Goal: Task Accomplishment & Management: Manage account settings

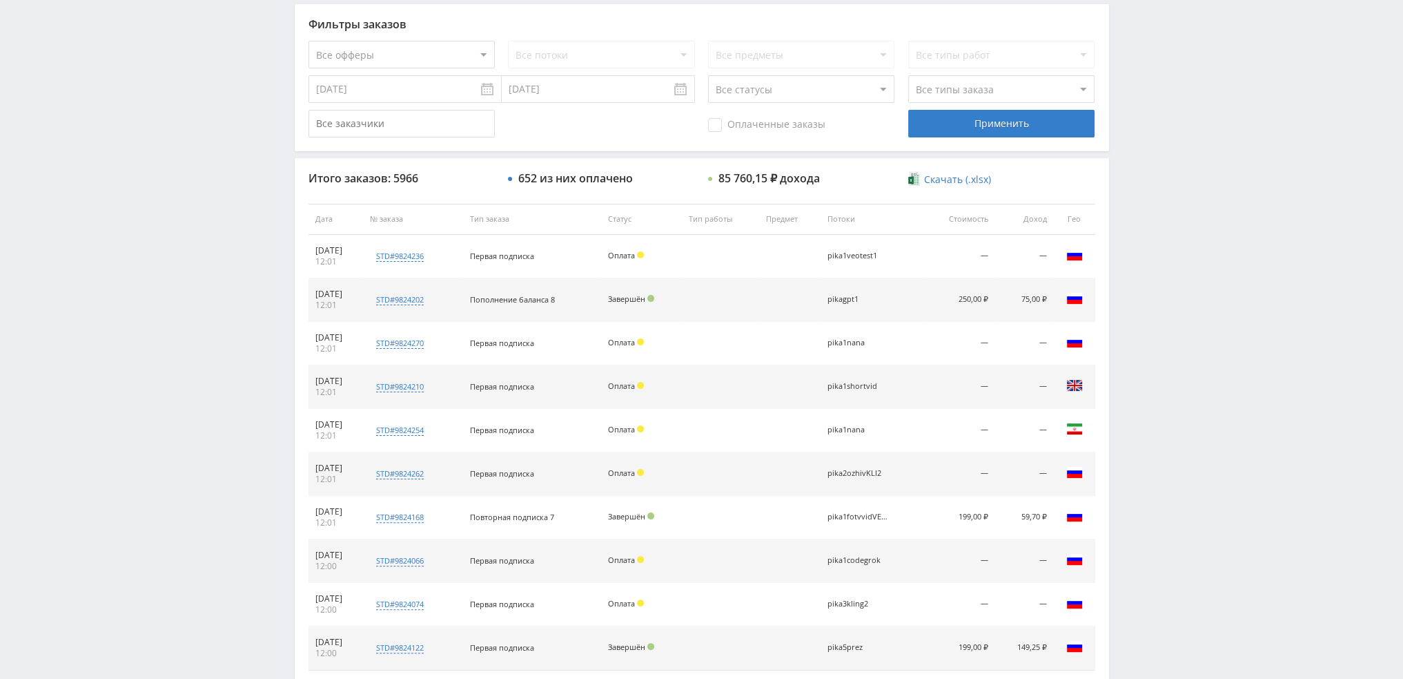
scroll to position [478, 0]
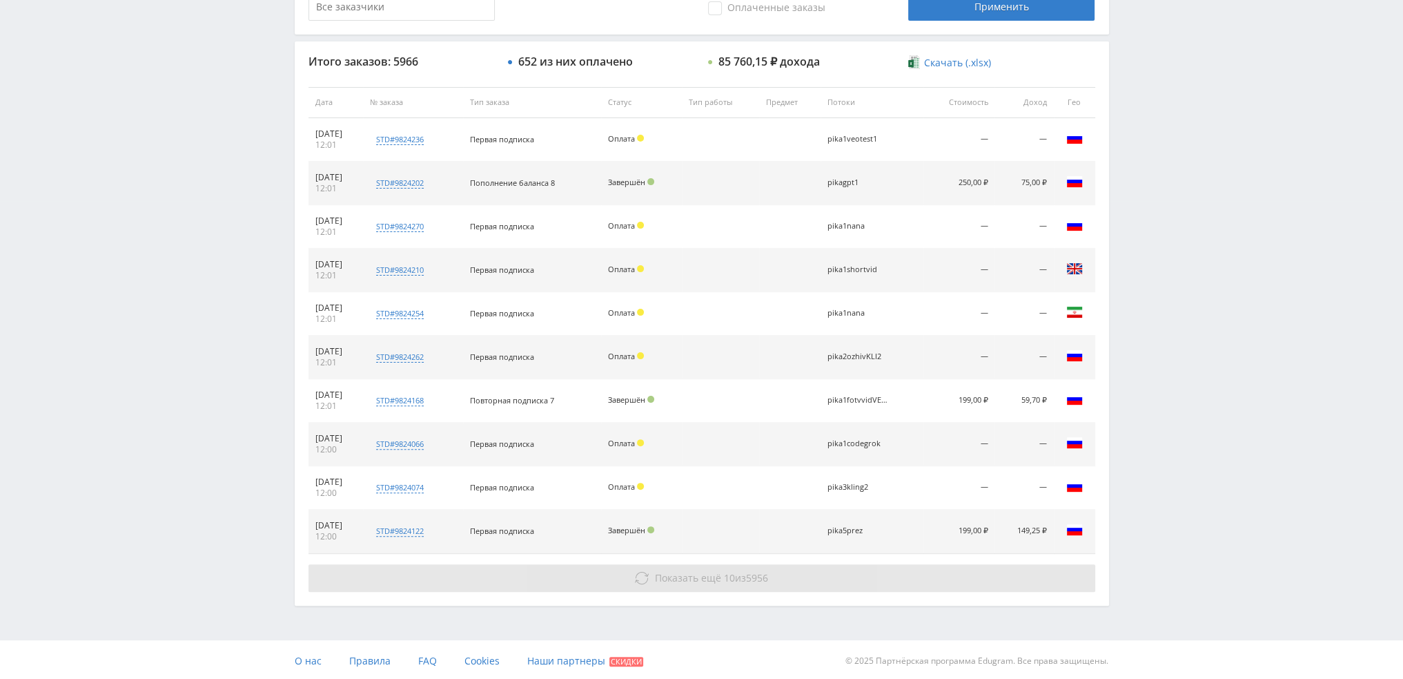
click at [682, 572] on span "Показать ещё" at bounding box center [688, 577] width 66 height 13
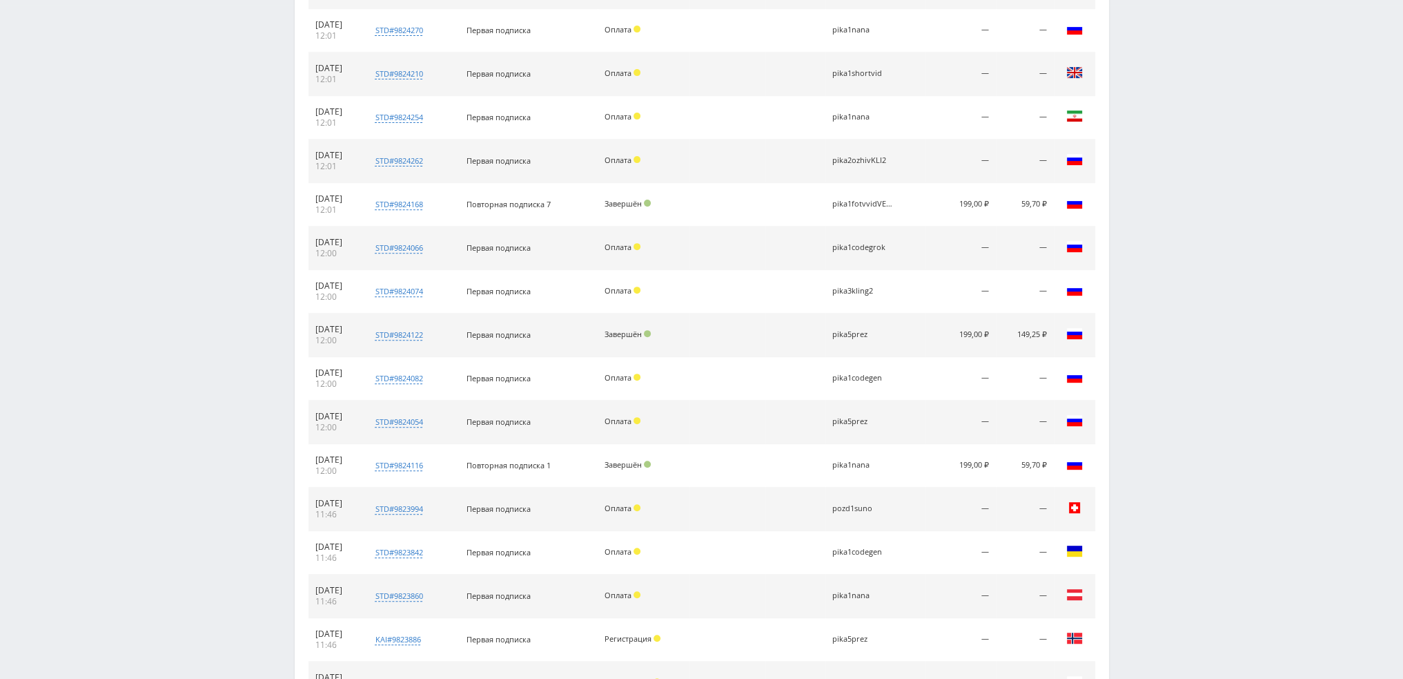
scroll to position [754, 0]
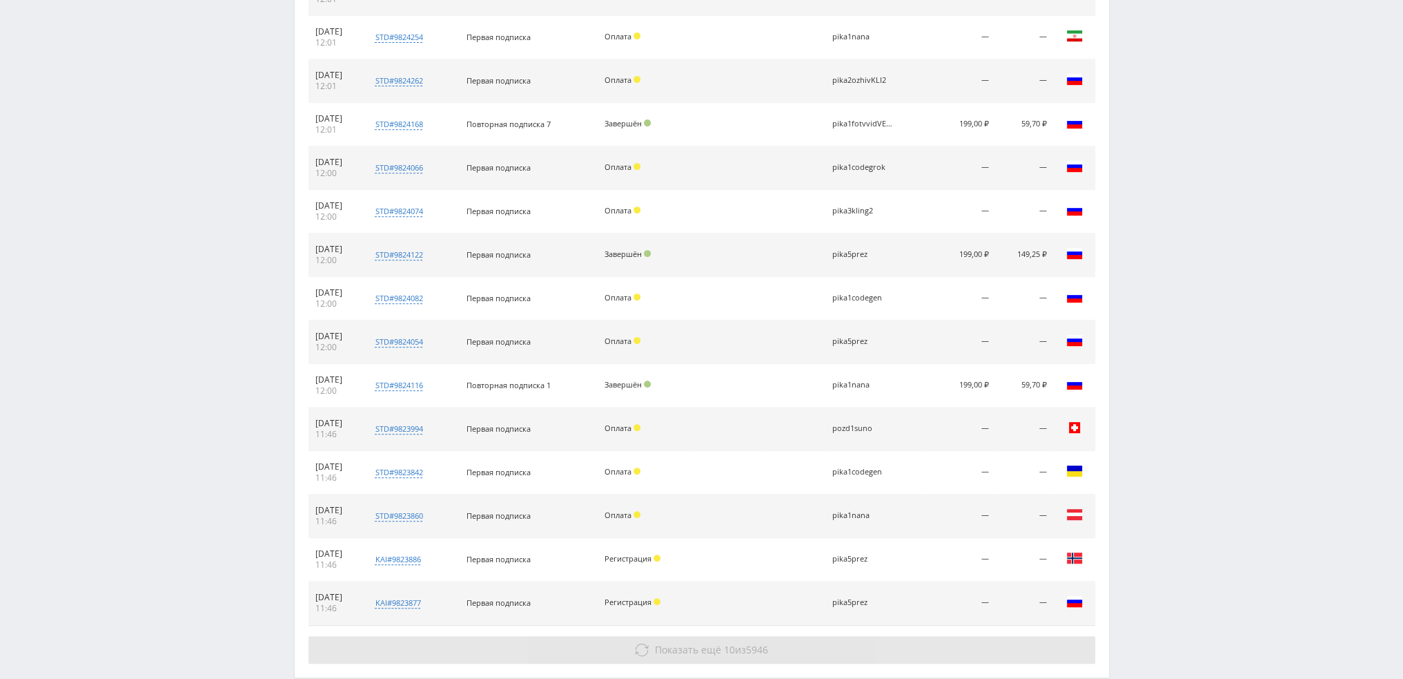
click at [690, 645] on span "Показать ещё" at bounding box center [688, 649] width 66 height 13
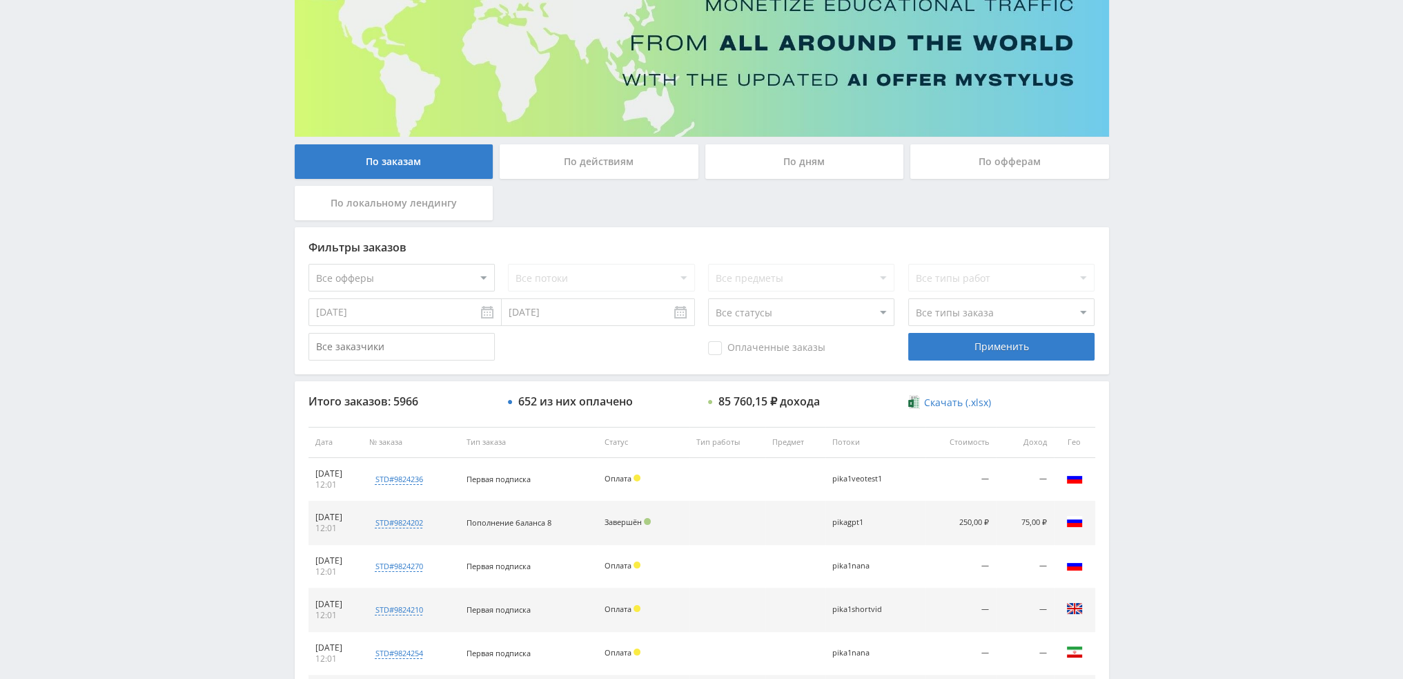
scroll to position [133, 0]
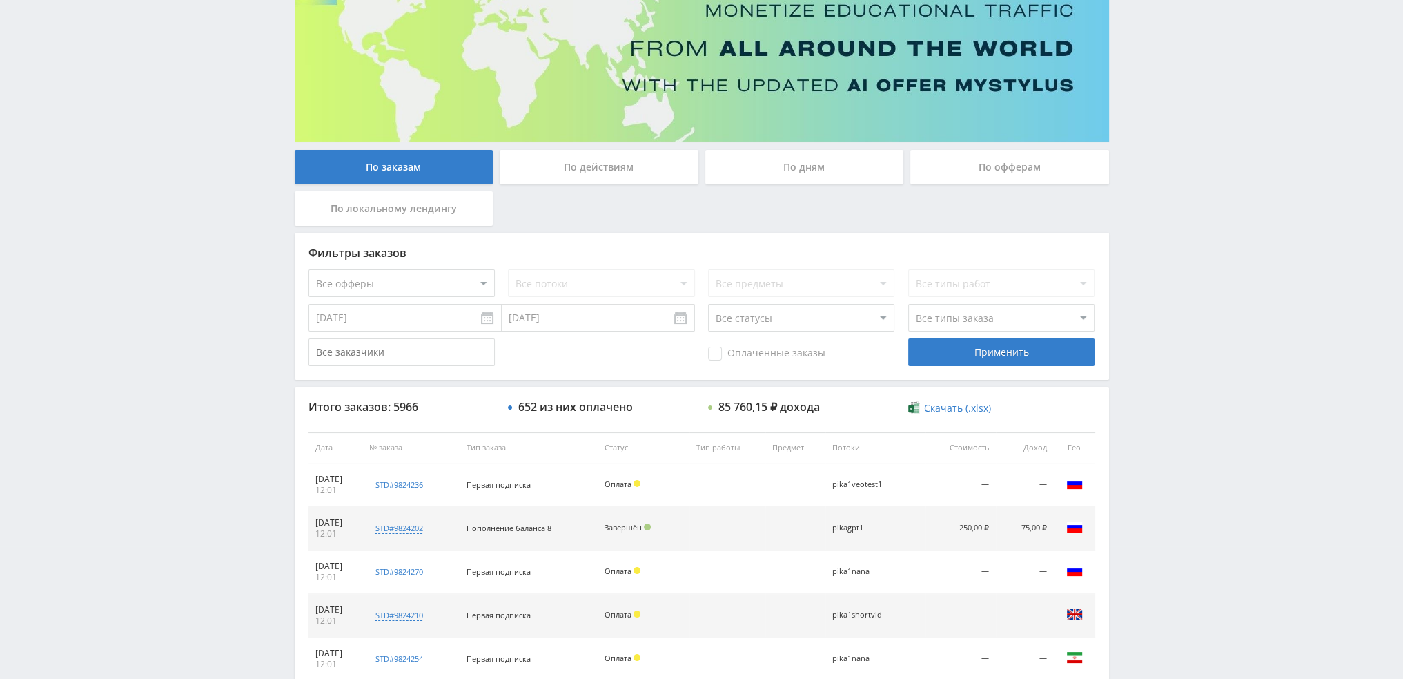
click at [815, 179] on div "По дням" at bounding box center [804, 167] width 199 height 35
click at [0, 0] on input "По дням" at bounding box center [0, 0] width 0 height 0
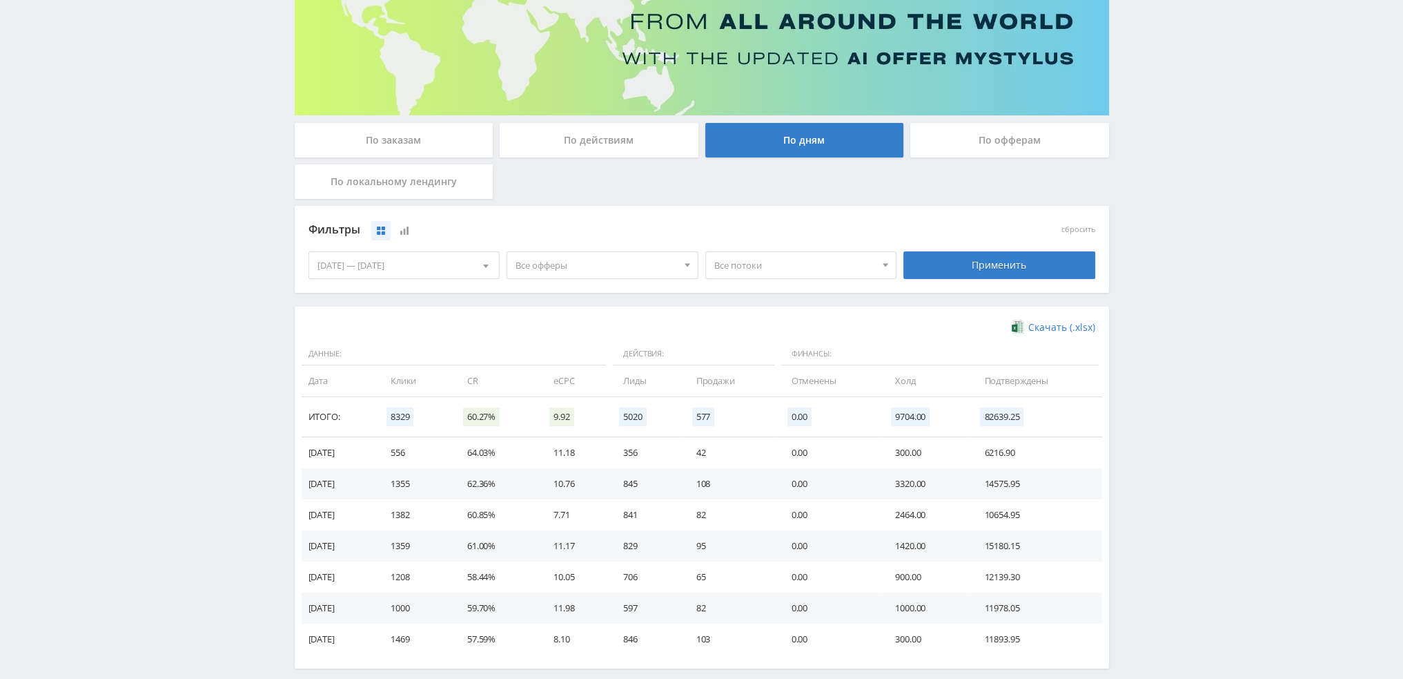
scroll to position [138, 0]
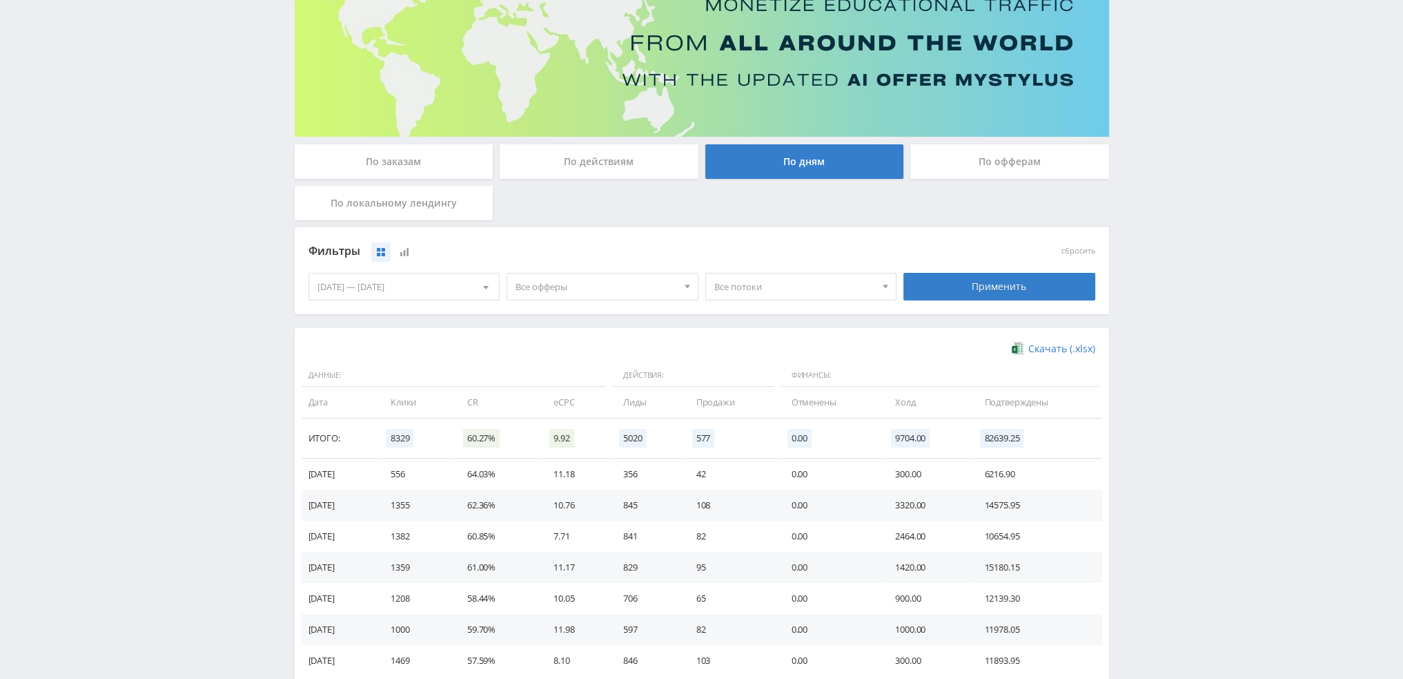
click at [569, 266] on div "Фильтры" at bounding box center [603, 251] width 596 height 32
click at [565, 284] on span "Все офферы" at bounding box center [597, 286] width 162 height 26
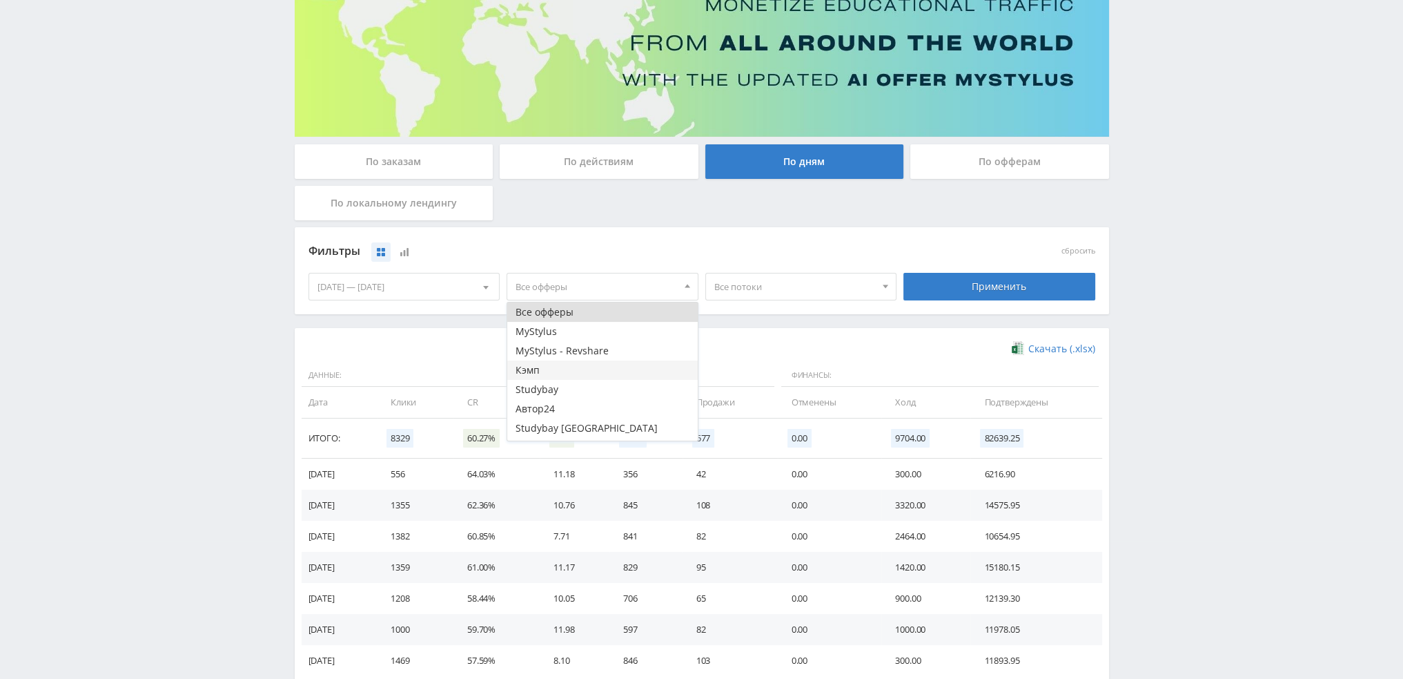
click at [538, 378] on button "Кэмп" at bounding box center [602, 369] width 191 height 19
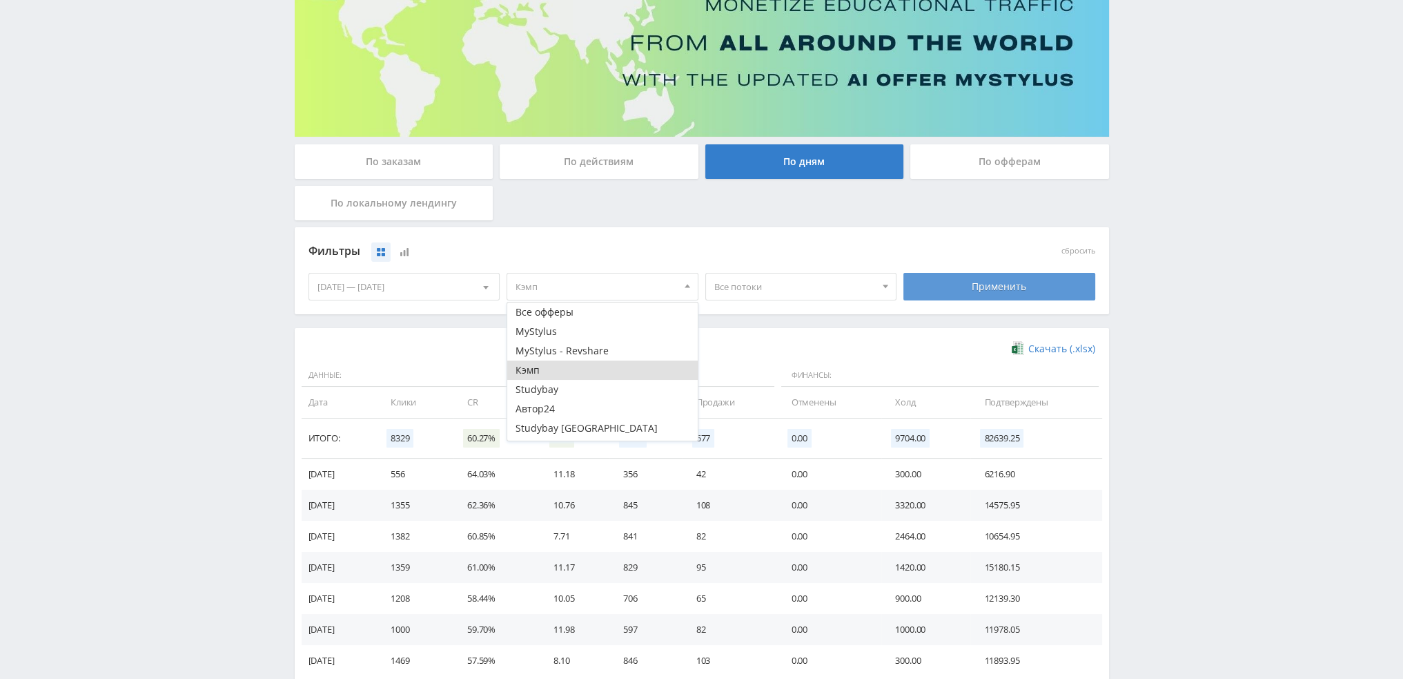
click at [1013, 294] on div "Применить" at bounding box center [1000, 287] width 192 height 28
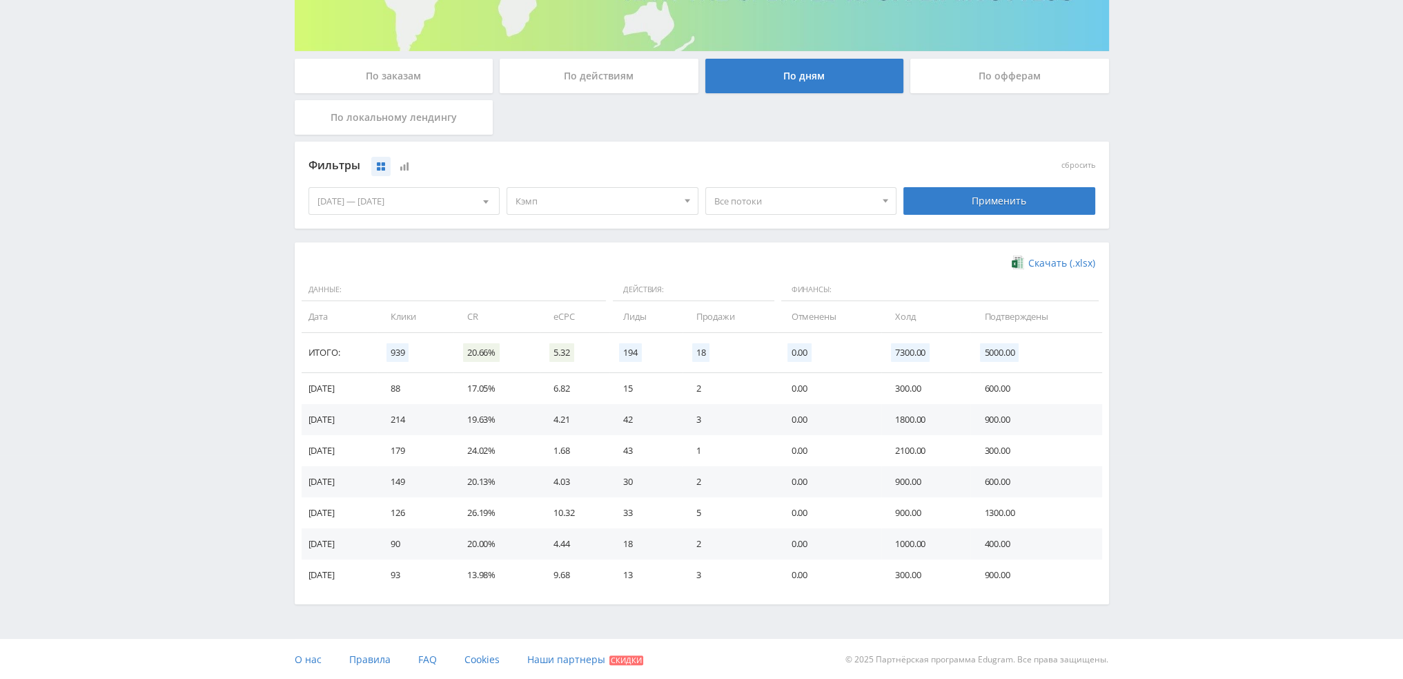
scroll to position [0, 0]
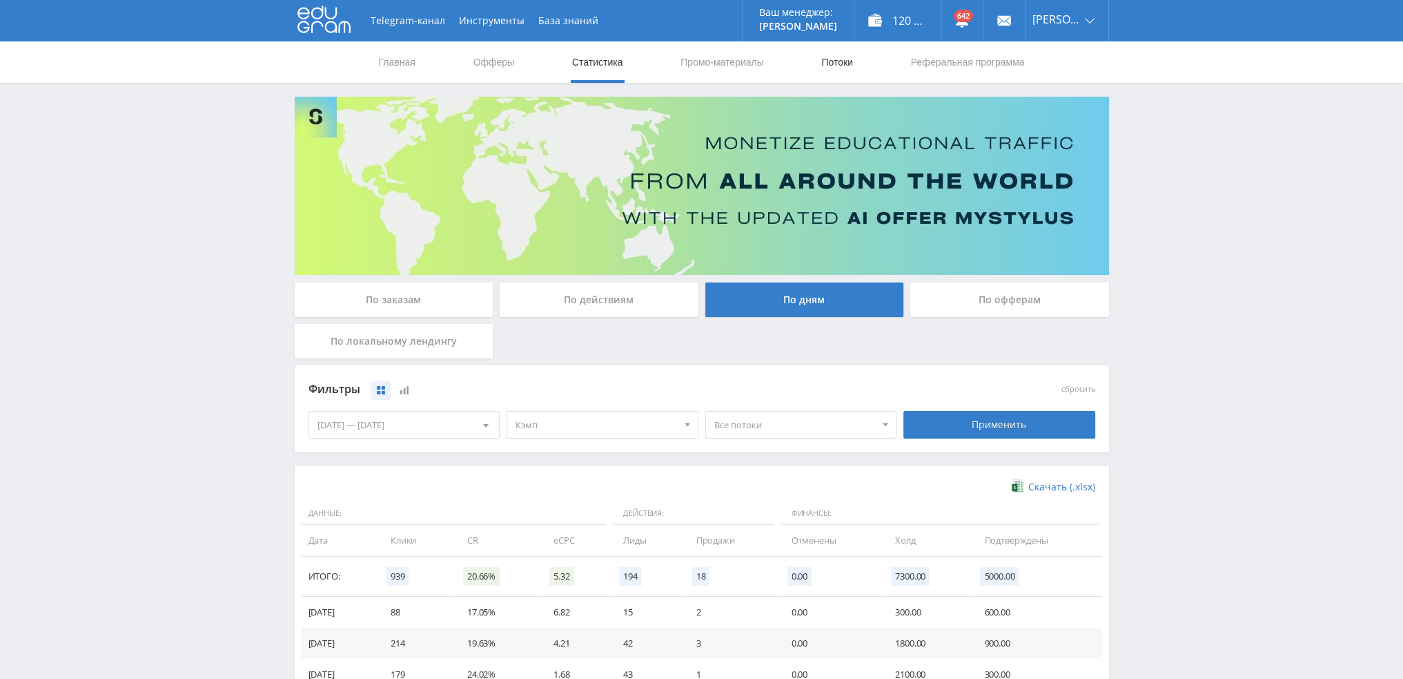
click at [842, 65] on link "Потоки" at bounding box center [837, 61] width 35 height 41
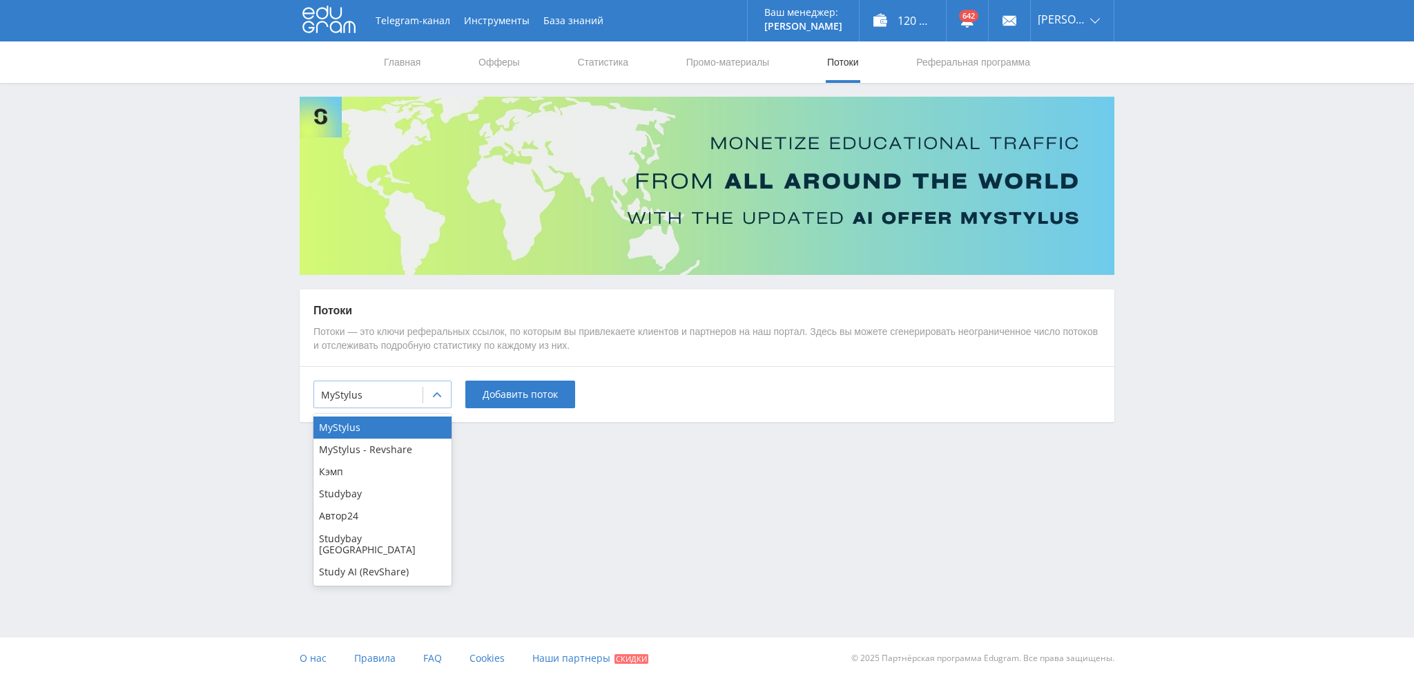
click at [375, 403] on div "MyStylus" at bounding box center [368, 394] width 108 height 19
click at [351, 466] on div "Кэмп" at bounding box center [382, 471] width 138 height 22
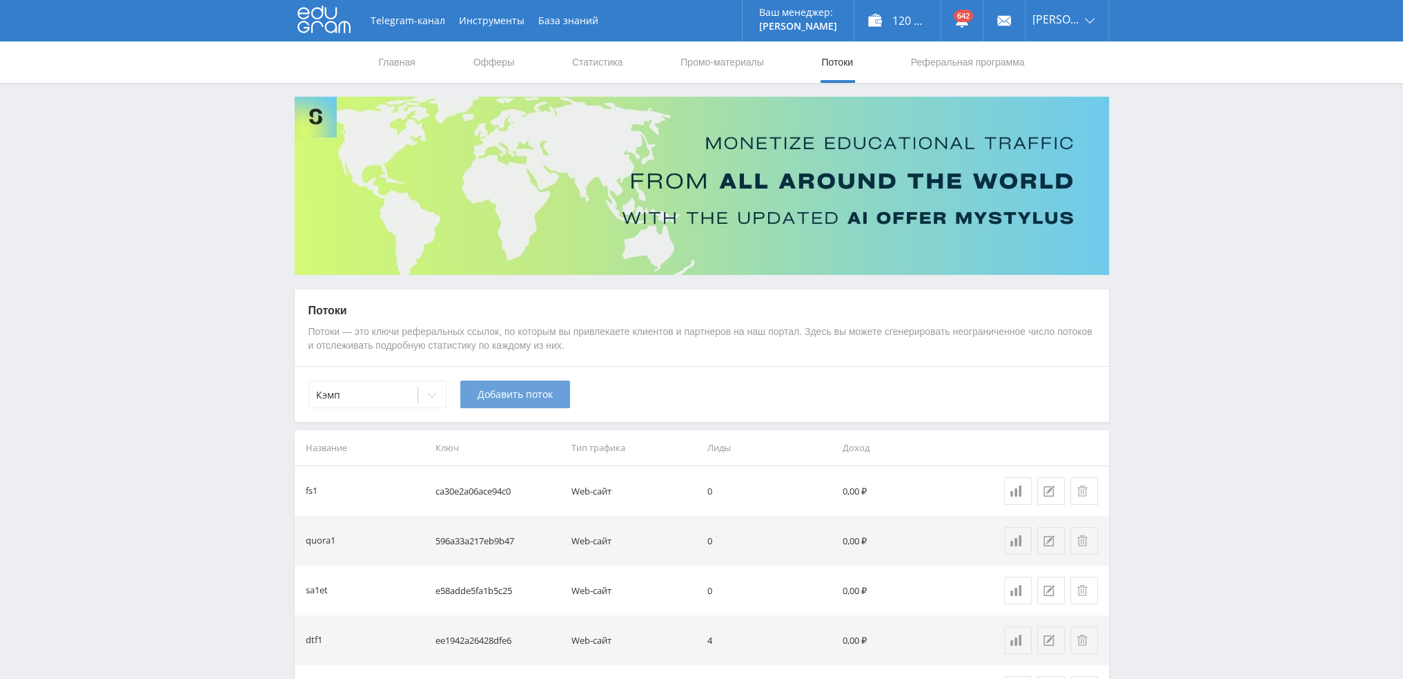
click at [519, 395] on span "Добавить поток" at bounding box center [515, 394] width 75 height 11
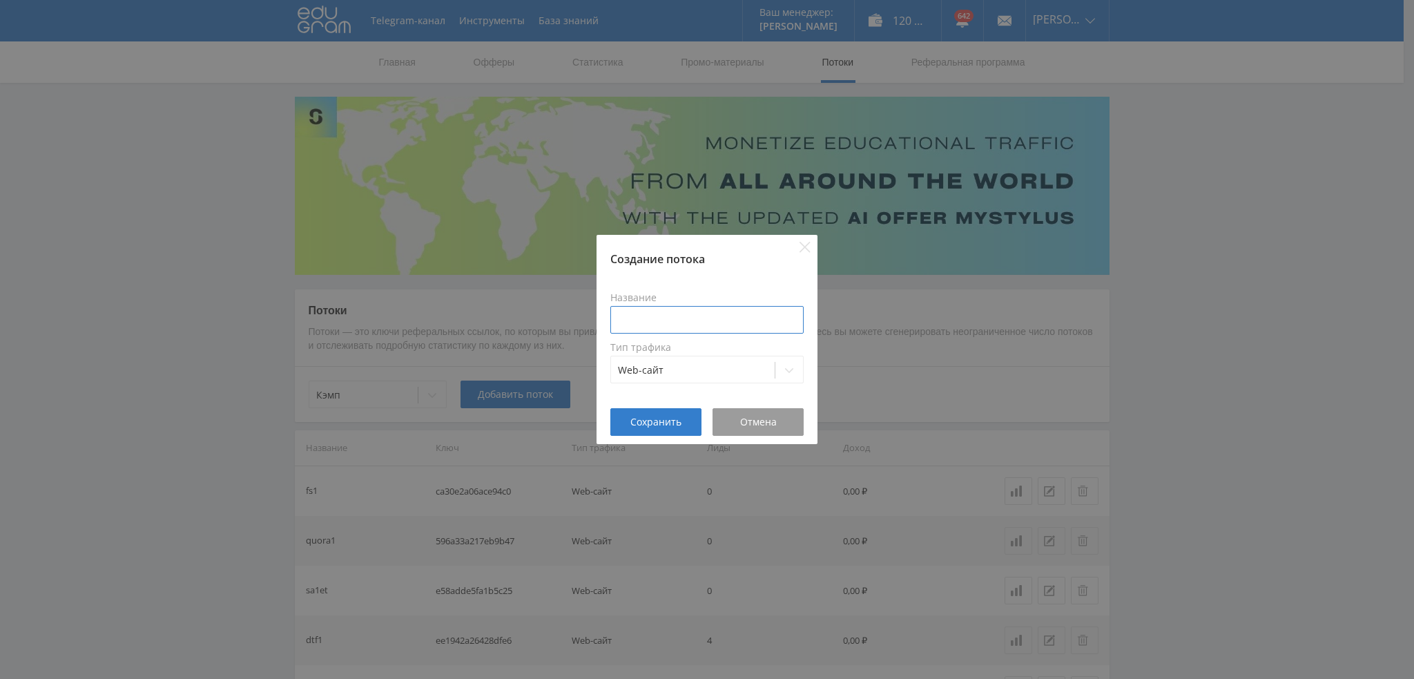
click at [682, 324] on input at bounding box center [706, 320] width 193 height 28
type input "pika1nau"
click at [650, 410] on button "Сохранить" at bounding box center [655, 422] width 91 height 28
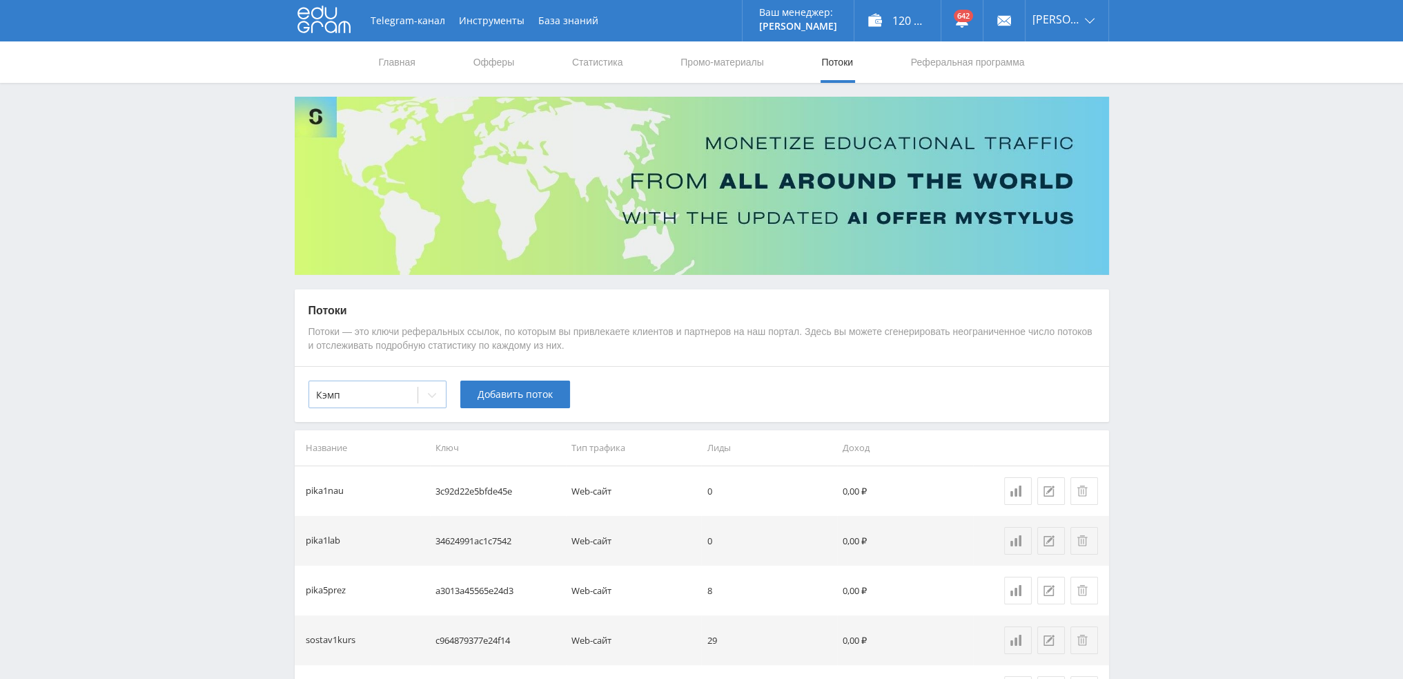
click at [425, 400] on div at bounding box center [432, 395] width 28 height 28
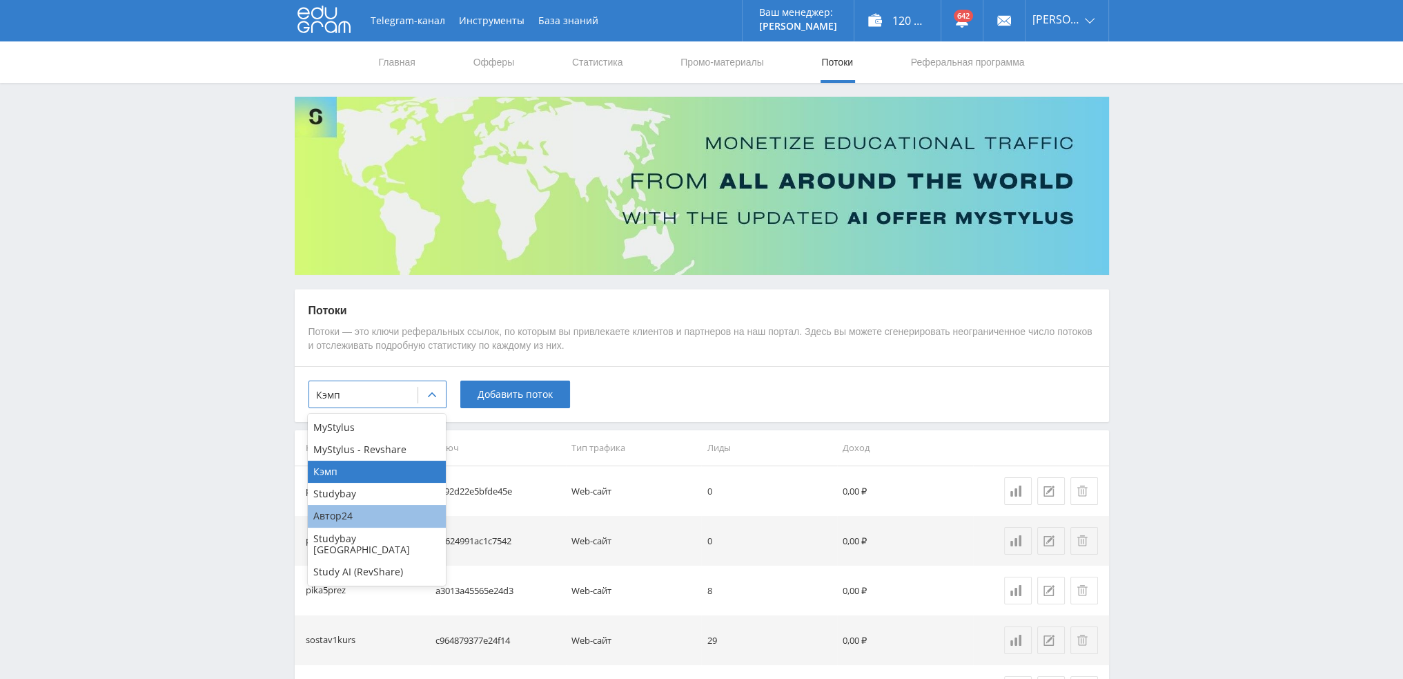
click at [355, 512] on div "Автор24" at bounding box center [377, 516] width 138 height 22
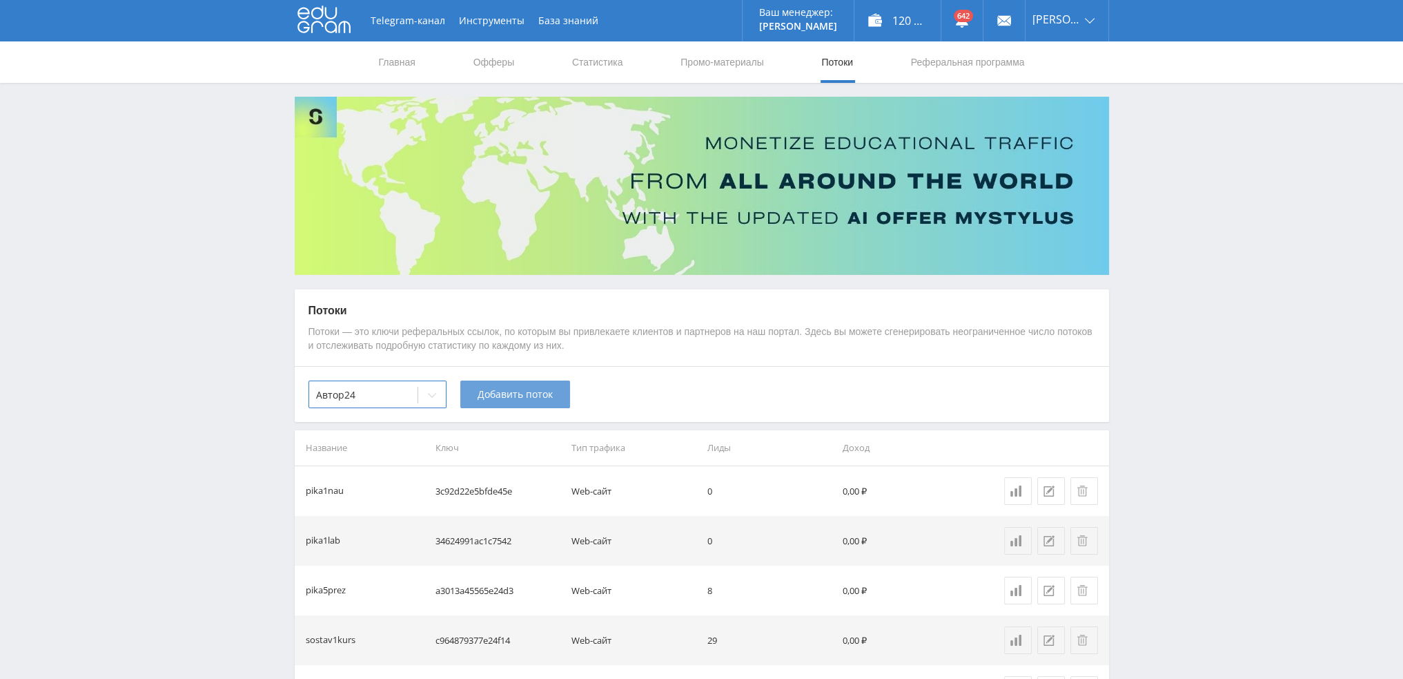
click at [516, 397] on span "Добавить поток" at bounding box center [515, 394] width 75 height 11
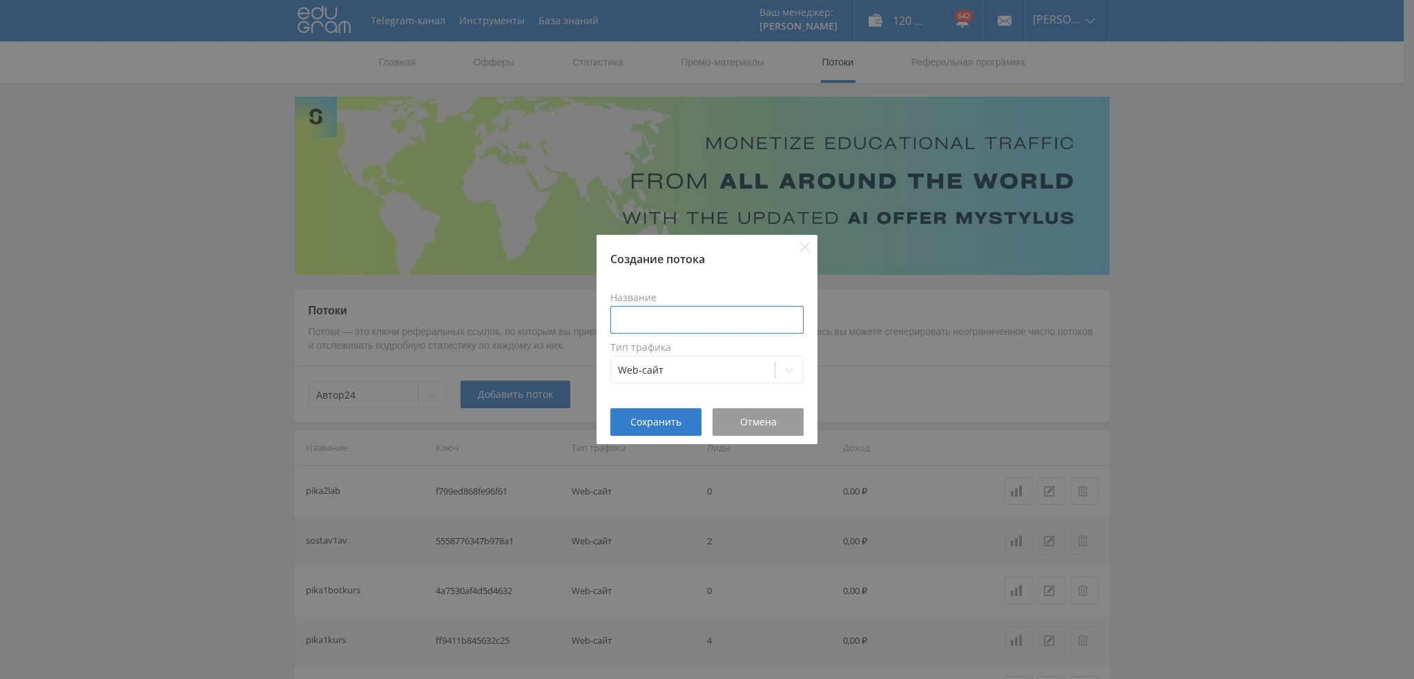
click at [654, 312] on input at bounding box center [706, 320] width 193 height 28
paste input "pika1nau"
type input "pika1nau"
click at [663, 419] on span "Сохранить" at bounding box center [655, 421] width 51 height 11
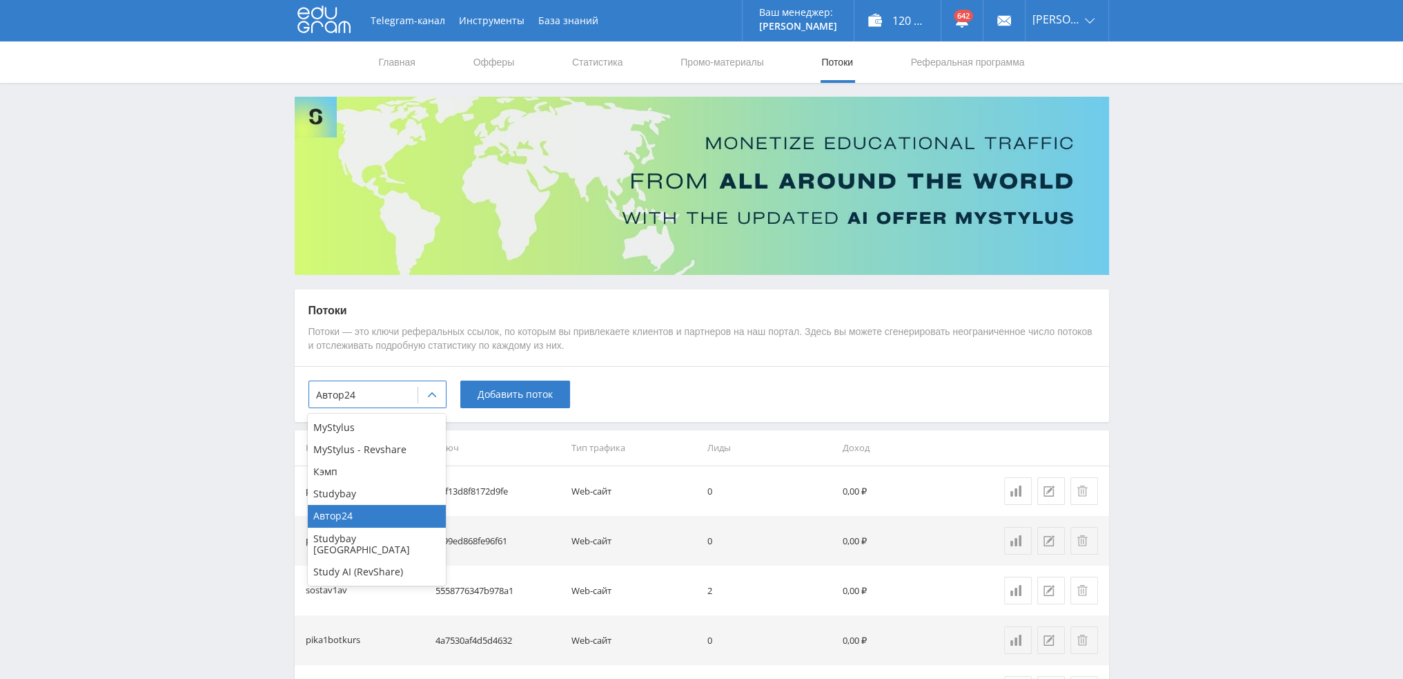
click at [431, 397] on icon at bounding box center [432, 394] width 11 height 11
click at [389, 565] on div "Study AI (RevShare)" at bounding box center [377, 571] width 138 height 22
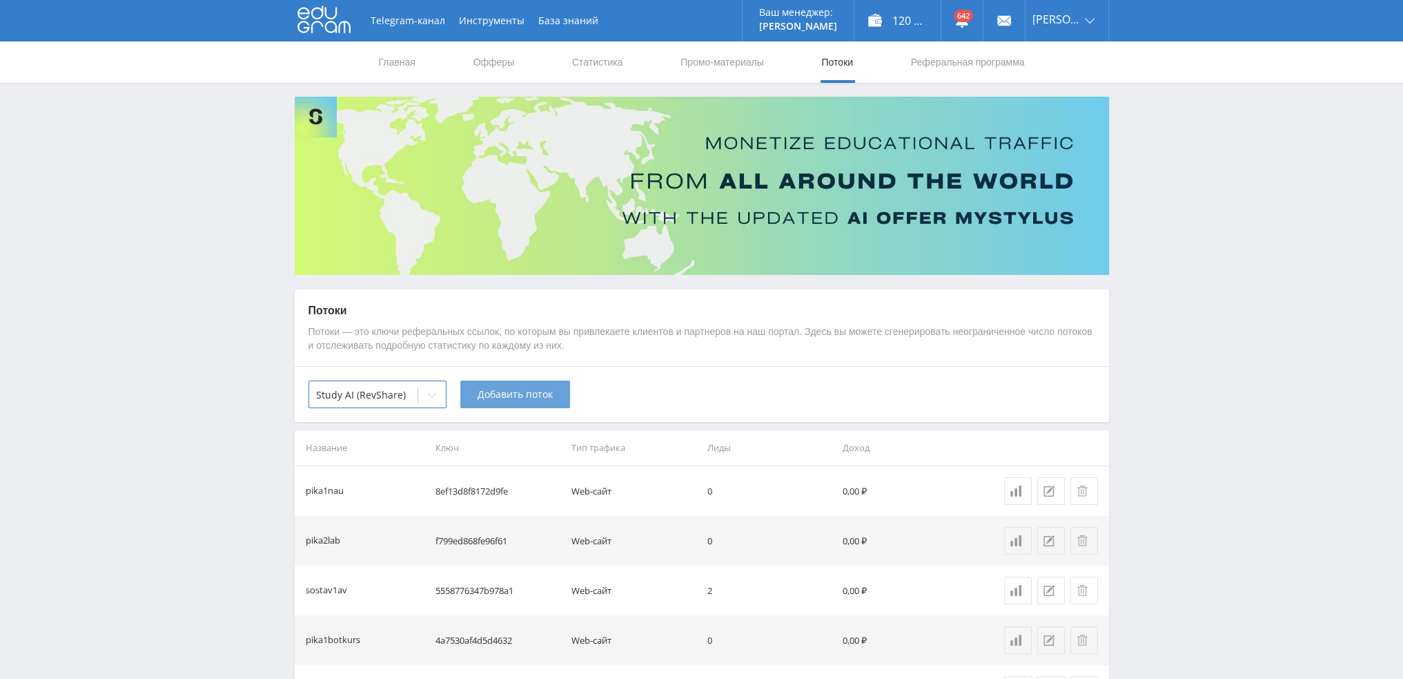
click at [496, 403] on button "Добавить поток" at bounding box center [515, 394] width 110 height 28
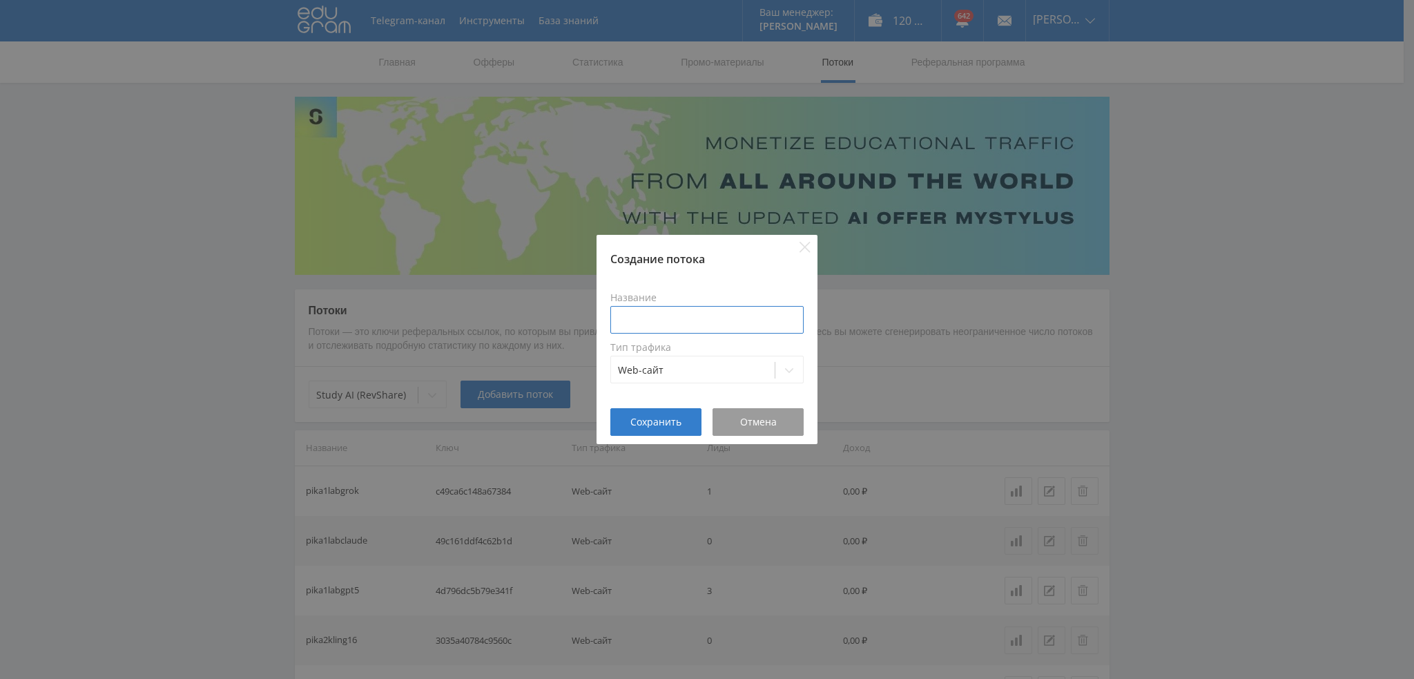
click at [632, 328] on input at bounding box center [706, 320] width 193 height 28
paste input "pika1nau"
type input "pika1naugpt5"
click at [665, 420] on span "Сохранить" at bounding box center [655, 421] width 51 height 11
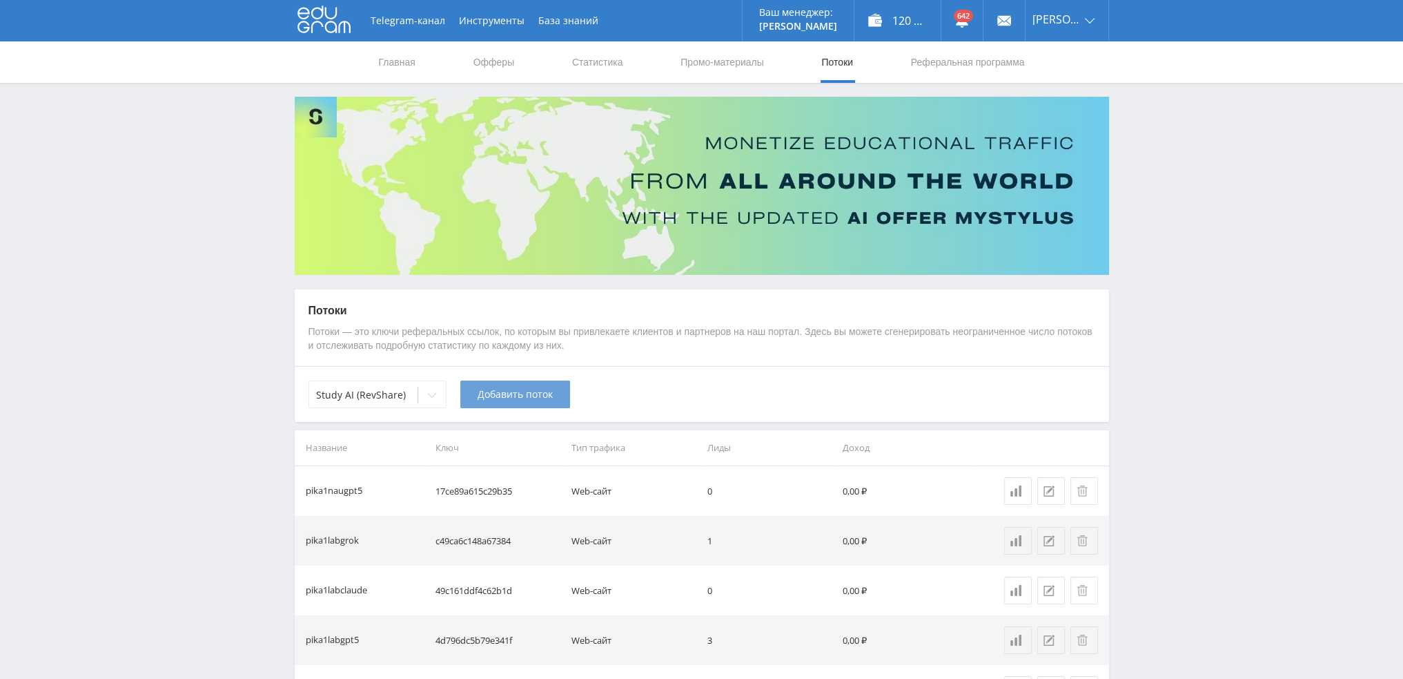
click at [528, 397] on span "Добавить поток" at bounding box center [515, 394] width 75 height 11
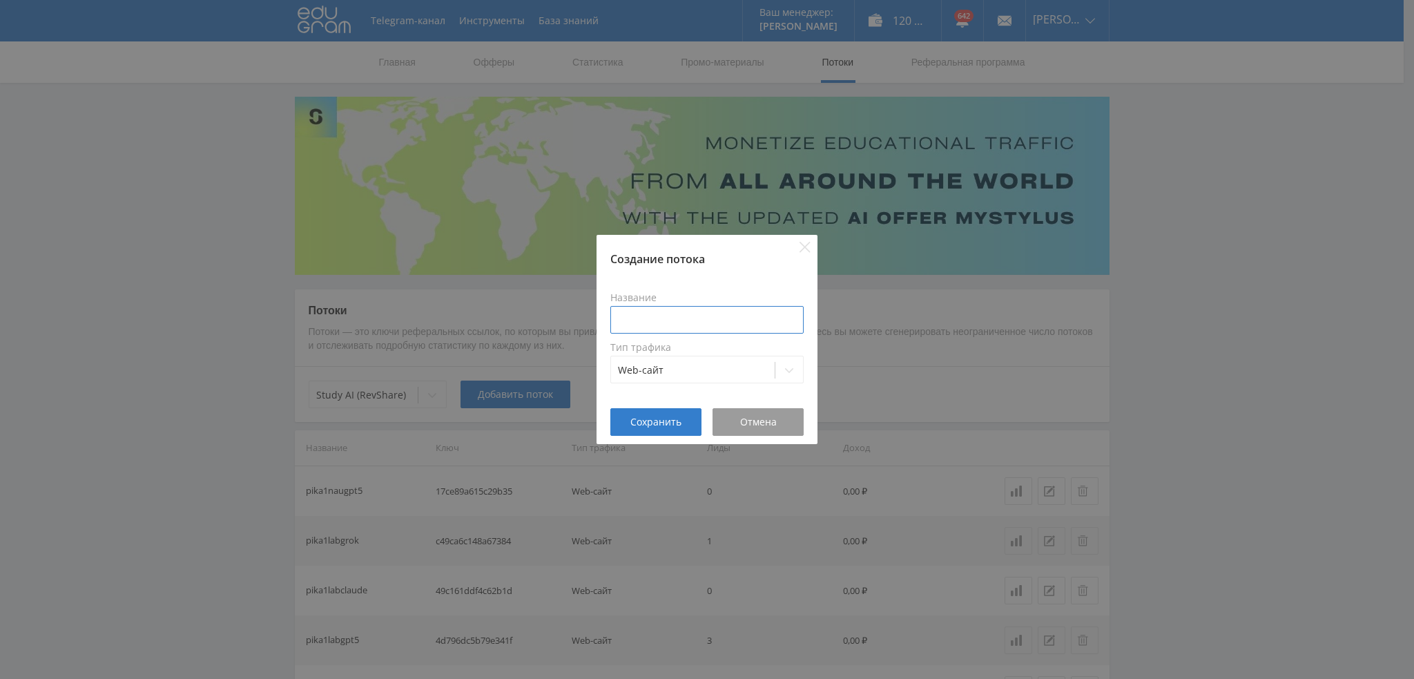
click at [679, 314] on input at bounding box center [706, 320] width 193 height 28
paste input "pika1nau"
type input "pika1naugrok"
click at [671, 420] on span "Сохранить" at bounding box center [655, 421] width 51 height 11
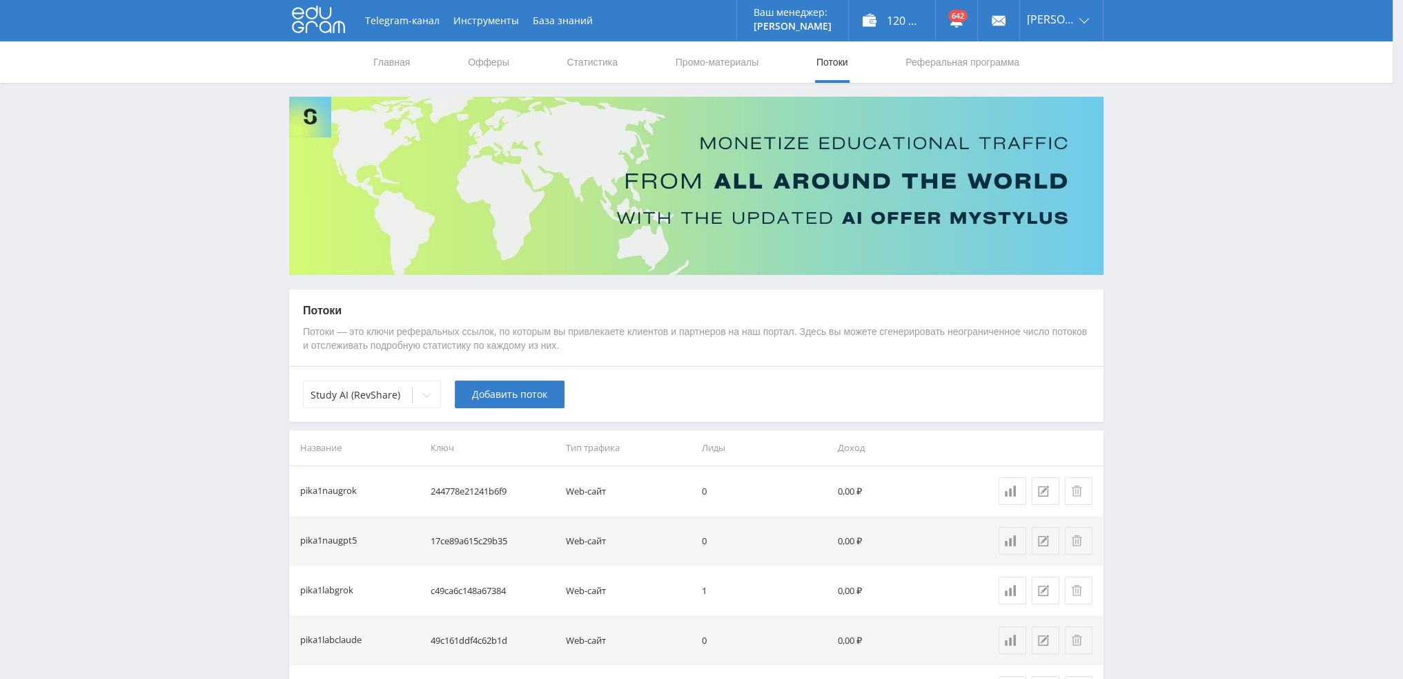
click at [507, 399] on span "Добавить поток" at bounding box center [509, 394] width 75 height 11
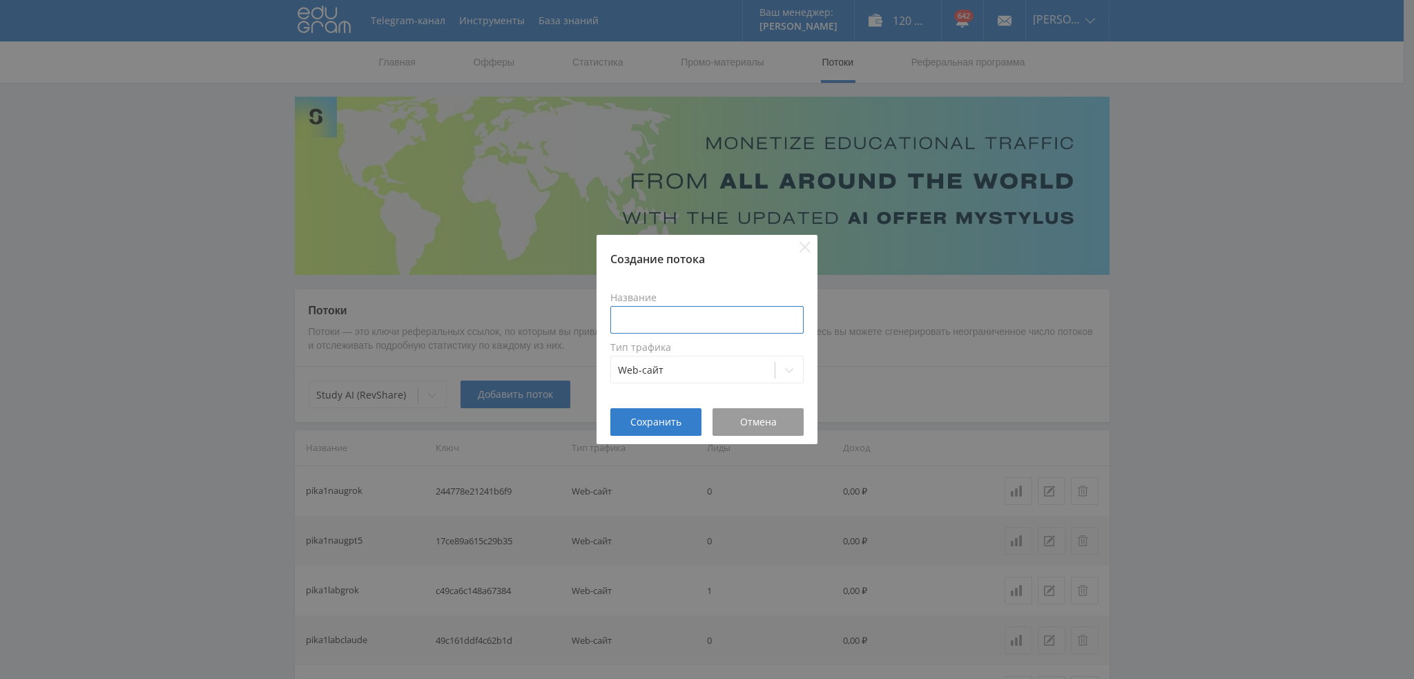
click at [690, 312] on input at bounding box center [706, 320] width 193 height 28
paste input "pika1nau"
type input "pika1nauclaude"
click at [654, 419] on span "Сохранить" at bounding box center [655, 421] width 51 height 11
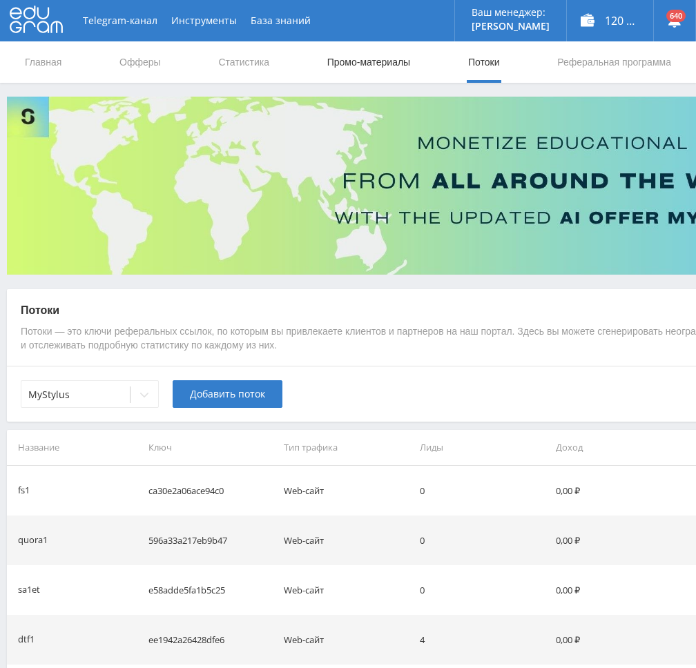
click at [364, 57] on link "Промо-материалы" at bounding box center [369, 61] width 86 height 41
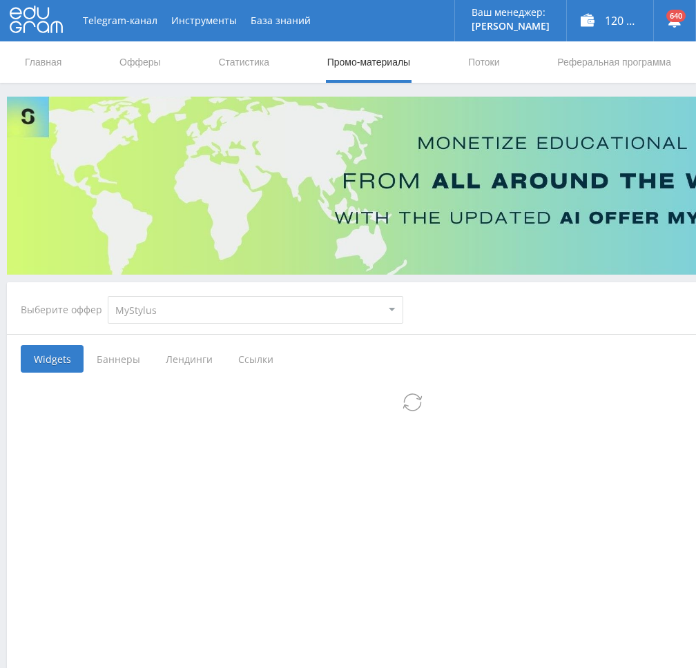
click at [196, 318] on select "MyStylus MyStylus - Revshare Кэмп Studybay Автор24 Studybay Brazil Study AI (Re…" at bounding box center [255, 310] width 295 height 28
select select "340"
click at [108, 296] on select "MyStylus MyStylus - Revshare Кэмп Studybay Автор24 Studybay Brazil Study AI (Re…" at bounding box center [255, 310] width 295 height 28
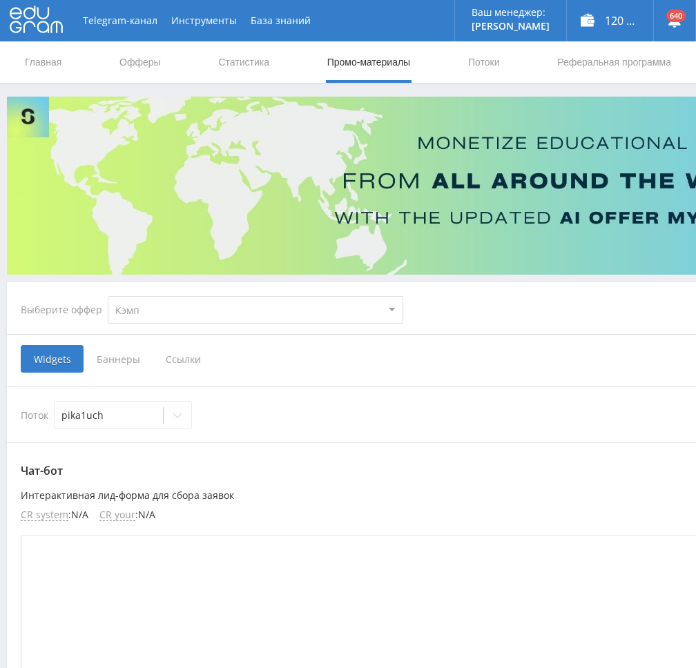
click at [171, 361] on span "Ссылки" at bounding box center [183, 359] width 61 height 28
click at [0, 0] on input "Ссылки" at bounding box center [0, 0] width 0 height 0
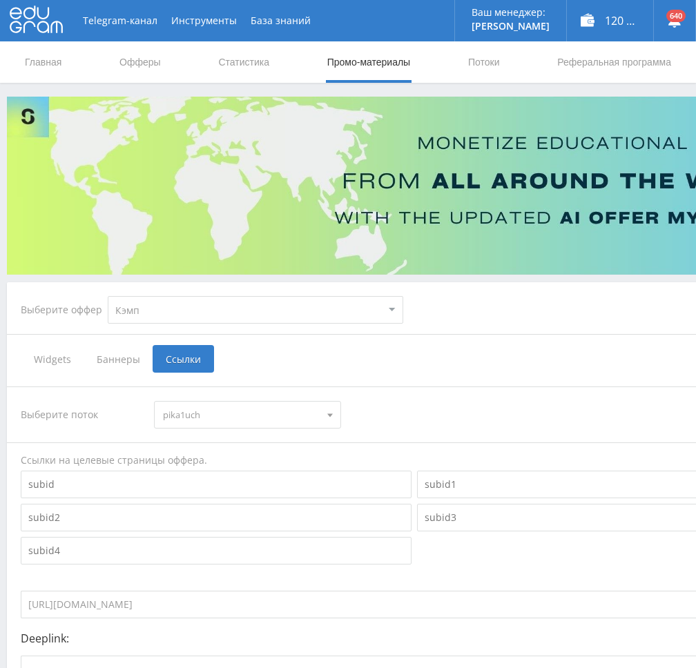
drag, startPoint x: 188, startPoint y: 411, endPoint x: 278, endPoint y: 437, distance: 94.1
click at [188, 411] on span "pika1uch" at bounding box center [241, 415] width 156 height 26
click at [255, 515] on button "pika1nau" at bounding box center [247, 513] width 185 height 19
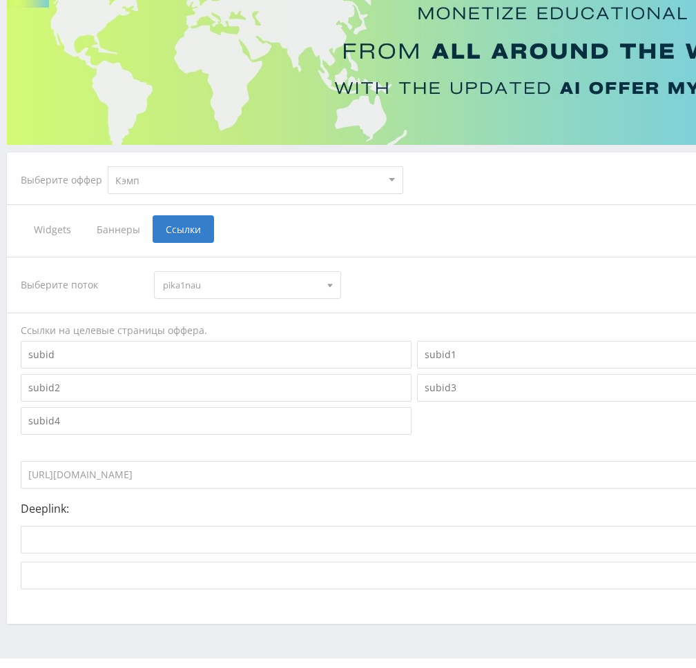
scroll to position [161, 0]
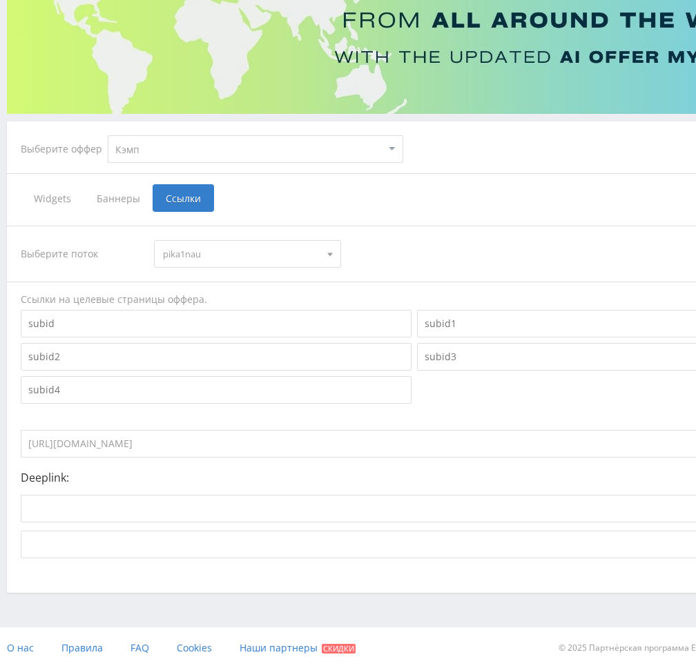
drag, startPoint x: 321, startPoint y: 445, endPoint x: -1, endPoint y: 445, distance: 321.7
click at [0, 445] on html at bounding box center [348, 173] width 696 height 668
click at [193, 148] on select "MyStylus MyStylus - Revshare Кэмп Studybay Автор24 Studybay Brazil Study AI (Re…" at bounding box center [255, 149] width 295 height 28
select select "376"
click at [108, 135] on select "MyStylus MyStylus - Revshare Кэмп Studybay Автор24 Studybay Brazil Study AI (Re…" at bounding box center [255, 149] width 295 height 28
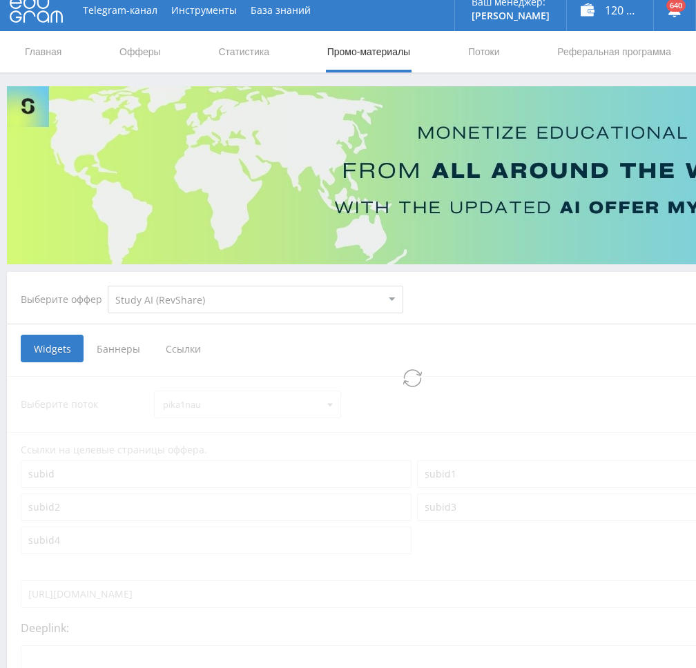
select select "376"
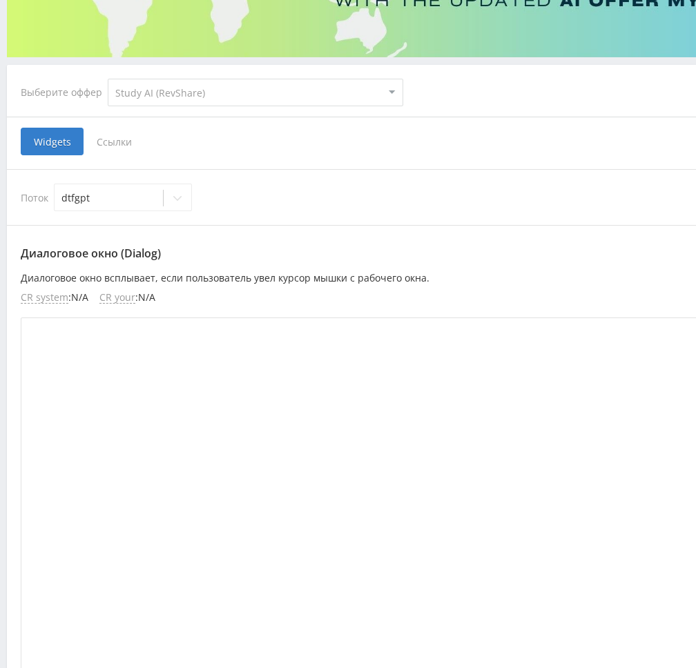
click at [110, 139] on span "Ссылки" at bounding box center [114, 142] width 61 height 28
click at [0, 0] on input "Ссылки" at bounding box center [0, 0] width 0 height 0
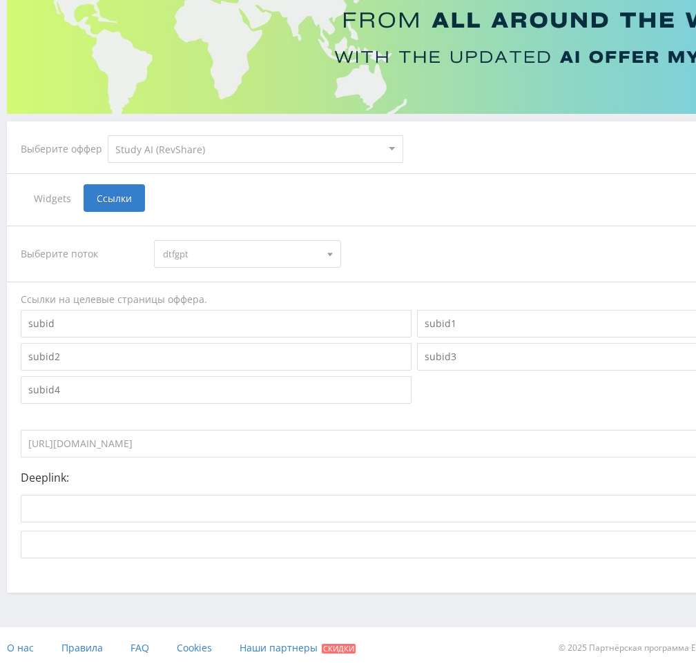
click at [218, 256] on span "dtfgpt" at bounding box center [241, 254] width 156 height 26
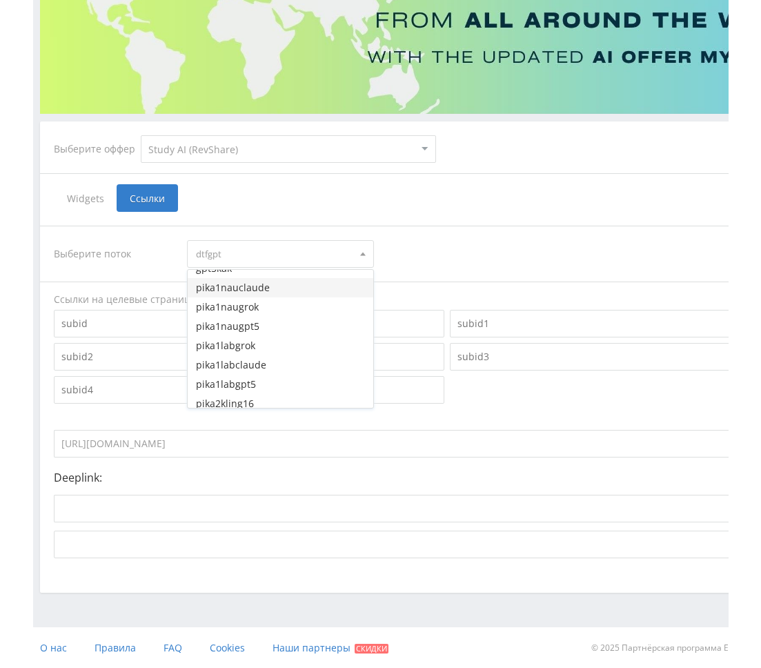
scroll to position [2444, 0]
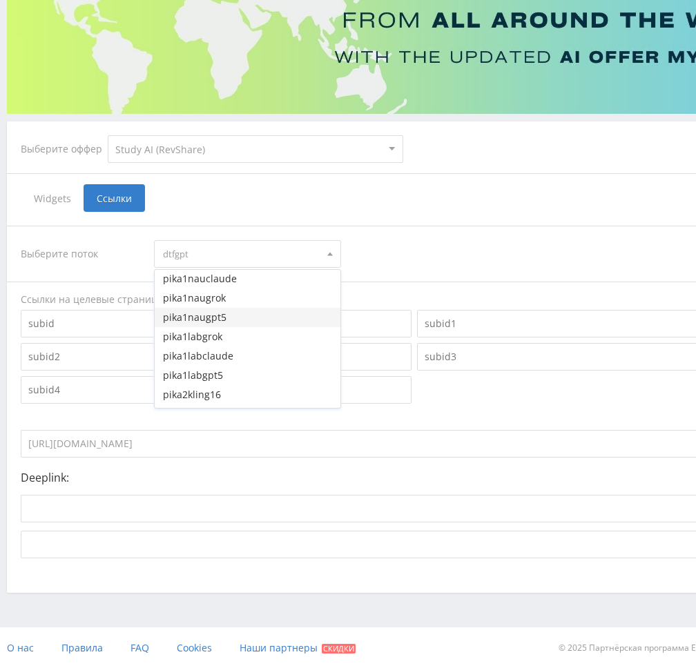
click at [231, 320] on button "pika1naugpt5" at bounding box center [247, 317] width 185 height 19
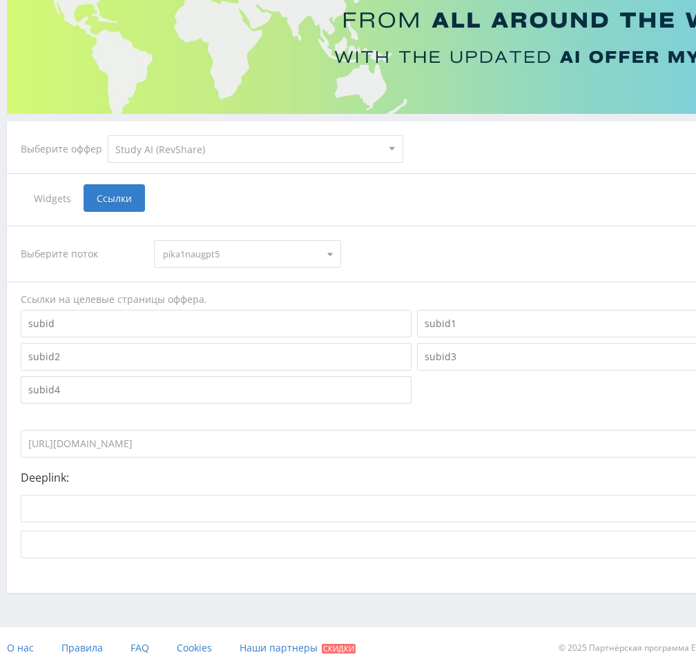
click at [252, 253] on span "pika1naugpt5" at bounding box center [241, 254] width 156 height 26
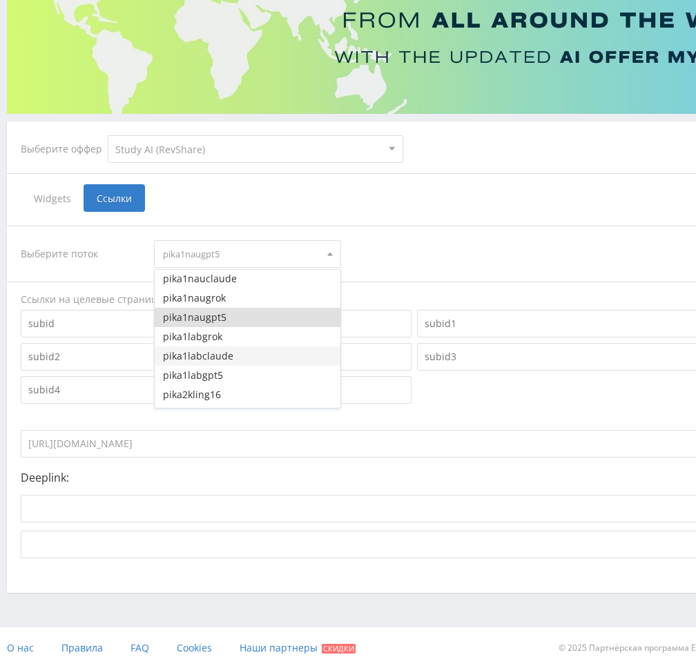
click at [229, 359] on button "pika1labclaude" at bounding box center [247, 356] width 185 height 19
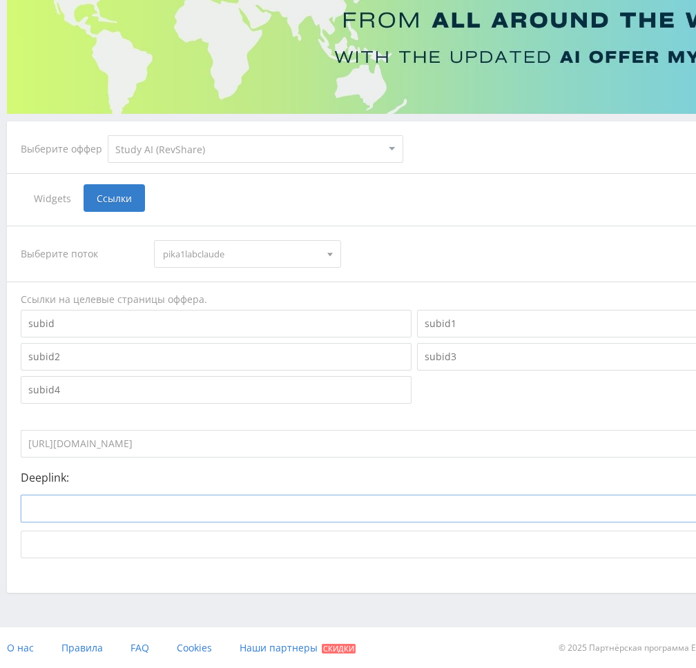
click at [241, 507] on input at bounding box center [360, 509] width 679 height 28
paste input "https://study24.ai/chat/claude_opus41"
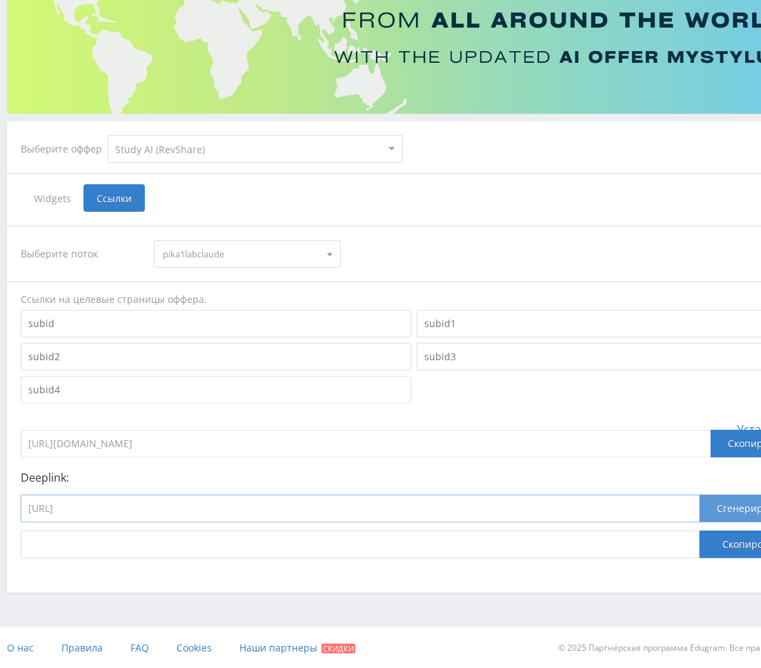
type input "https://study24.ai/chat/claude_opus41"
click at [727, 513] on button "Сгенерировать" at bounding box center [754, 509] width 108 height 28
click at [725, 543] on button "Скопировать" at bounding box center [754, 545] width 108 height 28
click at [208, 255] on span "pika1labclaude" at bounding box center [241, 254] width 156 height 26
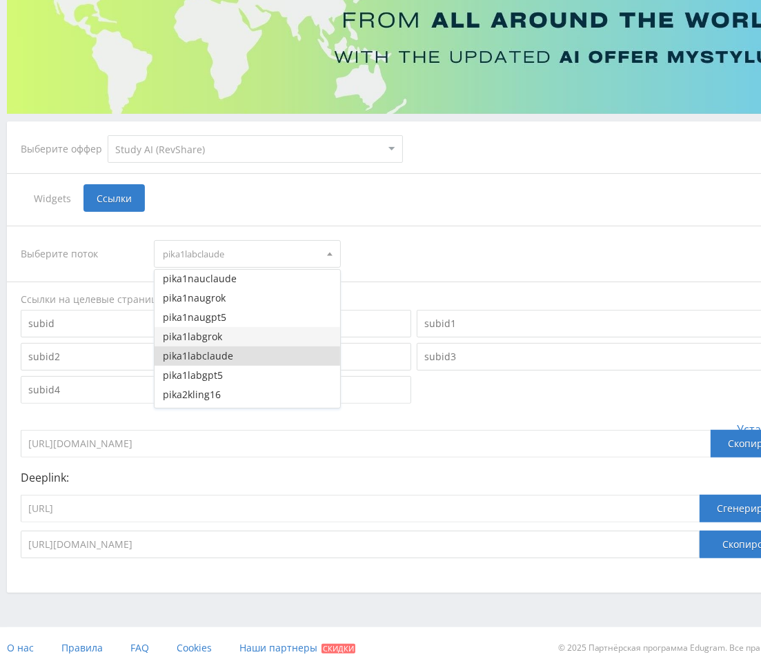
click at [224, 338] on button "pika1labgrok" at bounding box center [247, 336] width 185 height 19
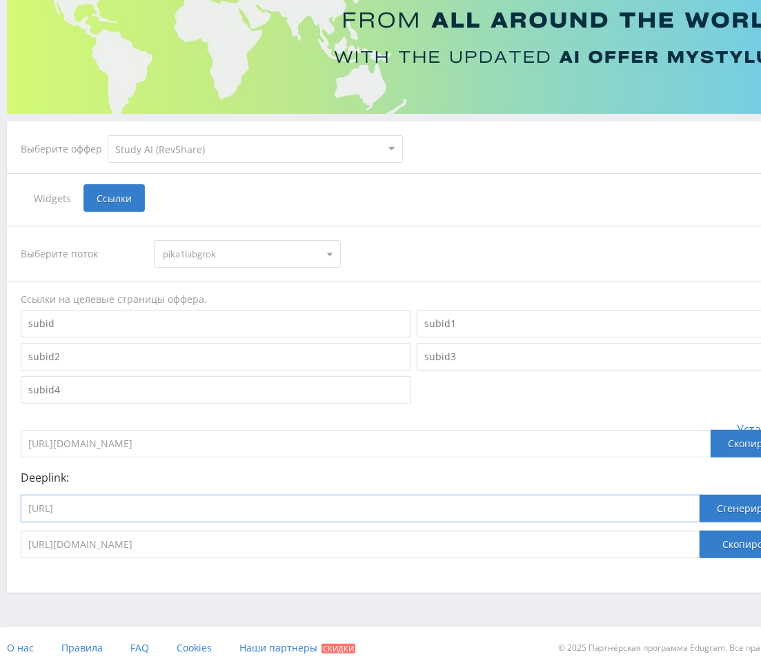
click at [248, 513] on input "https://study24.ai/chat/claude_opus41" at bounding box center [360, 509] width 679 height 28
paste input "grok4"
type input "https://study24.ai/chat/grok4"
click at [722, 506] on button "Сгенерировать" at bounding box center [754, 509] width 108 height 28
click at [732, 539] on button "Скопировать" at bounding box center [754, 545] width 108 height 28
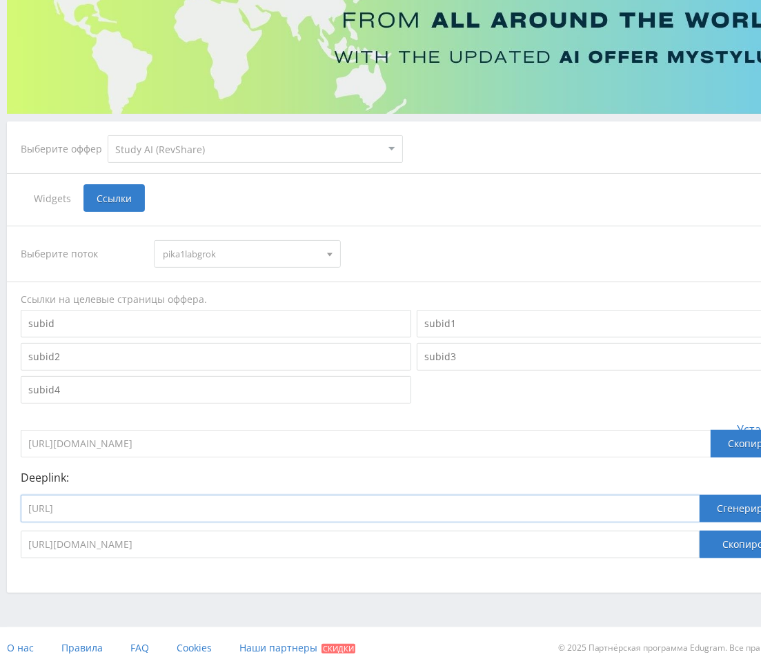
click at [219, 520] on input "https://study24.ai/chat/grok4" at bounding box center [360, 509] width 679 height 28
click at [262, 257] on span "pika1labgrok" at bounding box center [241, 254] width 156 height 26
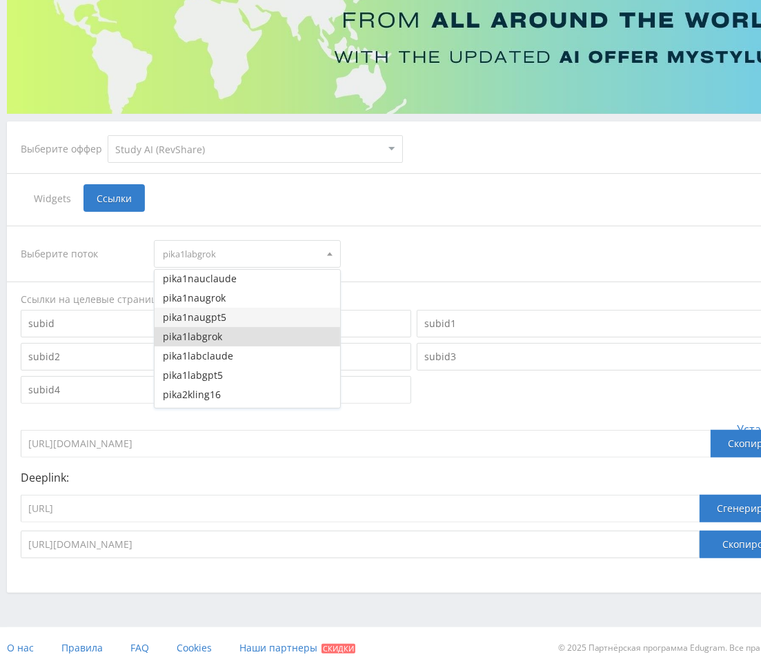
click at [221, 318] on button "pika1naugpt5" at bounding box center [247, 317] width 185 height 19
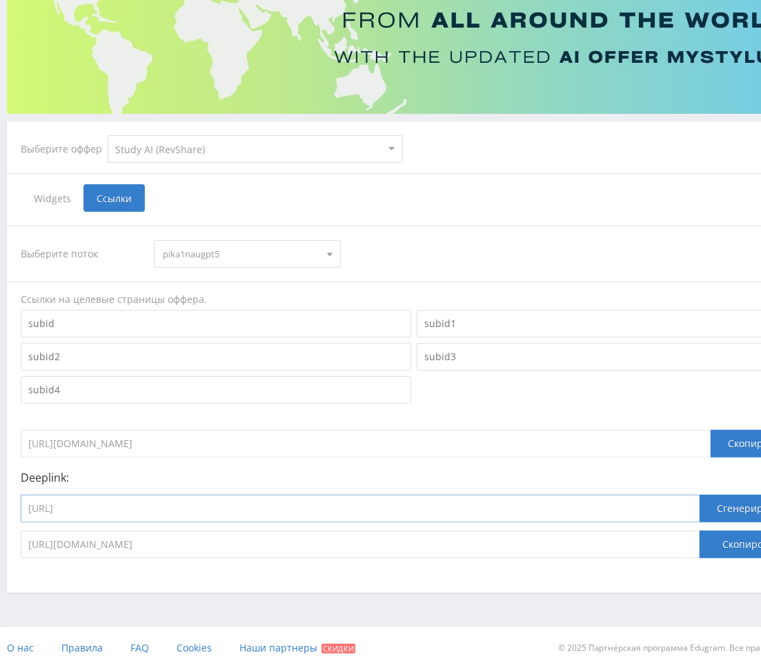
click at [191, 510] on input "https://study24.ai/chat/grok4" at bounding box center [360, 509] width 679 height 28
paste input "chat_gpt5"
type input "https://study24.ai/chat/chat_gpt5"
click at [743, 507] on button "Сгенерировать" at bounding box center [754, 509] width 108 height 28
click at [738, 537] on button "Скопировать" at bounding box center [754, 545] width 108 height 28
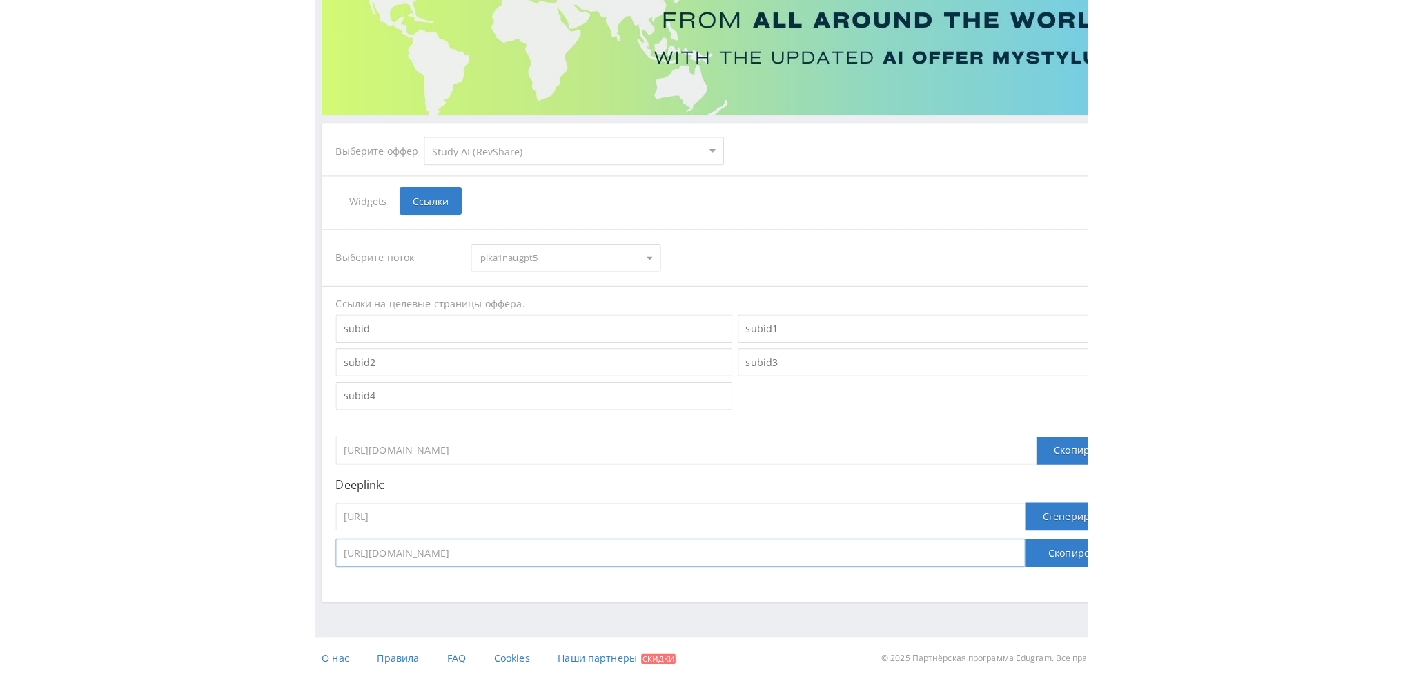
scroll to position [150, 0]
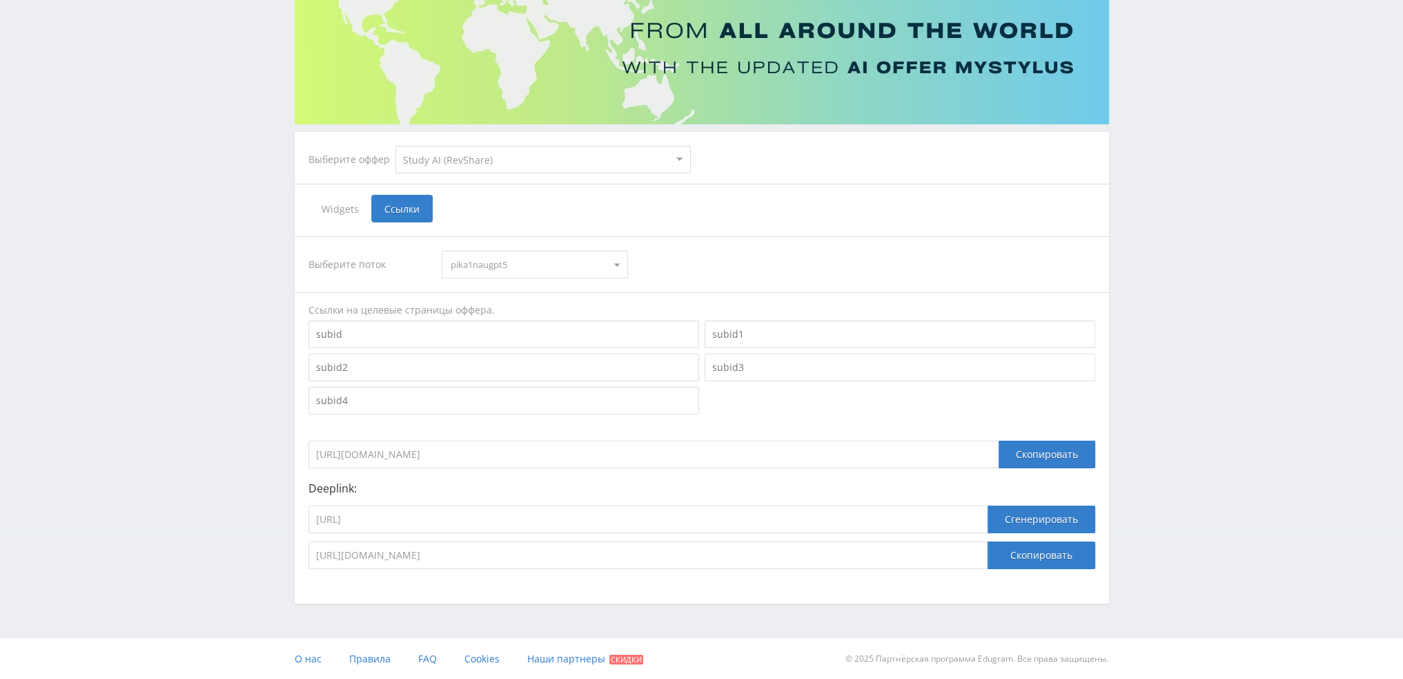
click at [462, 165] on select "MyStylus MyStylus - Revshare Кэмп Studybay Автор24 Studybay Brazil Study AI (Re…" at bounding box center [543, 160] width 295 height 28
select select "1"
click at [396, 146] on select "MyStylus MyStylus - Revshare Кэмп Studybay Автор24 Studybay Brazil Study AI (Re…" at bounding box center [543, 160] width 295 height 28
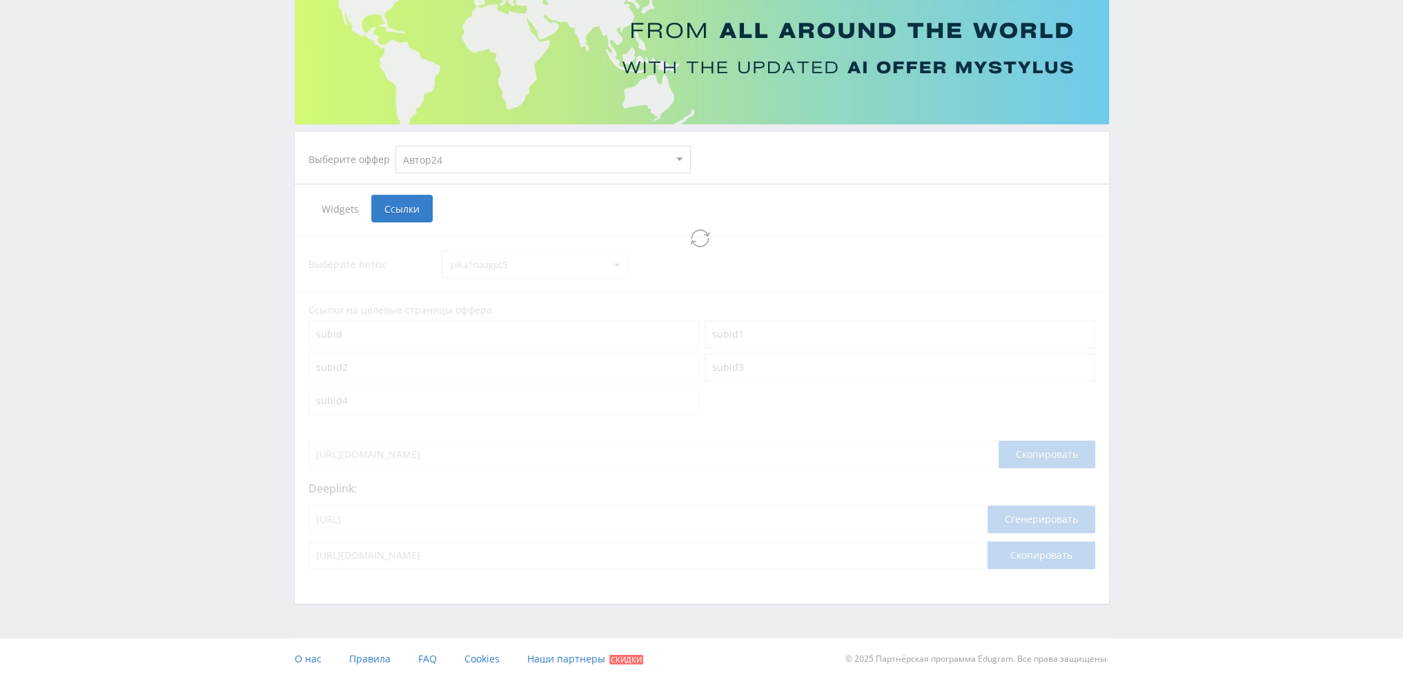
select select "1"
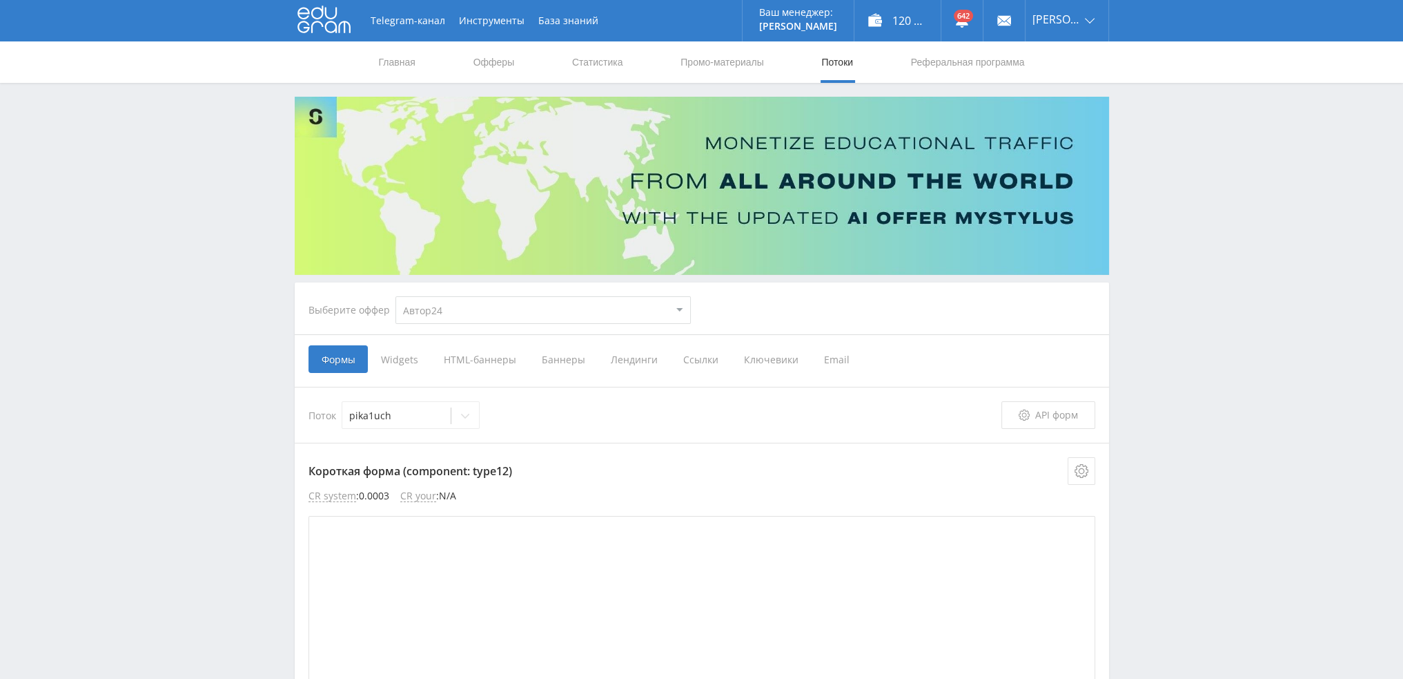
click at [699, 358] on span "Ссылки" at bounding box center [700, 359] width 61 height 28
click at [0, 0] on input "Ссылки" at bounding box center [0, 0] width 0 height 0
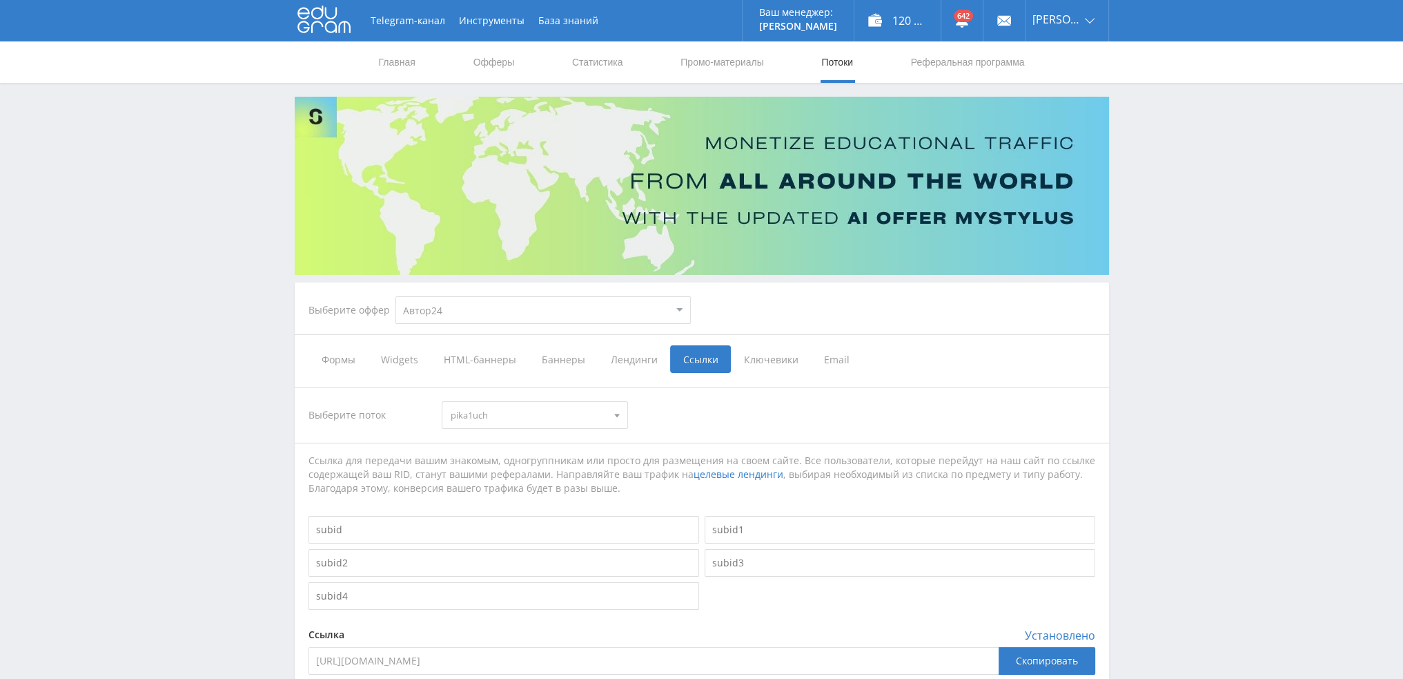
click at [505, 416] on span "pika1uch" at bounding box center [529, 415] width 156 height 26
click at [547, 514] on button "pika1nau" at bounding box center [534, 507] width 185 height 19
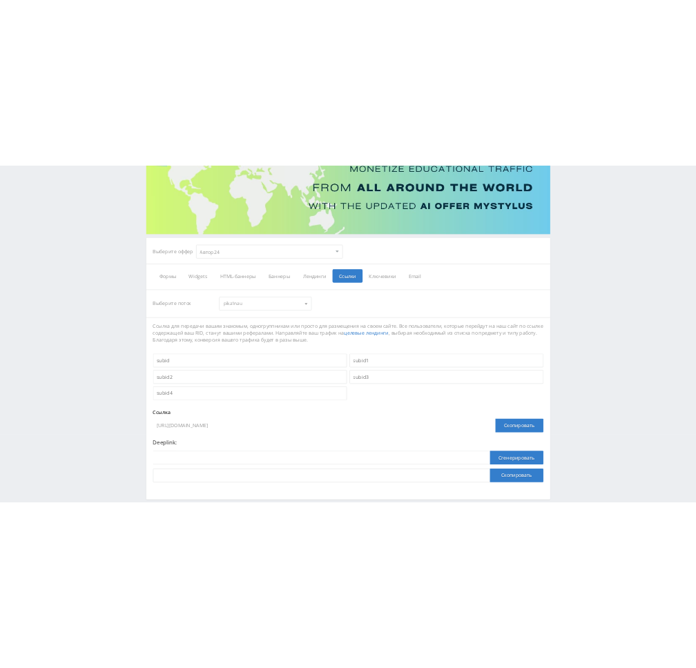
scroll to position [206, 0]
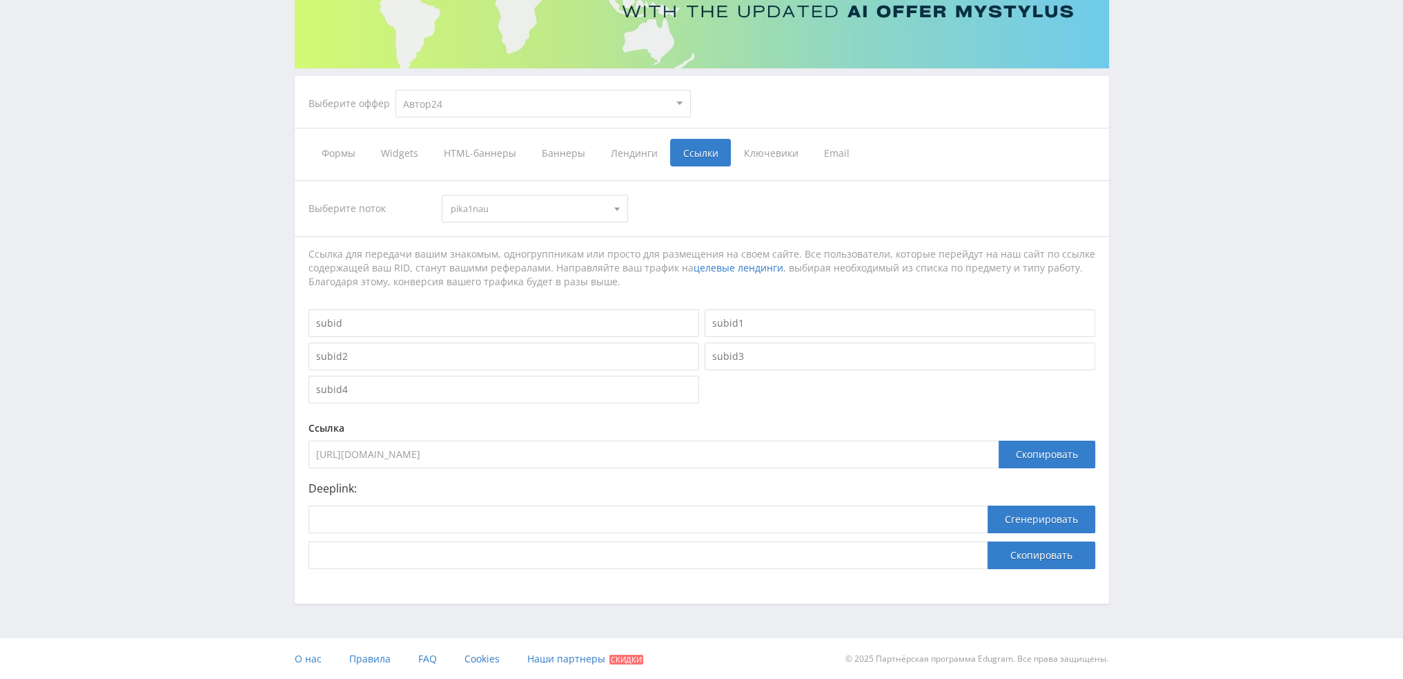
drag, startPoint x: 594, startPoint y: 451, endPoint x: 179, endPoint y: 447, distance: 415.6
click at [179, 449] on div "Telegram-канал Инструменты База знаний Ваш менеджер: Valeria Valeria Online @va…" at bounding box center [701, 237] width 1403 height 886
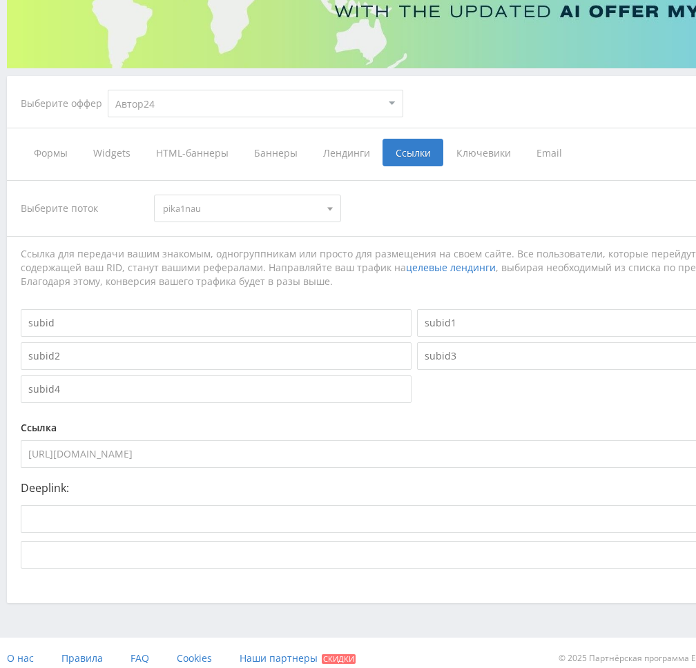
scroll to position [0, 0]
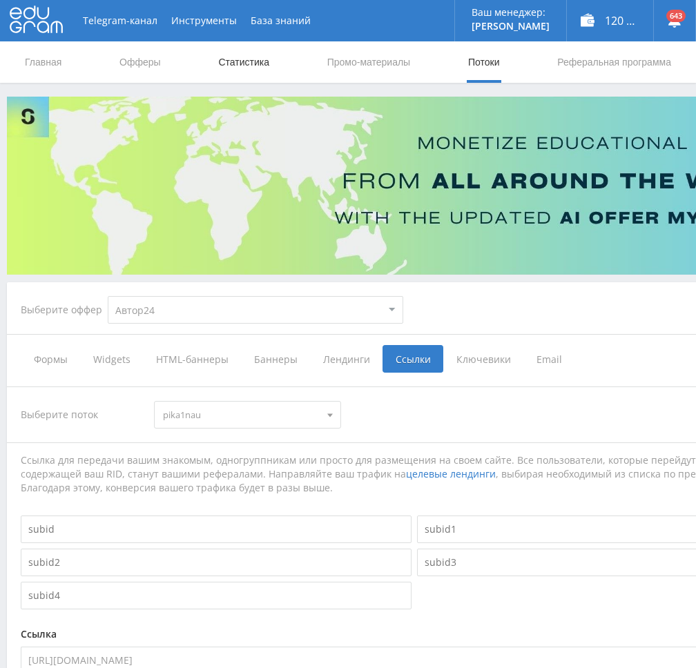
click at [256, 64] on link "Статистика" at bounding box center [244, 61] width 54 height 41
click at [353, 64] on link "Промо-материалы" at bounding box center [369, 61] width 86 height 41
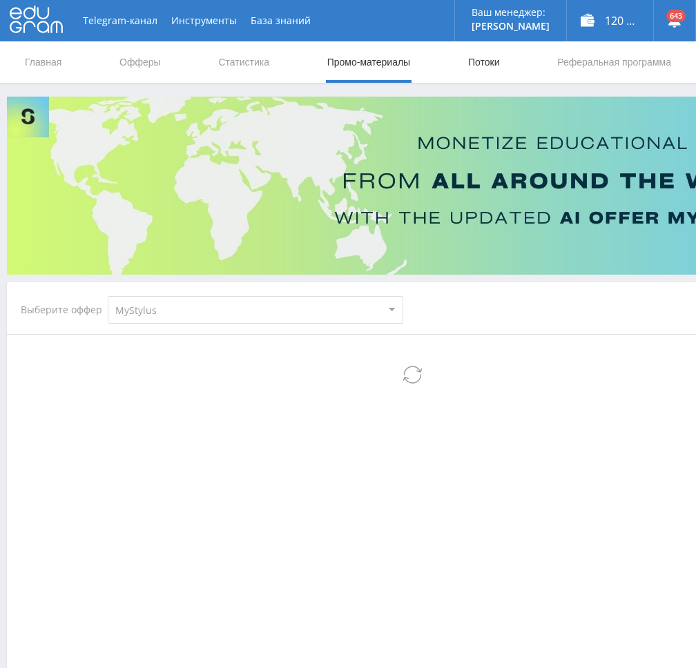
click at [479, 67] on link "Потоки" at bounding box center [484, 61] width 35 height 41
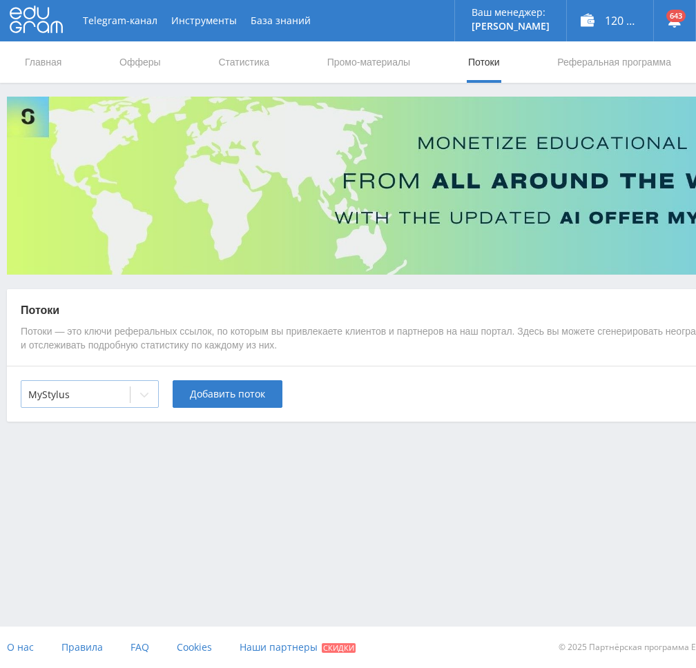
click at [144, 399] on icon at bounding box center [144, 394] width 11 height 11
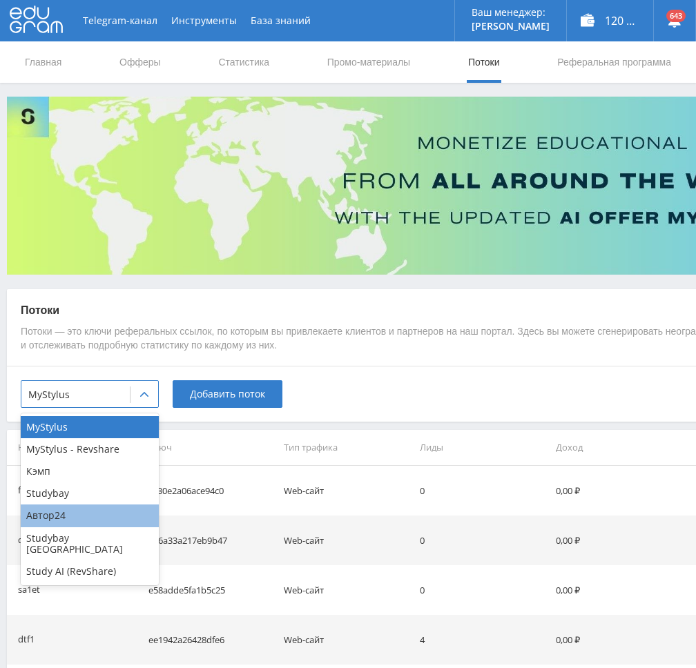
click at [78, 511] on div "Автор24" at bounding box center [90, 516] width 138 height 22
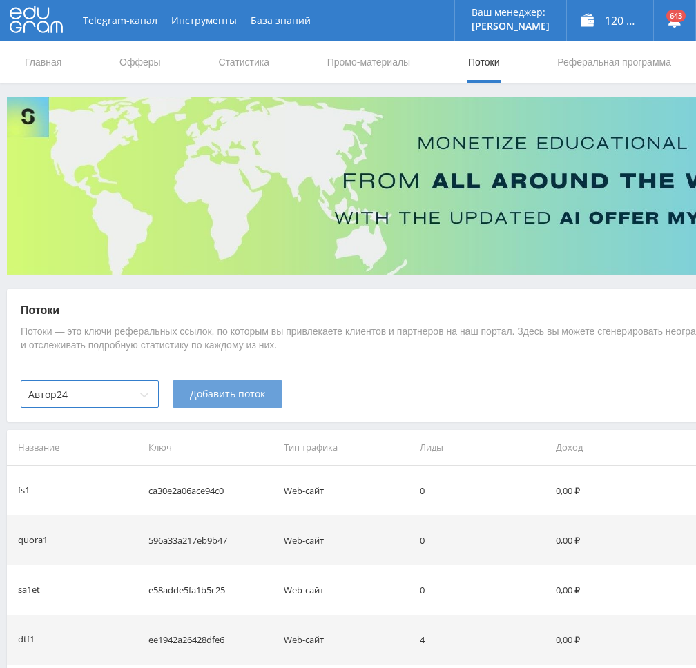
click at [223, 402] on button "Добавить поток" at bounding box center [228, 394] width 110 height 28
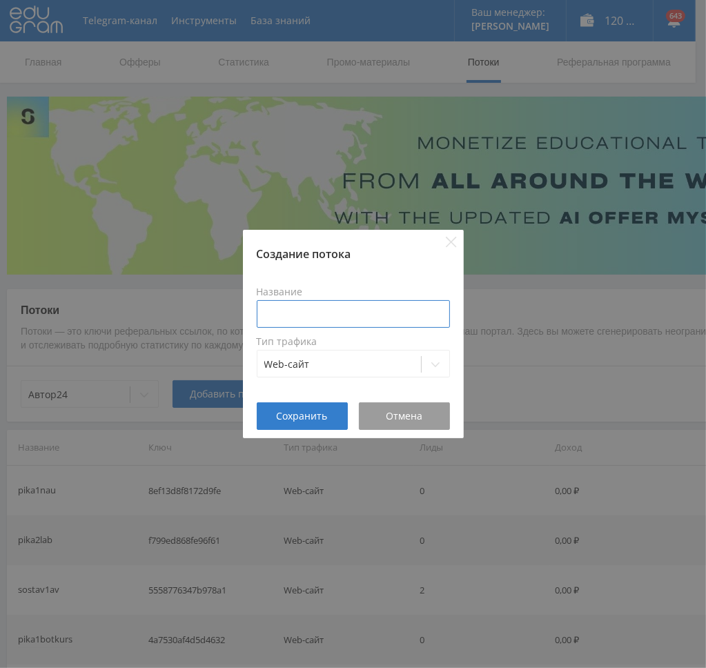
click at [355, 326] on input at bounding box center [353, 314] width 193 height 28
type input "в"
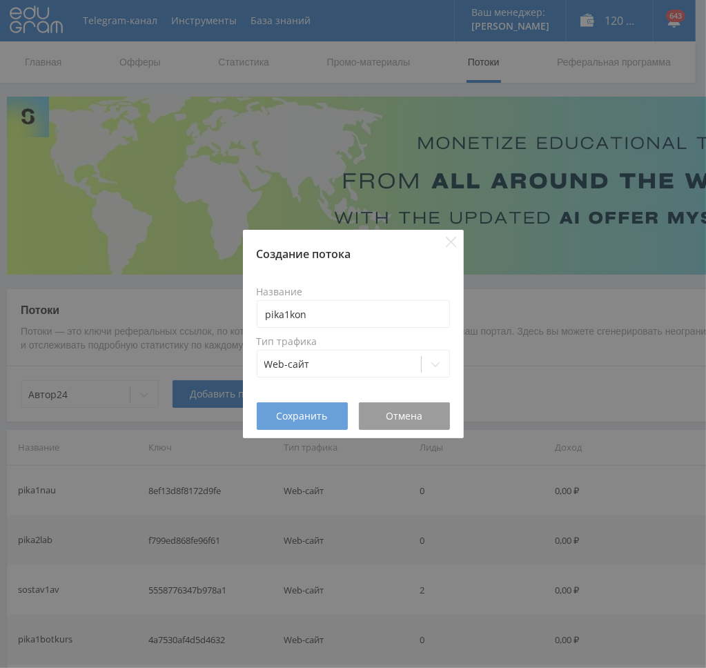
click at [293, 418] on span "Сохранить" at bounding box center [302, 416] width 51 height 11
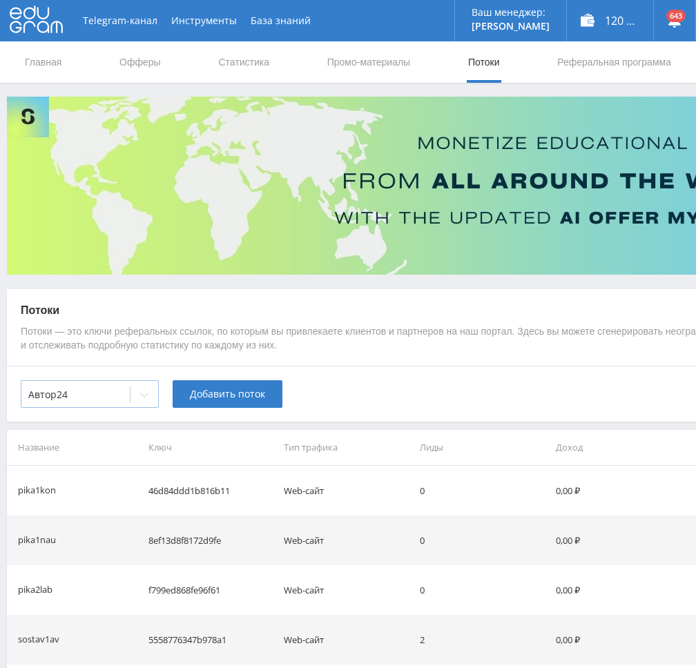
click at [152, 393] on div at bounding box center [144, 395] width 28 height 28
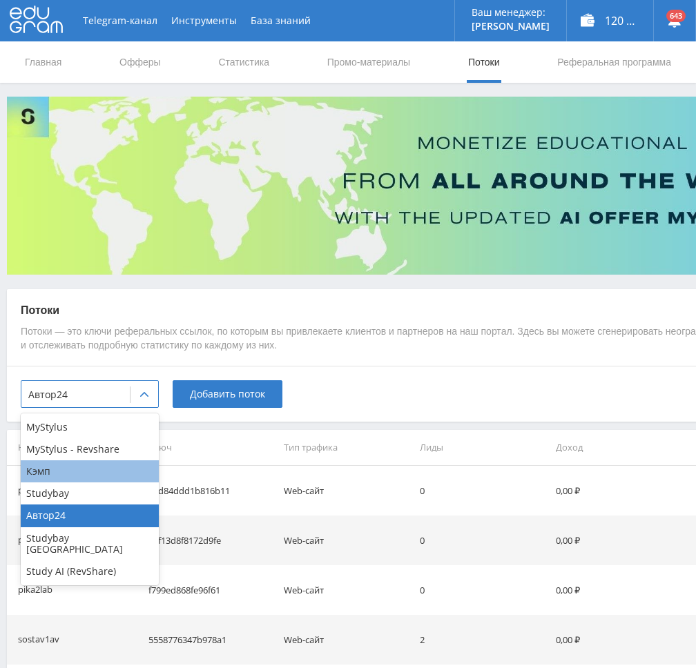
click at [92, 472] on div "Кэмп" at bounding box center [90, 471] width 138 height 22
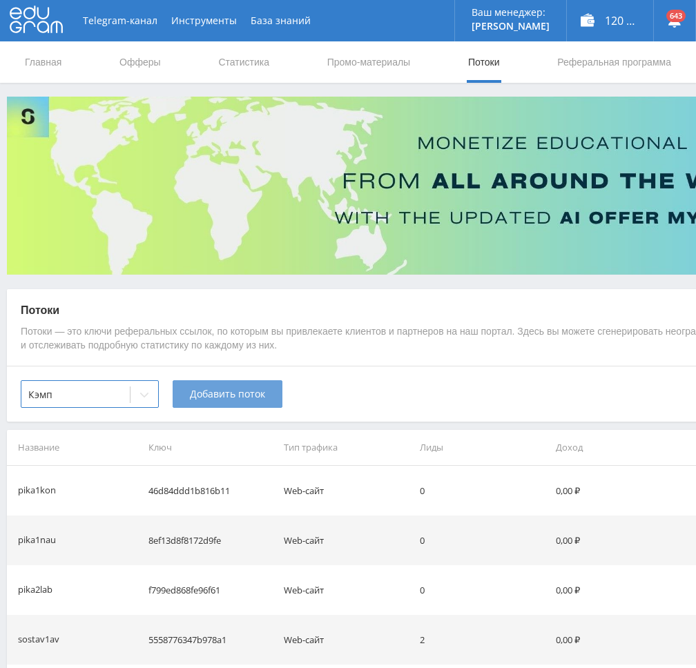
click at [215, 399] on span "Добавить поток" at bounding box center [227, 394] width 75 height 11
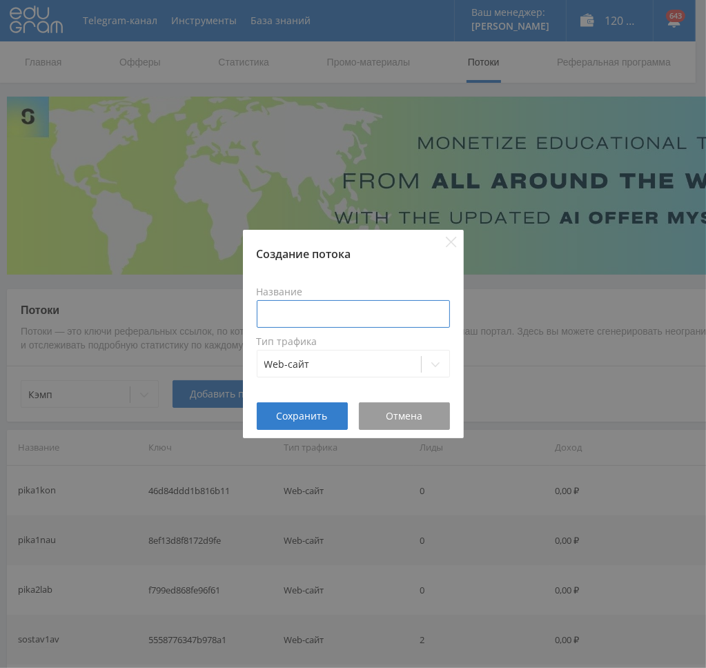
click at [347, 318] on input at bounding box center [353, 314] width 193 height 28
paste input "pika1kon"
type input "pika1kon"
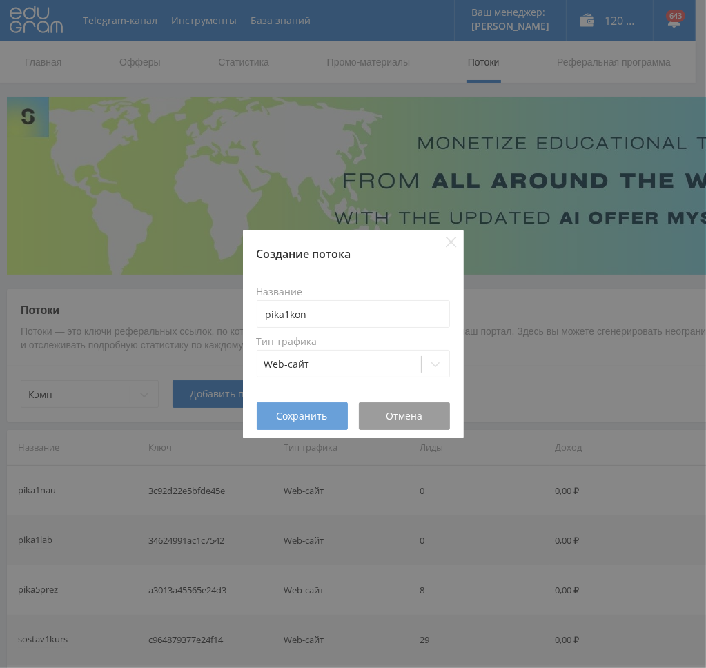
click at [300, 416] on span "Сохранить" at bounding box center [302, 416] width 51 height 11
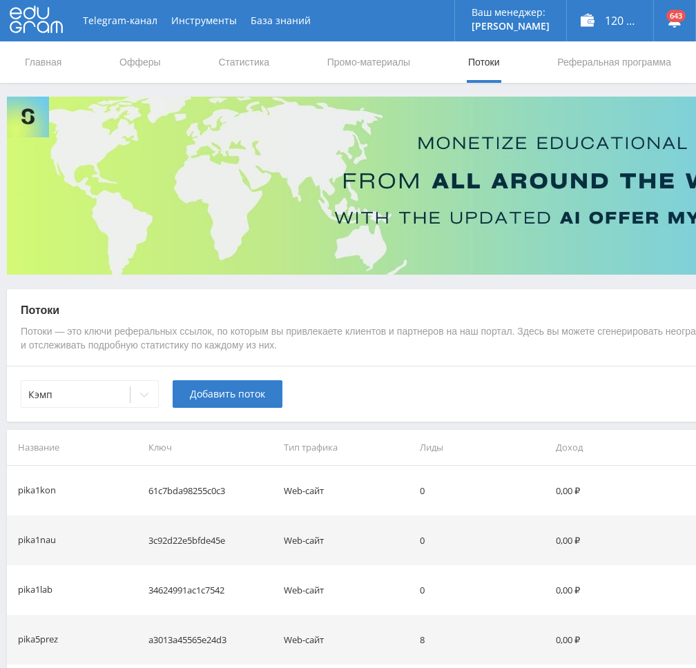
click at [144, 396] on icon at bounding box center [144, 394] width 11 height 11
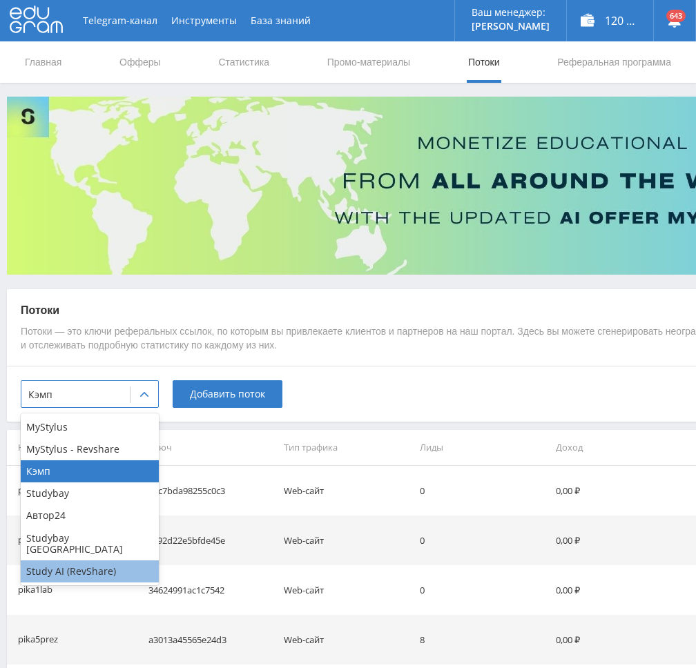
click at [98, 562] on div "Study AI (RevShare)" at bounding box center [90, 571] width 138 height 22
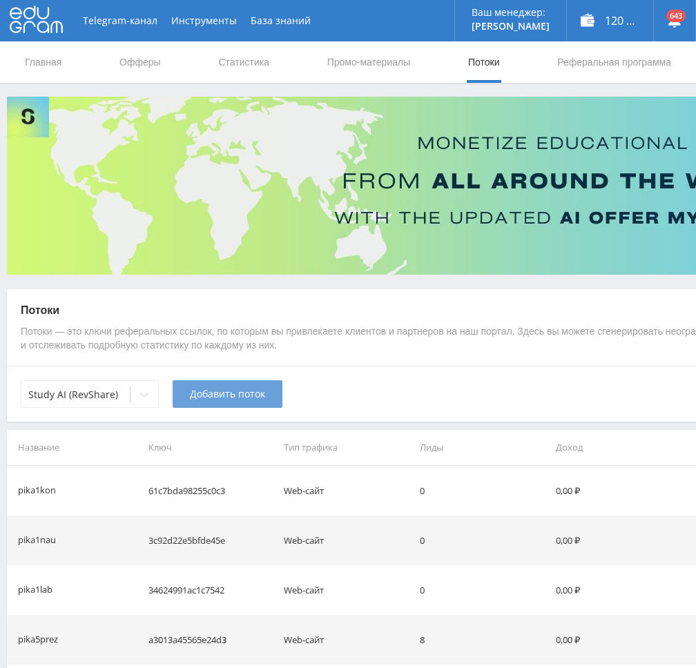
click at [243, 393] on span "Добавить поток" at bounding box center [227, 394] width 75 height 11
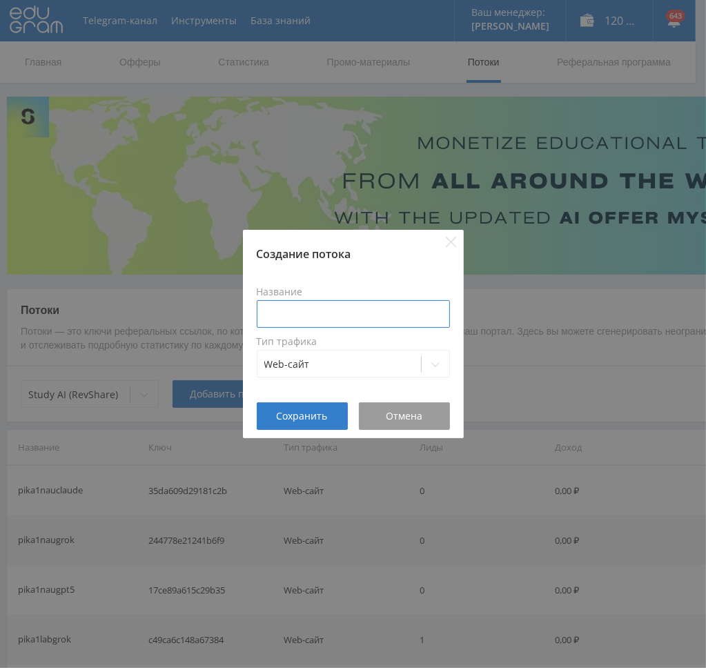
click at [309, 316] on input at bounding box center [353, 314] width 193 height 28
paste input "pika1kon"
type input "pika1kongpt5"
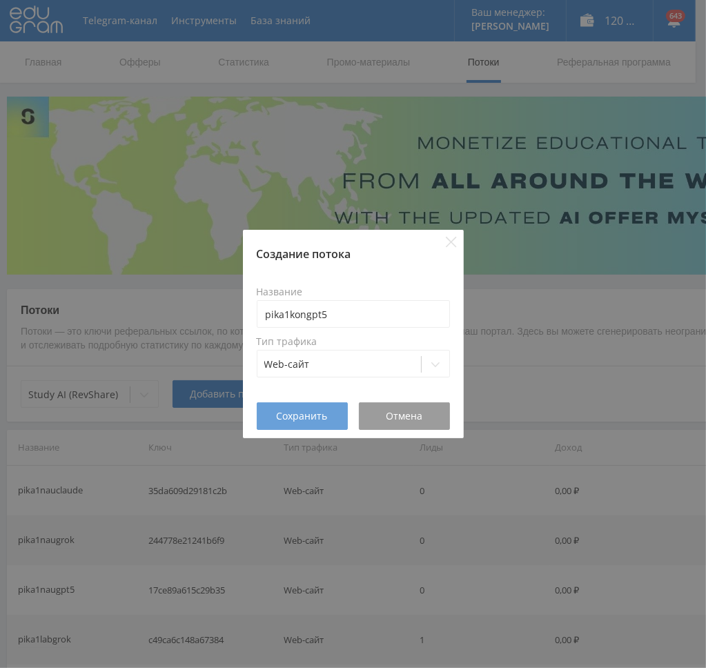
click at [304, 413] on span "Сохранить" at bounding box center [302, 416] width 51 height 11
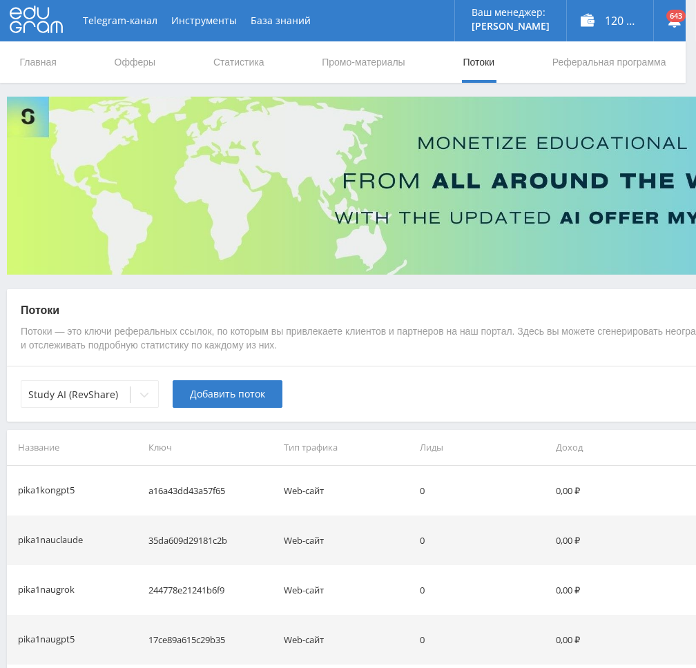
click at [213, 396] on span "Добавить поток" at bounding box center [227, 394] width 75 height 11
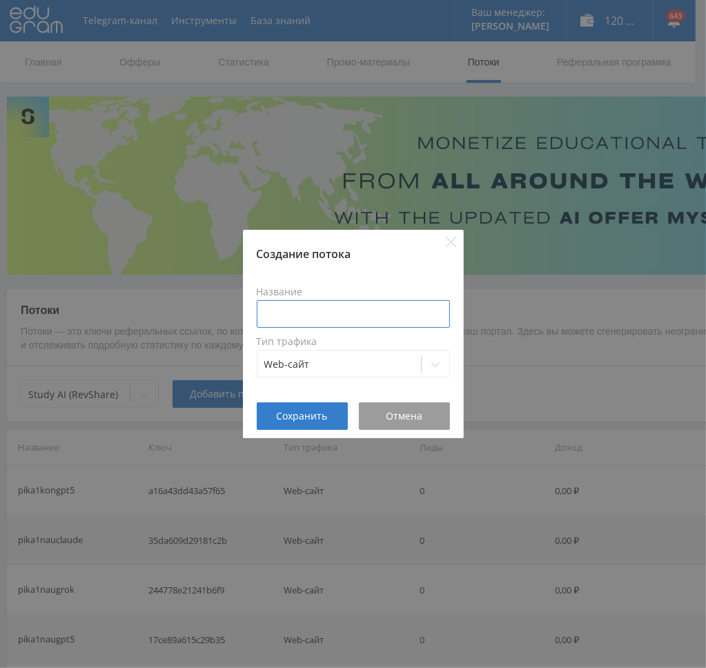
click at [300, 306] on input at bounding box center [353, 314] width 193 height 28
paste input "pika1kon"
type input "pika1kongrok"
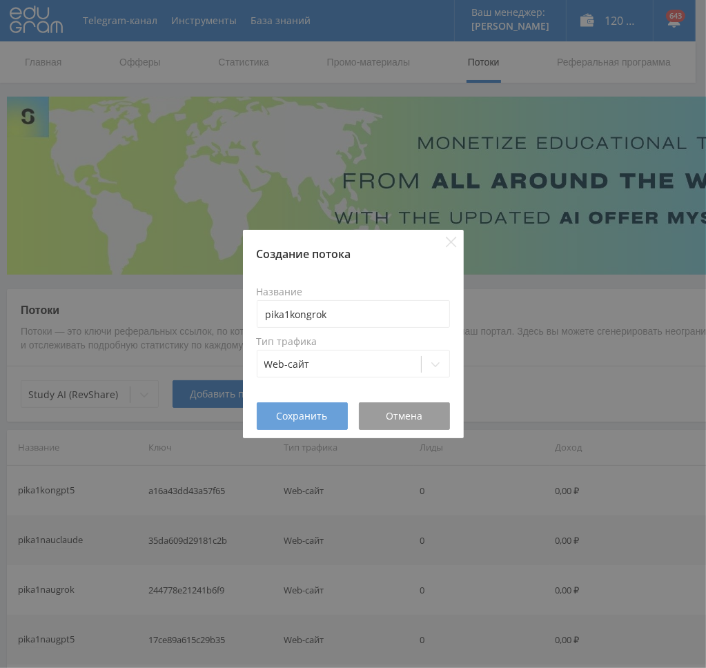
click at [289, 411] on span "Сохранить" at bounding box center [302, 416] width 51 height 11
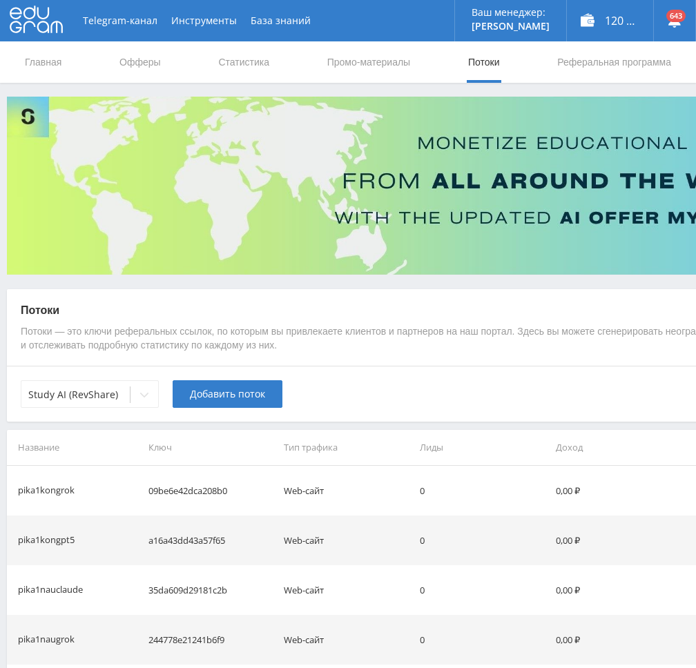
click at [204, 394] on span "Добавить поток" at bounding box center [227, 394] width 75 height 11
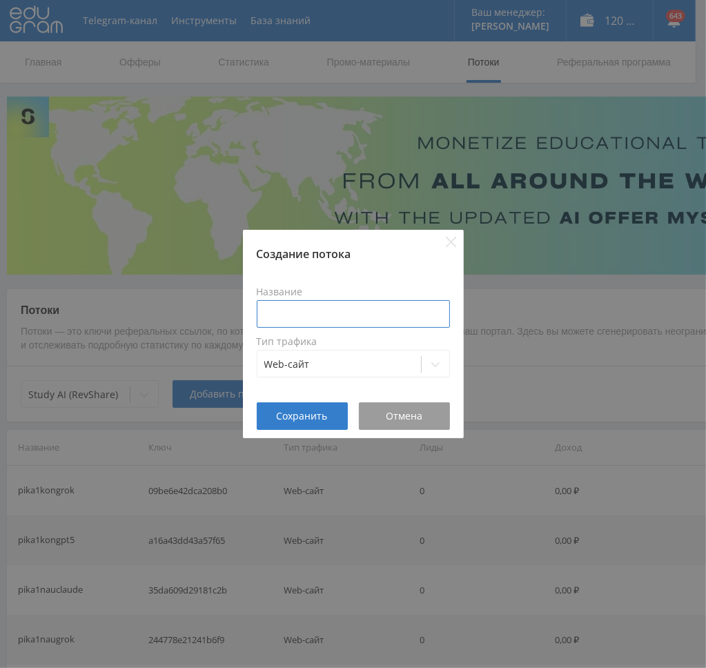
click at [309, 309] on input at bounding box center [353, 314] width 193 height 28
paste input "pika1kon"
type input "pika1konclaude"
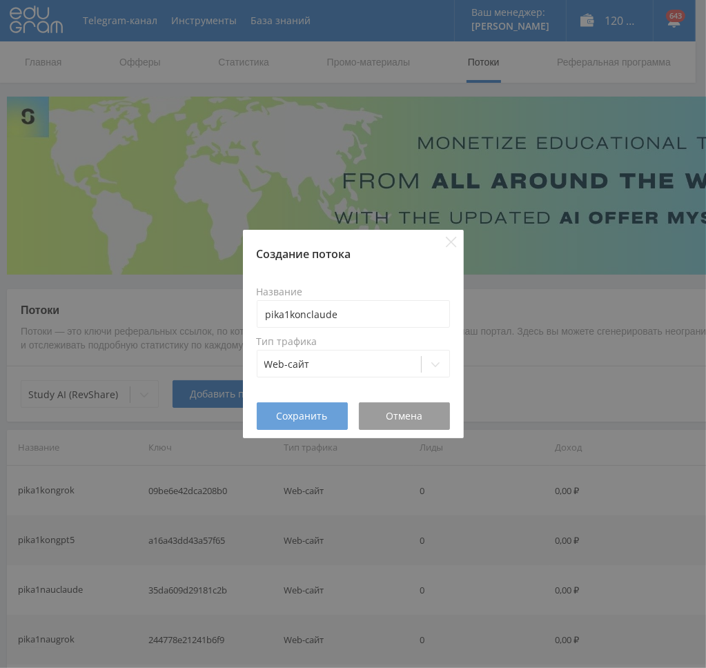
click at [302, 415] on span "Сохранить" at bounding box center [302, 416] width 51 height 11
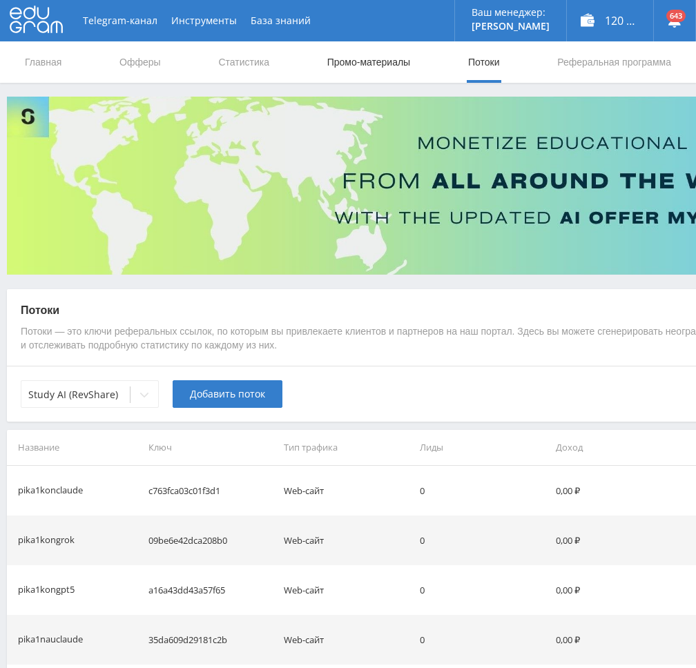
click at [365, 64] on link "Промо-материалы" at bounding box center [369, 61] width 86 height 41
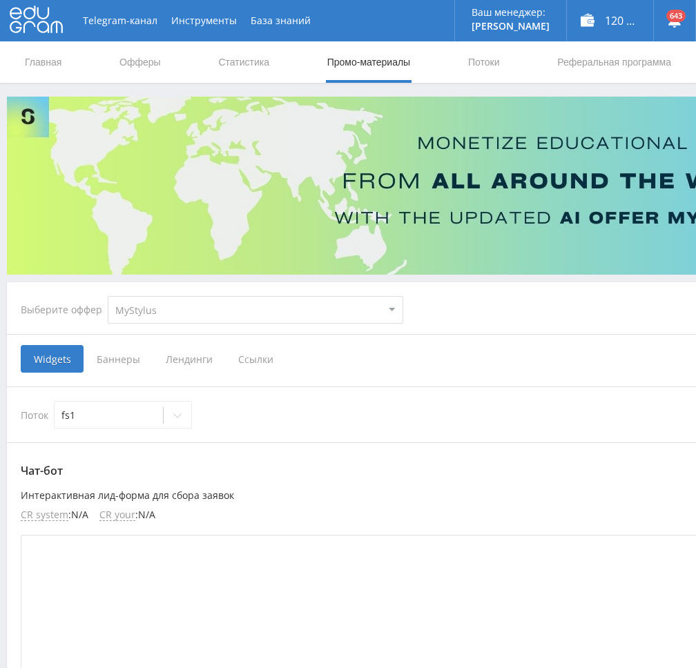
click at [193, 314] on select "MyStylus MyStylus - Revshare Кэмп Studybay Автор24 Studybay Brazil Study AI (Re…" at bounding box center [255, 310] width 295 height 28
select select "340"
click at [108, 296] on select "MyStylus MyStylus - Revshare Кэмп Studybay Автор24 Studybay Brazil Study AI (Re…" at bounding box center [255, 310] width 295 height 28
click at [188, 355] on span "Ссылки" at bounding box center [183, 359] width 61 height 28
click at [0, 0] on input "Ссылки" at bounding box center [0, 0] width 0 height 0
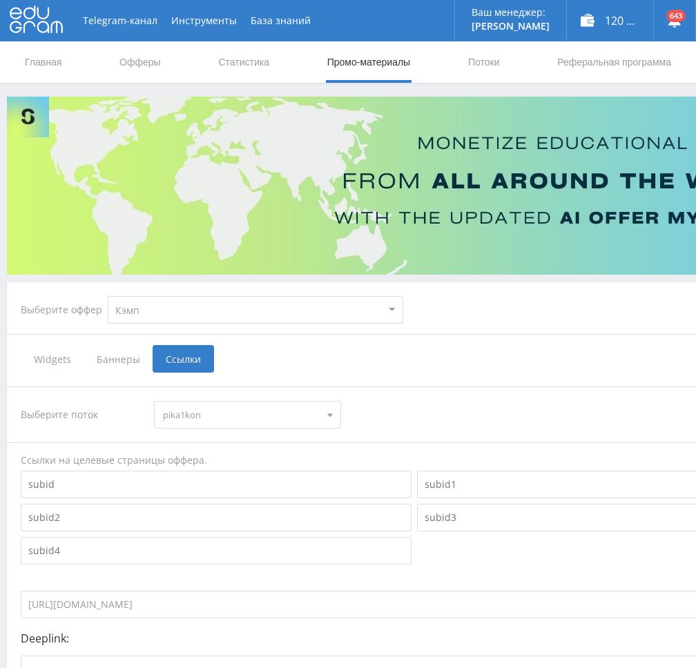
click at [208, 422] on span "pika1kon" at bounding box center [241, 415] width 156 height 26
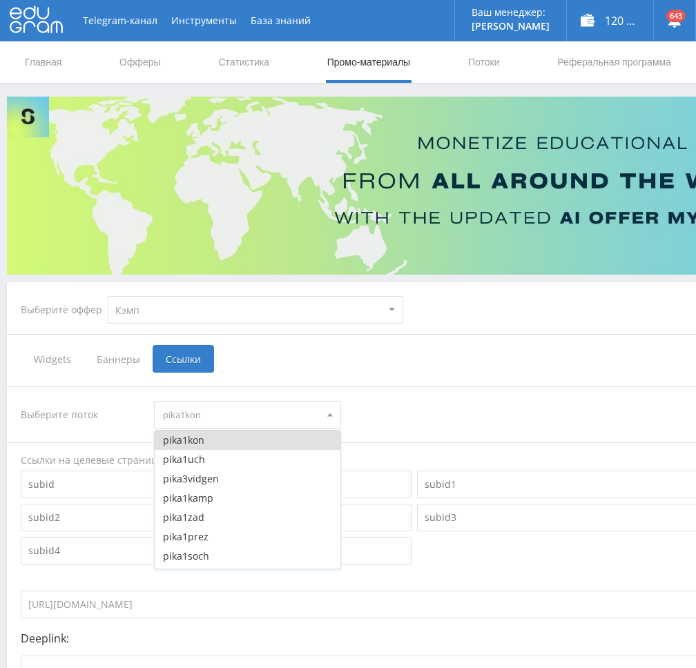
click at [223, 416] on span "pika1kon" at bounding box center [241, 415] width 156 height 26
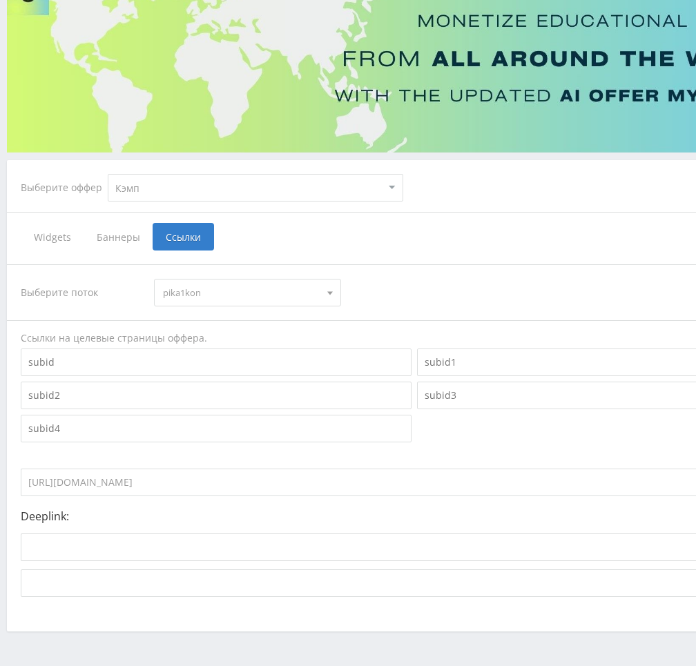
scroll to position [161, 0]
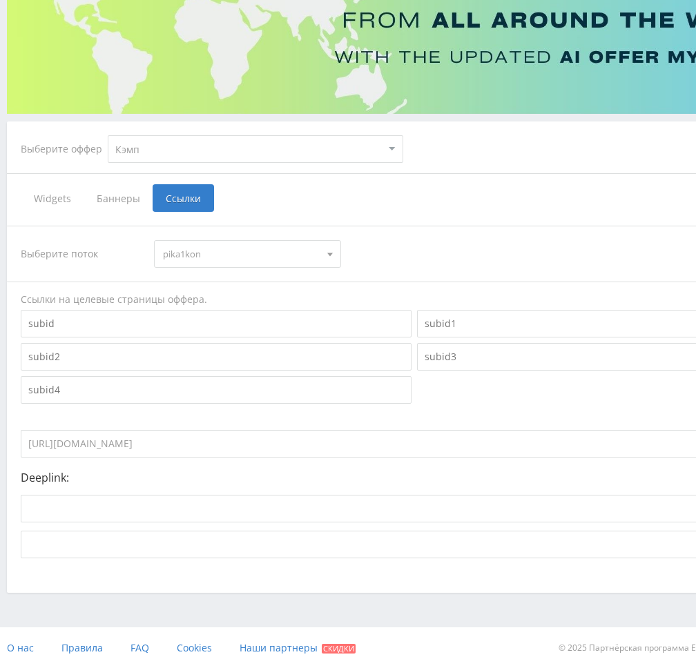
drag, startPoint x: 266, startPoint y: 444, endPoint x: -1, endPoint y: 434, distance: 267.3
click at [0, 434] on html at bounding box center [348, 173] width 696 height 668
click at [164, 147] on select "MyStylus MyStylus - Revshare Кэмп Studybay Автор24 Studybay Brazil Study AI (Re…" at bounding box center [255, 149] width 295 height 28
select select "376"
click at [108, 135] on select "MyStylus MyStylus - Revshare Кэмп Studybay Автор24 Studybay Brazil Study AI (Re…" at bounding box center [255, 149] width 295 height 28
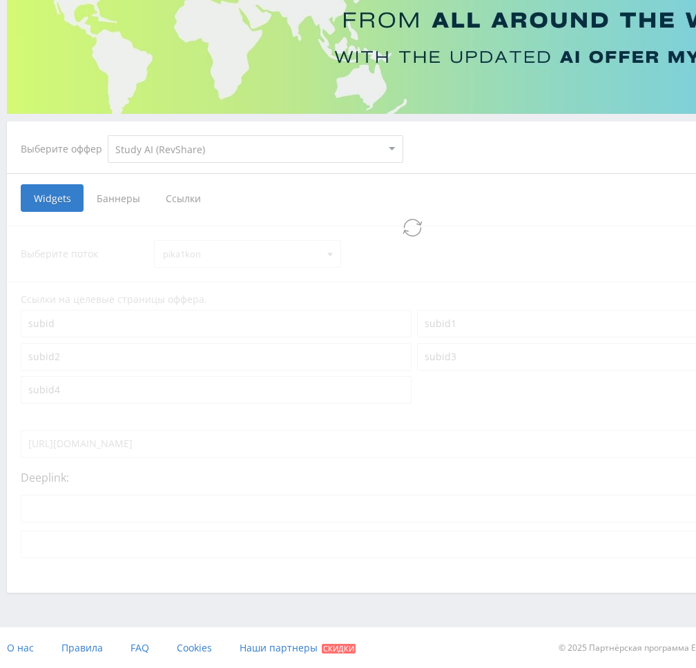
scroll to position [10, 0]
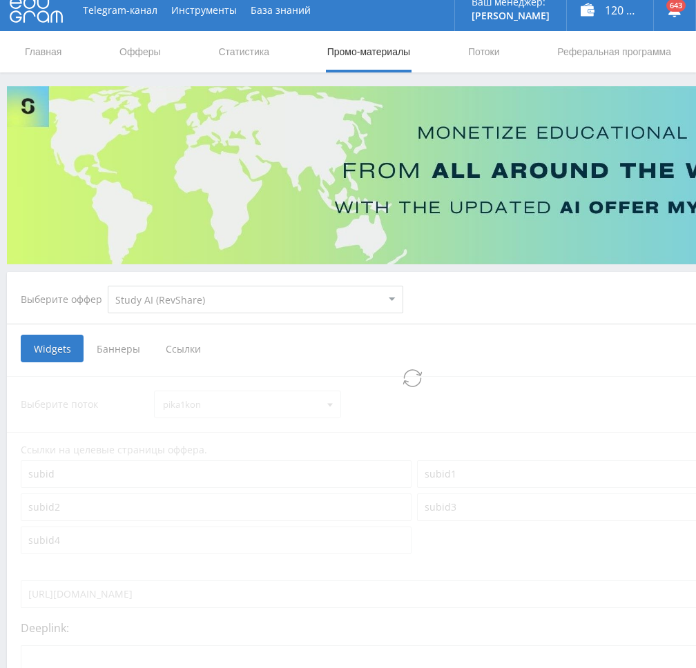
select select "376"
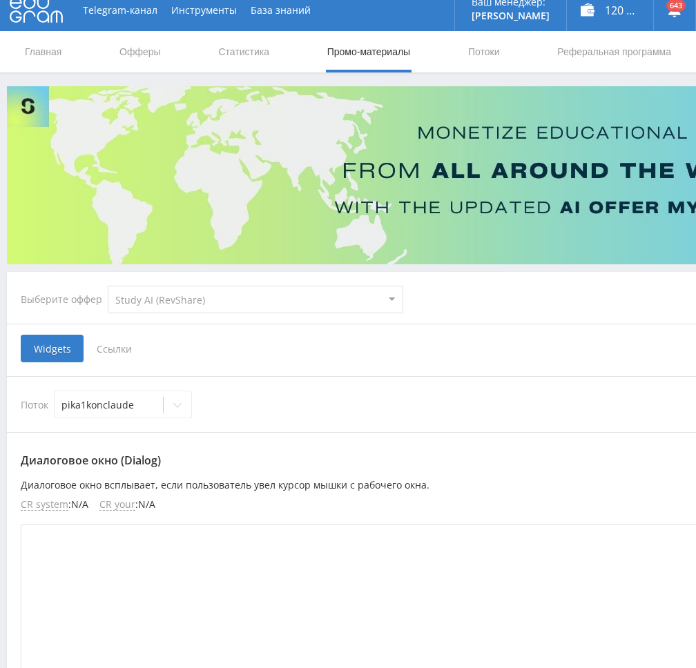
click at [120, 351] on span "Ссылки" at bounding box center [114, 349] width 61 height 28
click at [0, 0] on input "Ссылки" at bounding box center [0, 0] width 0 height 0
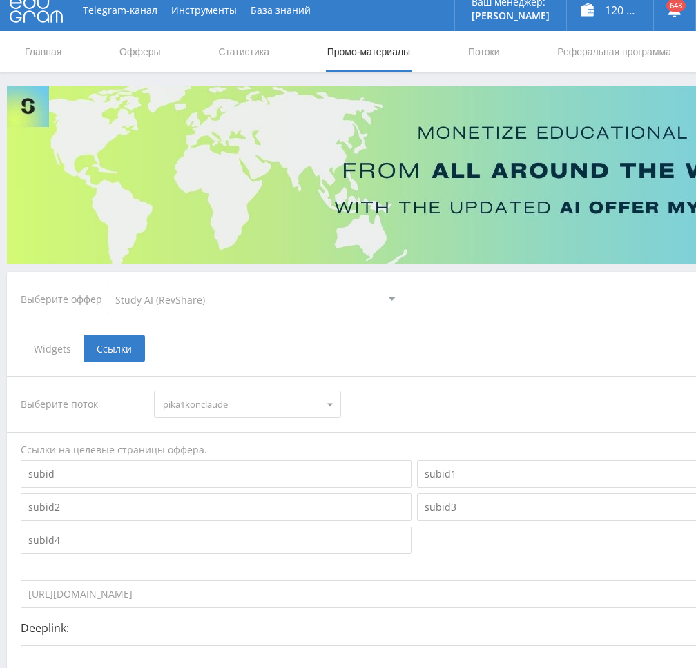
click at [374, 395] on div "Выберите поток pika1konclaude pika1konclaude pika1kongrok pika1kongpt5 dtfgpt p…" at bounding box center [414, 405] width 787 height 28
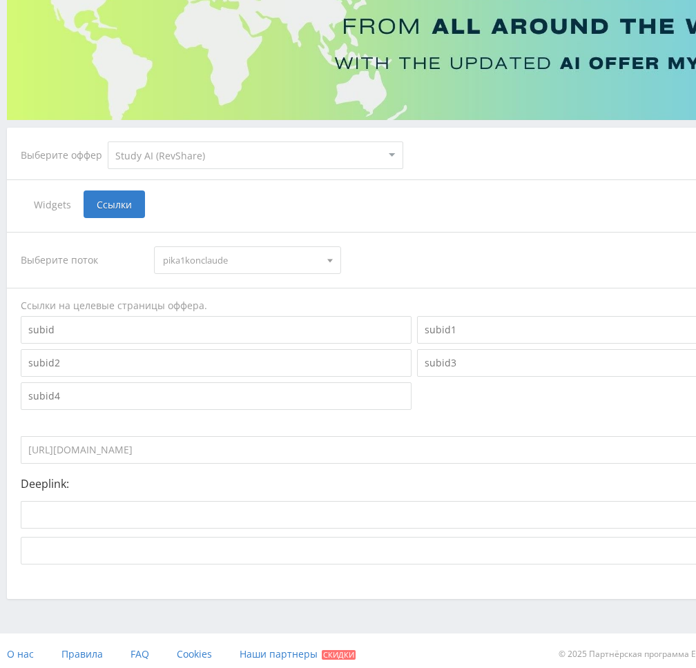
scroll to position [161, 0]
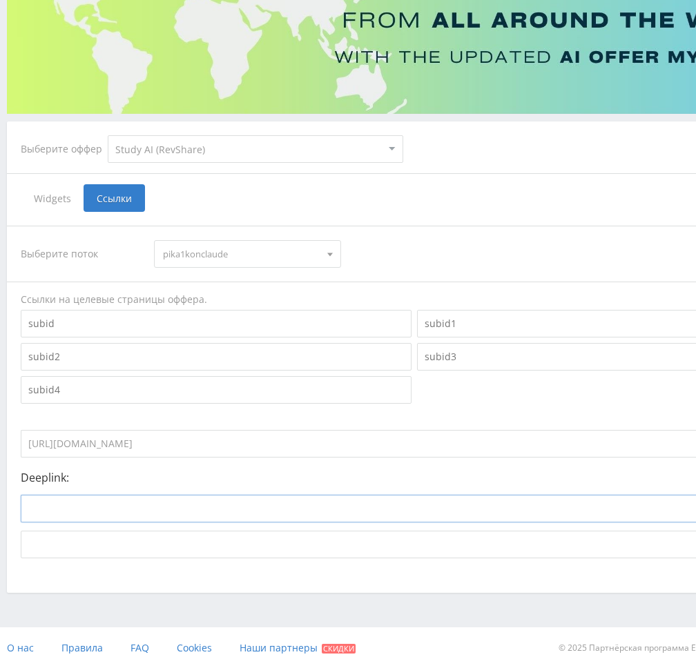
click at [266, 516] on input at bounding box center [360, 509] width 679 height 28
paste input "https://study24.ai/chat/claude_opus41"
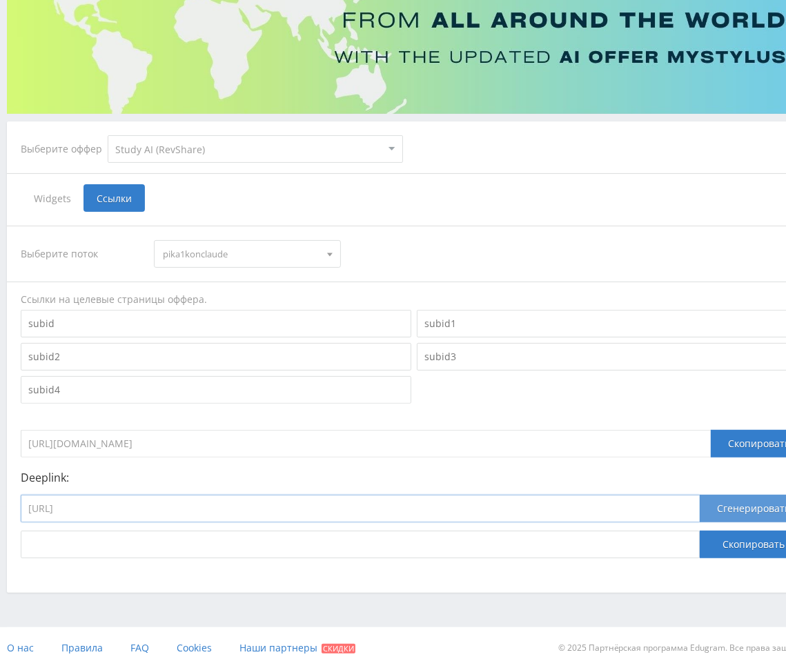
type input "https://study24.ai/chat/claude_opus41"
click at [759, 513] on button "Сгенерировать" at bounding box center [754, 509] width 108 height 28
click at [743, 540] on button "Скопировать" at bounding box center [754, 545] width 108 height 28
click at [243, 247] on span "pika1konclaude" at bounding box center [241, 254] width 156 height 26
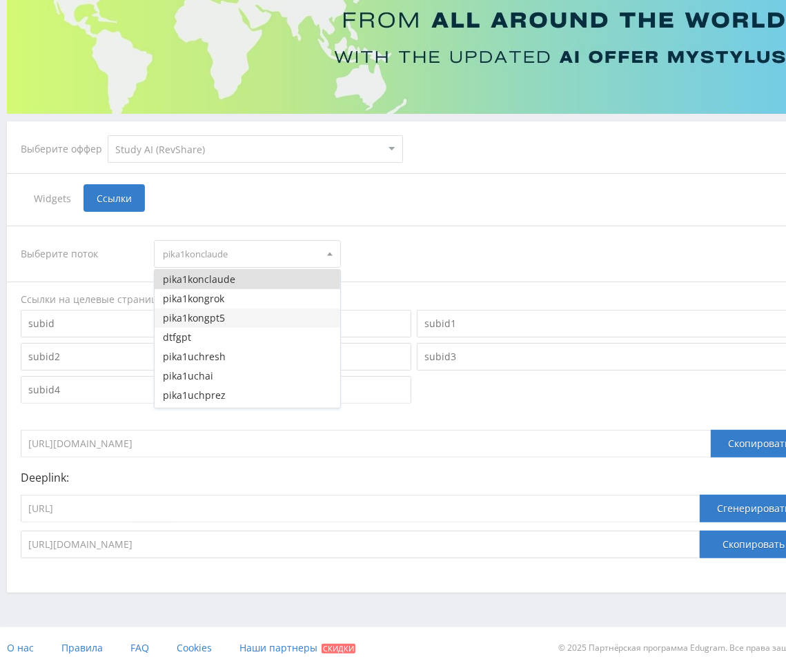
click at [237, 317] on button "pika1kongpt5" at bounding box center [247, 318] width 185 height 19
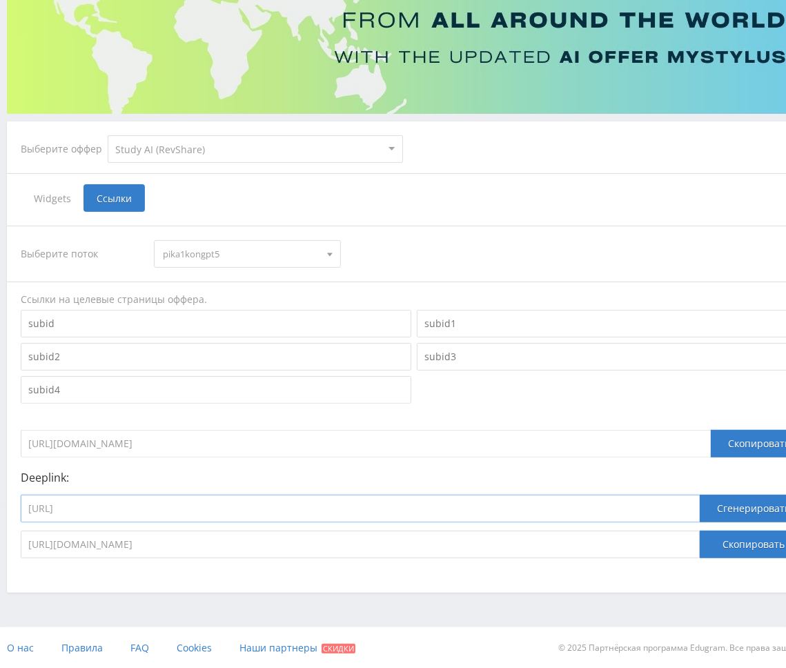
click at [257, 509] on input "https://study24.ai/chat/claude_opus41" at bounding box center [360, 509] width 679 height 28
paste input "hat_gpt5"
type input "https://study24.ai/chat/chat_gpt5"
click at [765, 515] on button "Сгенерировать" at bounding box center [754, 509] width 108 height 28
click at [752, 542] on button "Скопировать" at bounding box center [754, 545] width 108 height 28
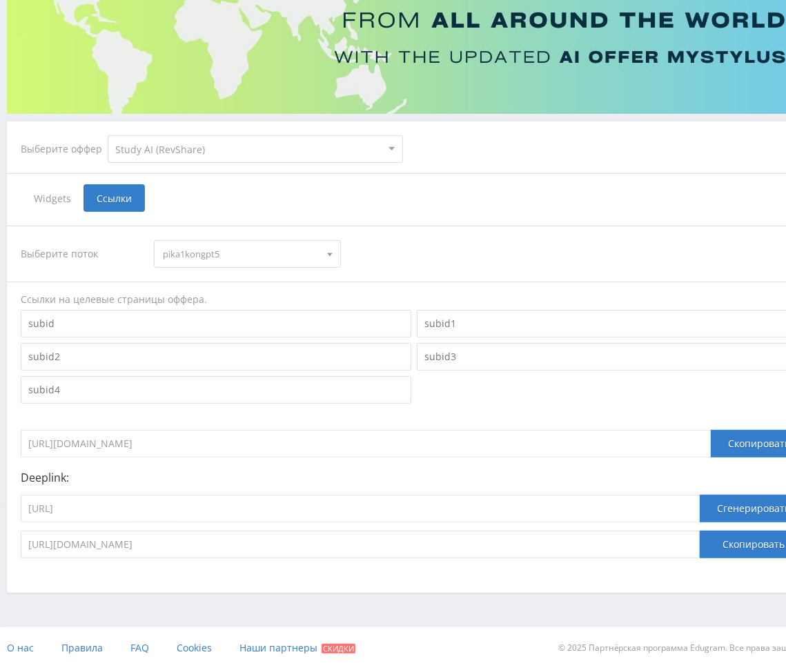
click at [210, 256] on span "pika1kongpt5" at bounding box center [241, 254] width 156 height 26
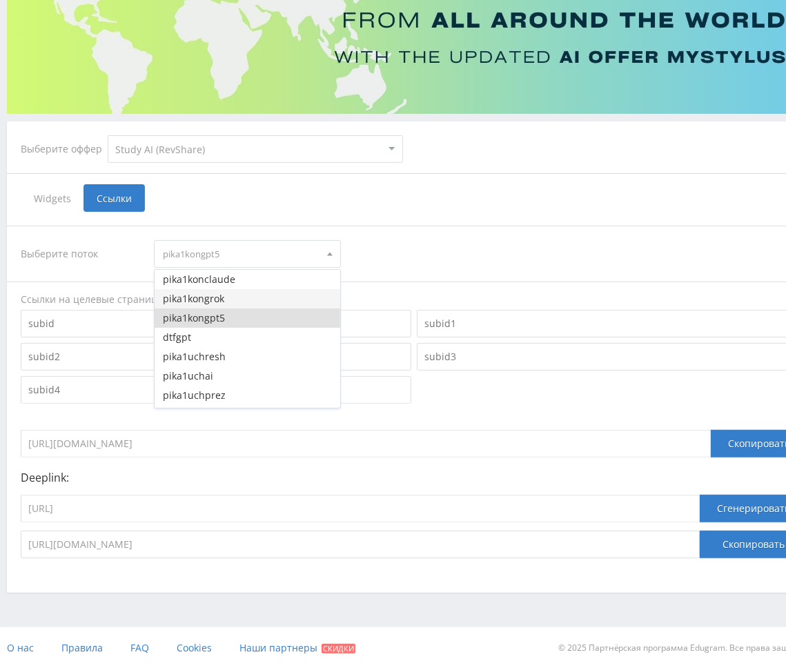
click at [221, 297] on button "pika1kongrok" at bounding box center [247, 298] width 185 height 19
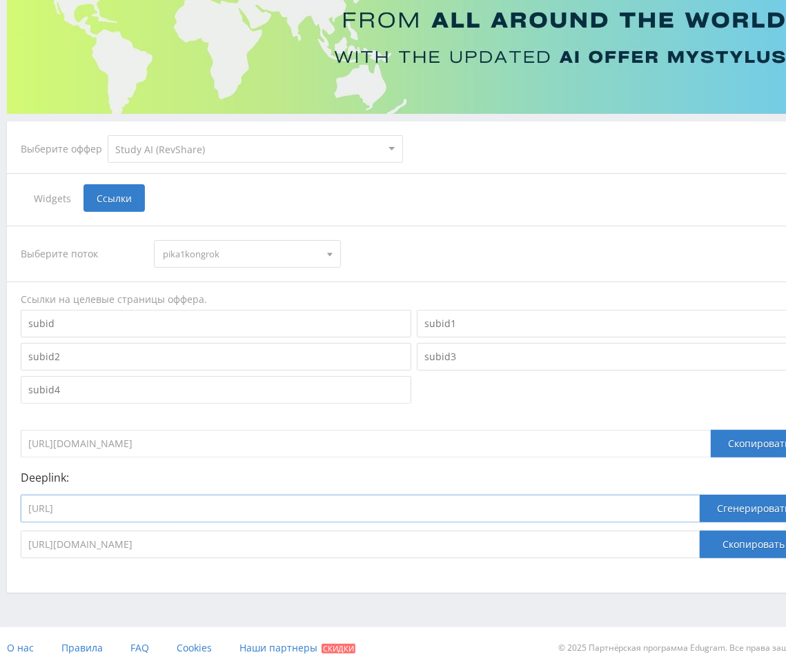
click at [224, 505] on input "https://study24.ai/chat/chat_gpt5" at bounding box center [360, 509] width 679 height 28
paste input "grok4"
type input "https://study24.ai/chat/grok4"
click at [771, 505] on button "Сгенерировать" at bounding box center [754, 509] width 108 height 28
click at [762, 542] on button "Скопировать" at bounding box center [754, 545] width 108 height 28
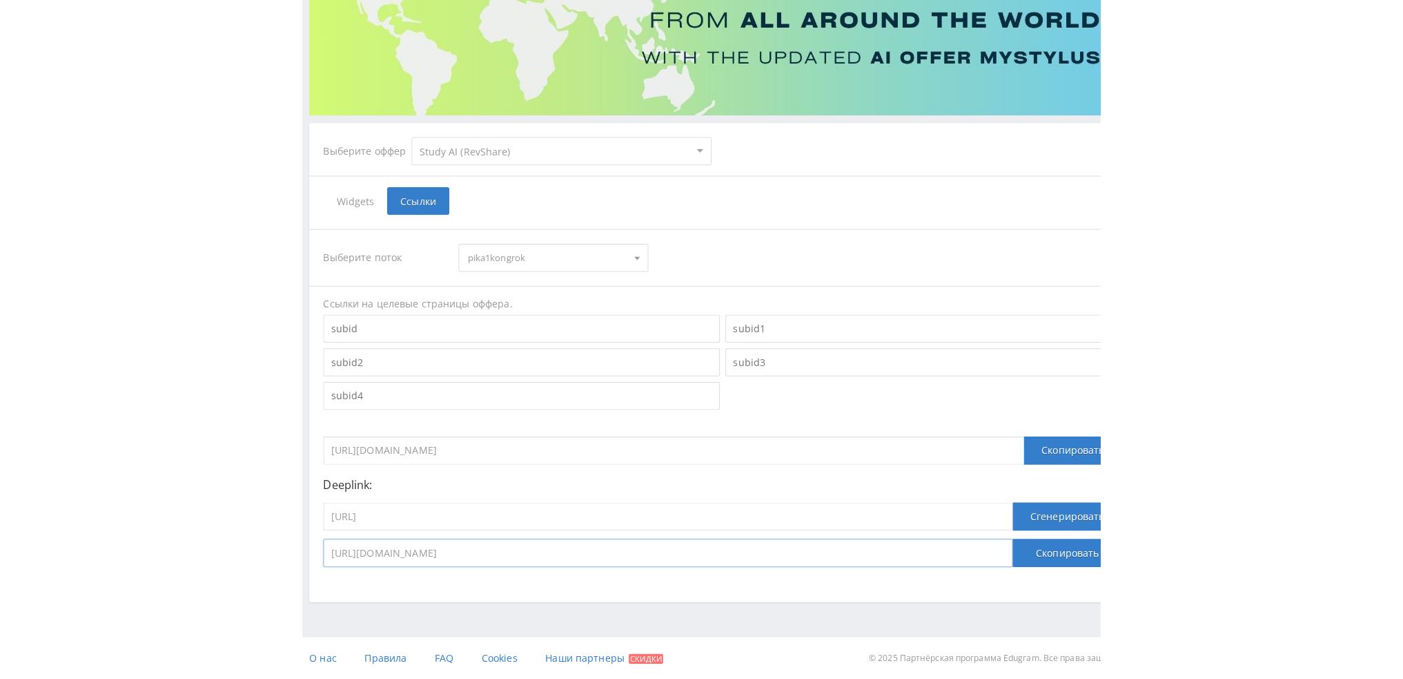
scroll to position [150, 0]
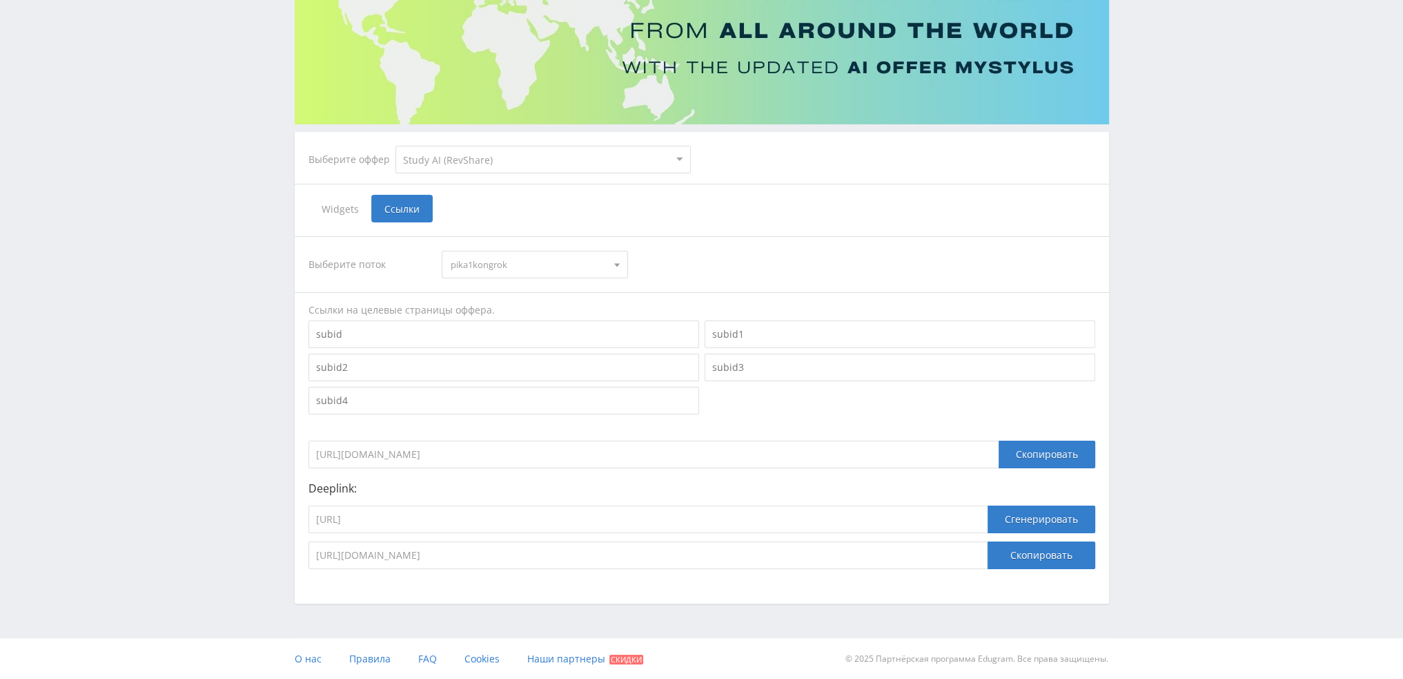
click at [470, 148] on select "MyStylus MyStylus - Revshare Кэмп Studybay Автор24 Studybay Brazil Study AI (Re…" at bounding box center [543, 160] width 295 height 28
click at [770, 186] on div "Выберите оффер MyStylus MyStylus - Revshare Кэмп Studybay Автор24 Studybay Braz…" at bounding box center [702, 367] width 814 height 471
drag, startPoint x: 442, startPoint y: 156, endPoint x: 440, endPoint y: 164, distance: 8.5
click at [442, 156] on select "MyStylus MyStylus - Revshare Кэмп Studybay Автор24 Studybay Brazil Study AI (Re…" at bounding box center [543, 160] width 295 height 28
select select "1"
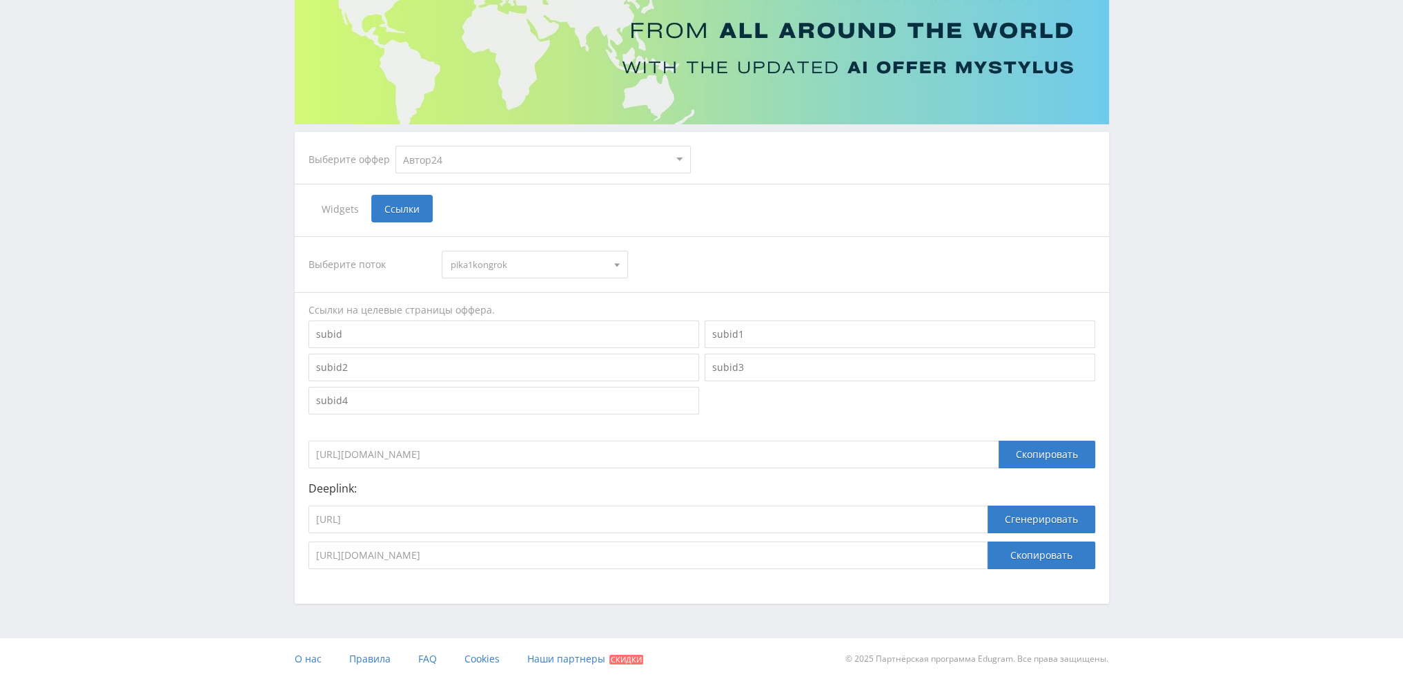
click at [396, 146] on select "MyStylus MyStylus - Revshare Кэмп Studybay Автор24 Studybay Brazil Study AI (Re…" at bounding box center [543, 160] width 295 height 28
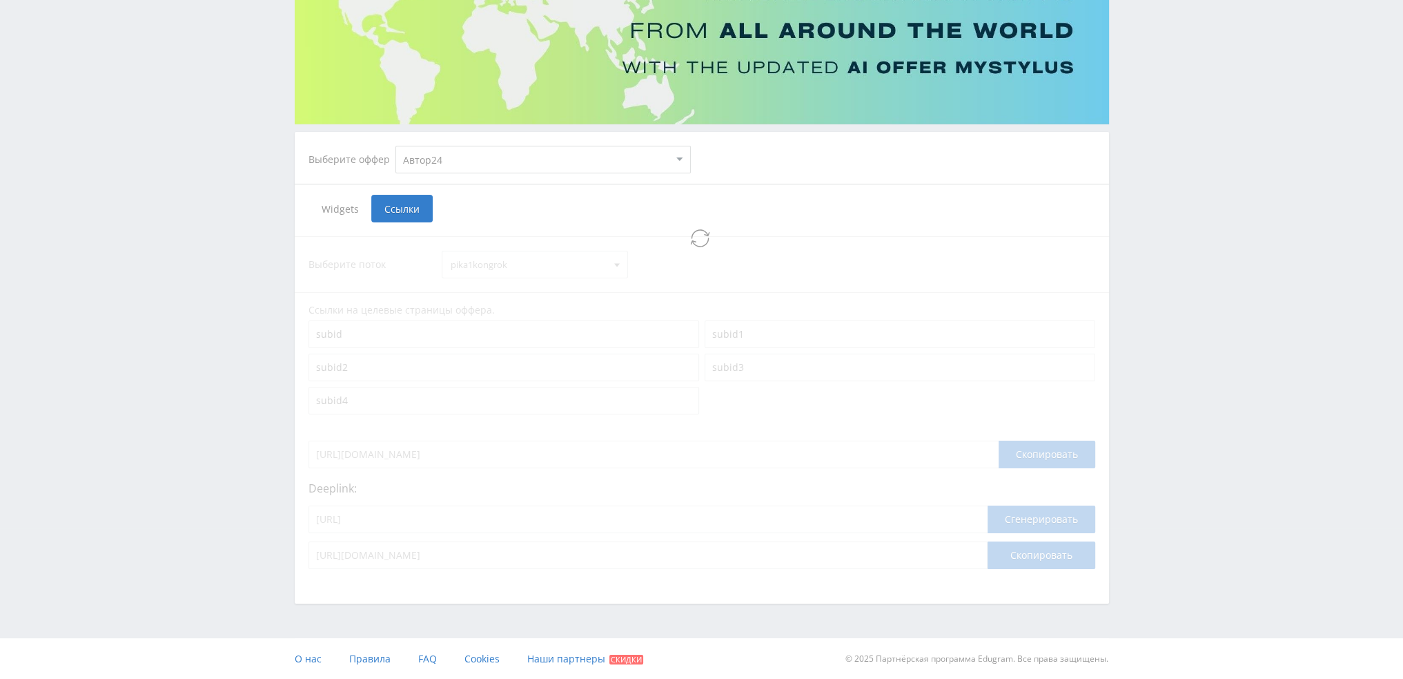
select select "1"
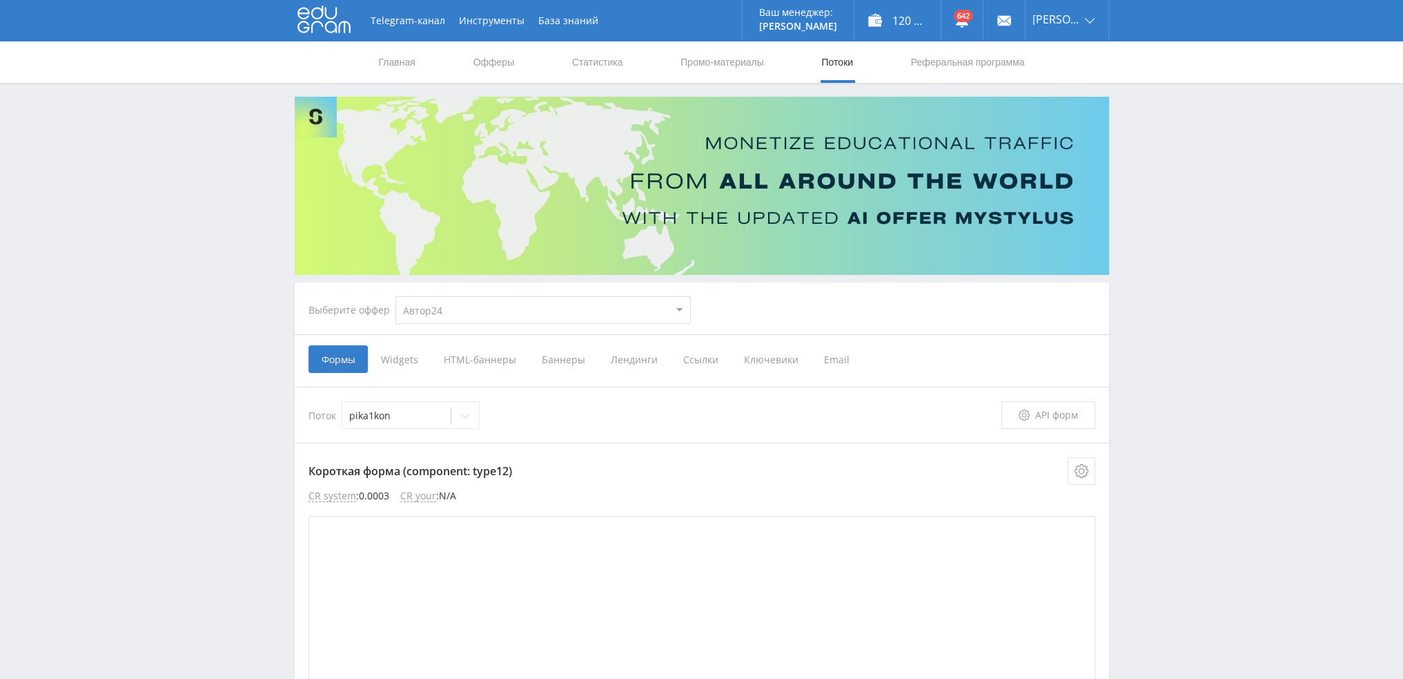
click at [691, 360] on span "Ссылки" at bounding box center [700, 359] width 61 height 28
click at [0, 0] on input "Ссылки" at bounding box center [0, 0] width 0 height 0
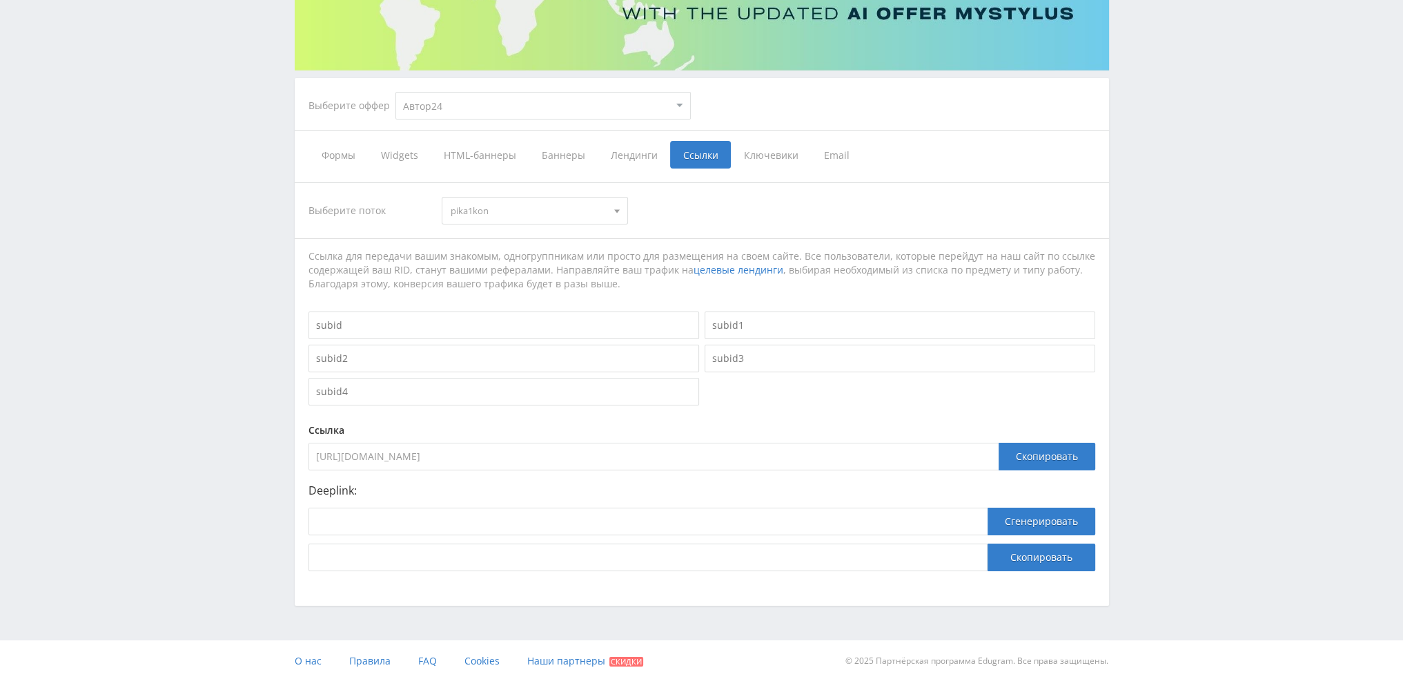
scroll to position [206, 0]
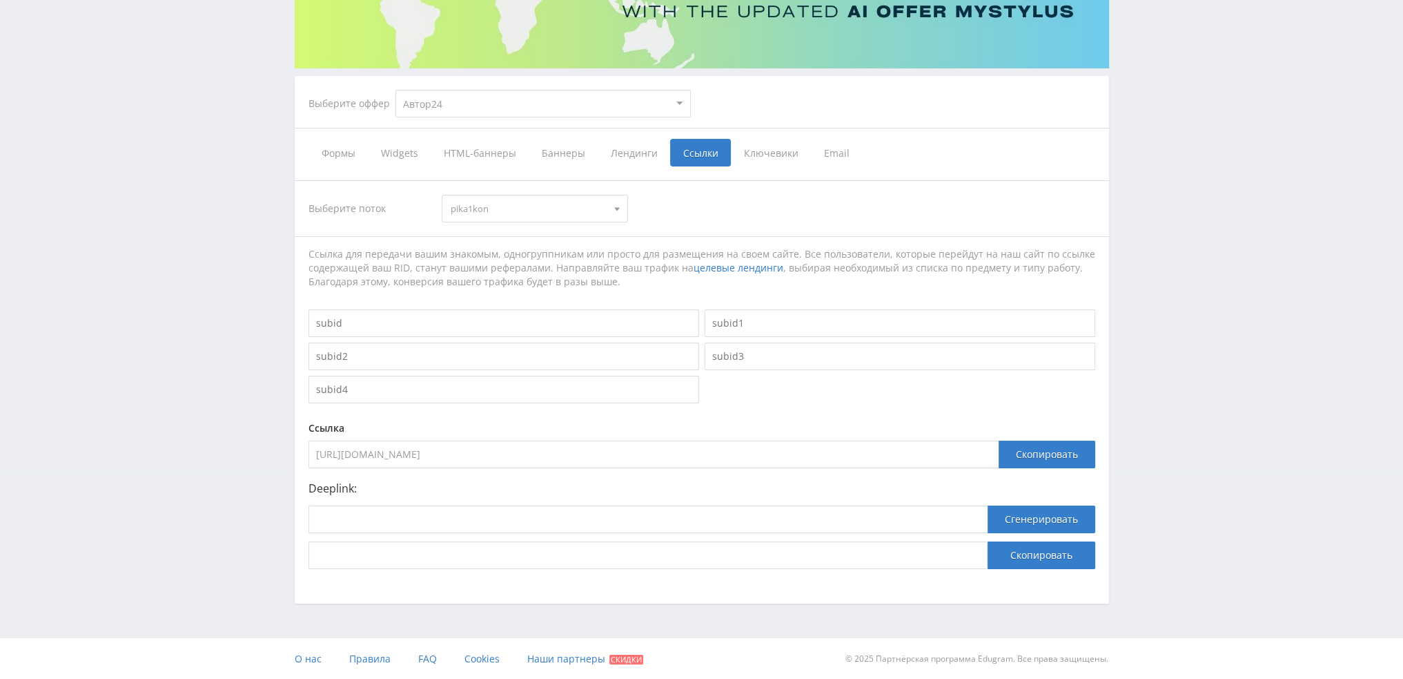
drag, startPoint x: 619, startPoint y: 453, endPoint x: 195, endPoint y: 460, distance: 423.9
click at [195, 460] on div "Telegram-канал Инструменты База знаний Ваш менеджер: Valeria Valeria Online @va…" at bounding box center [701, 237] width 1403 height 886
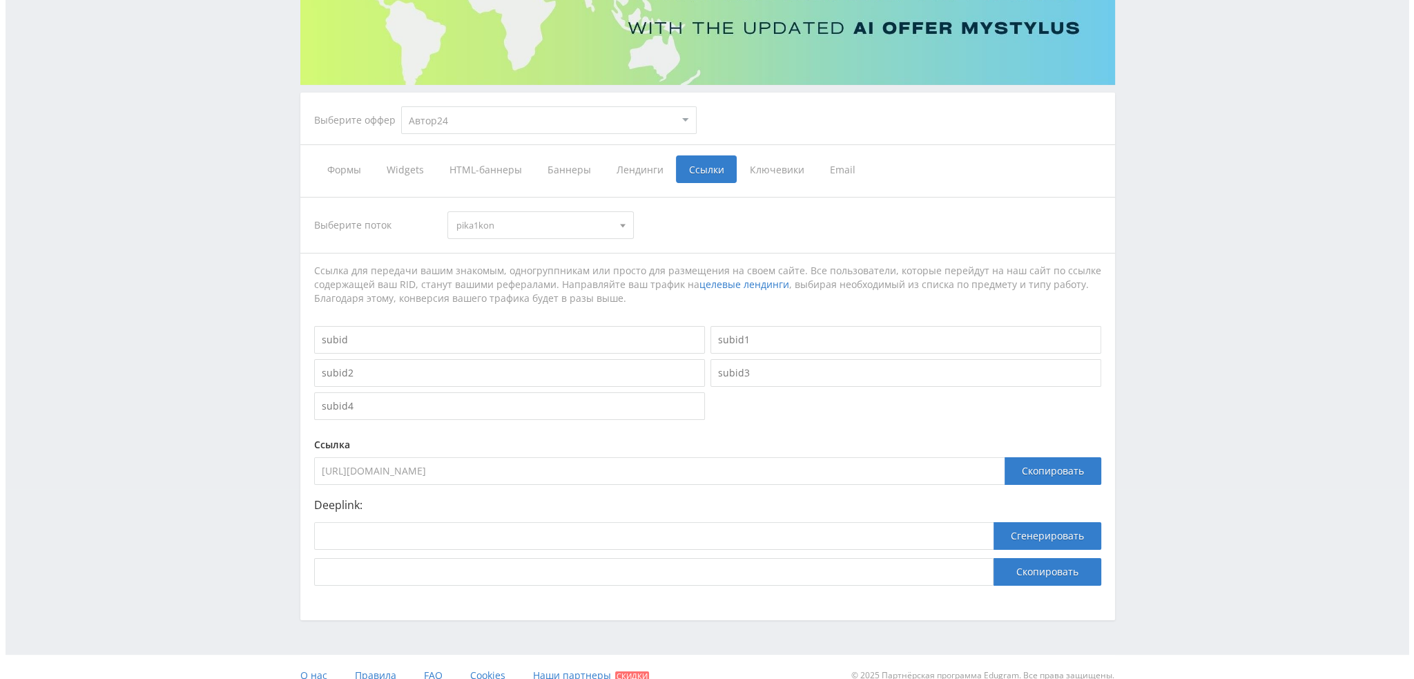
scroll to position [0, 0]
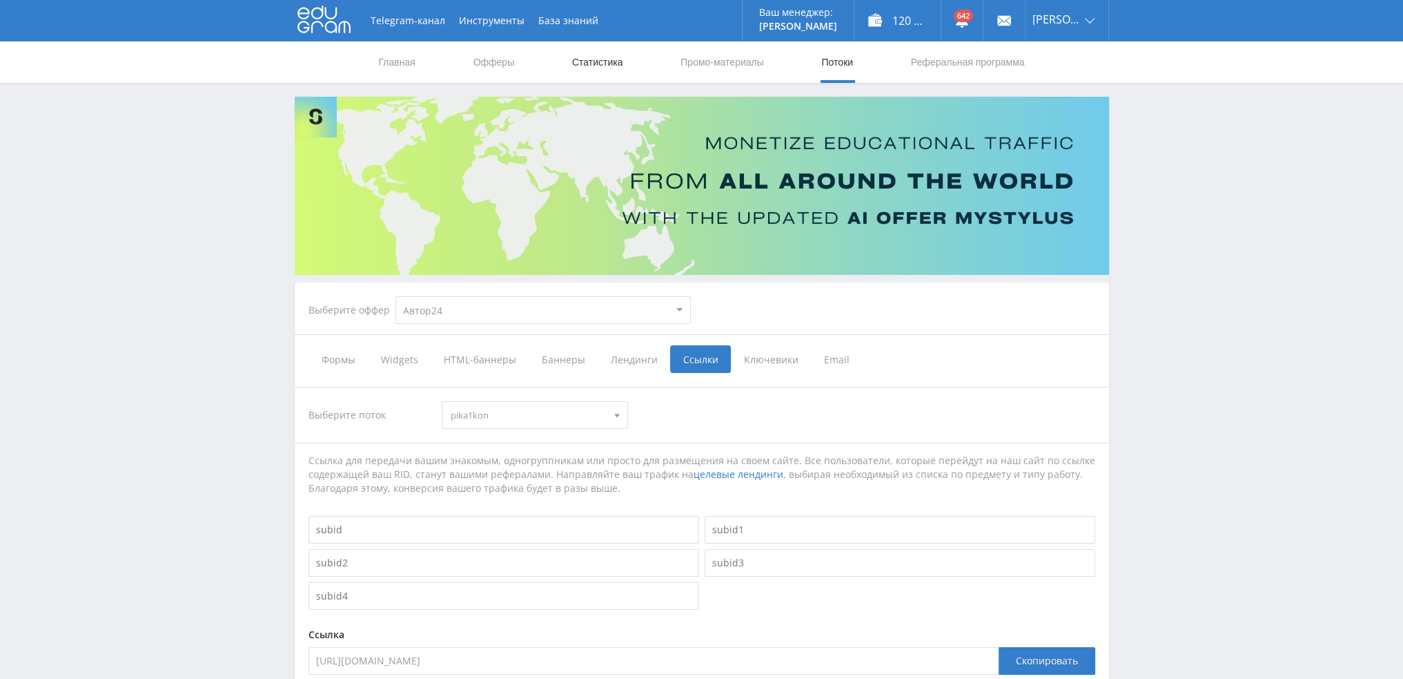
click at [612, 62] on link "Статистика" at bounding box center [598, 61] width 54 height 41
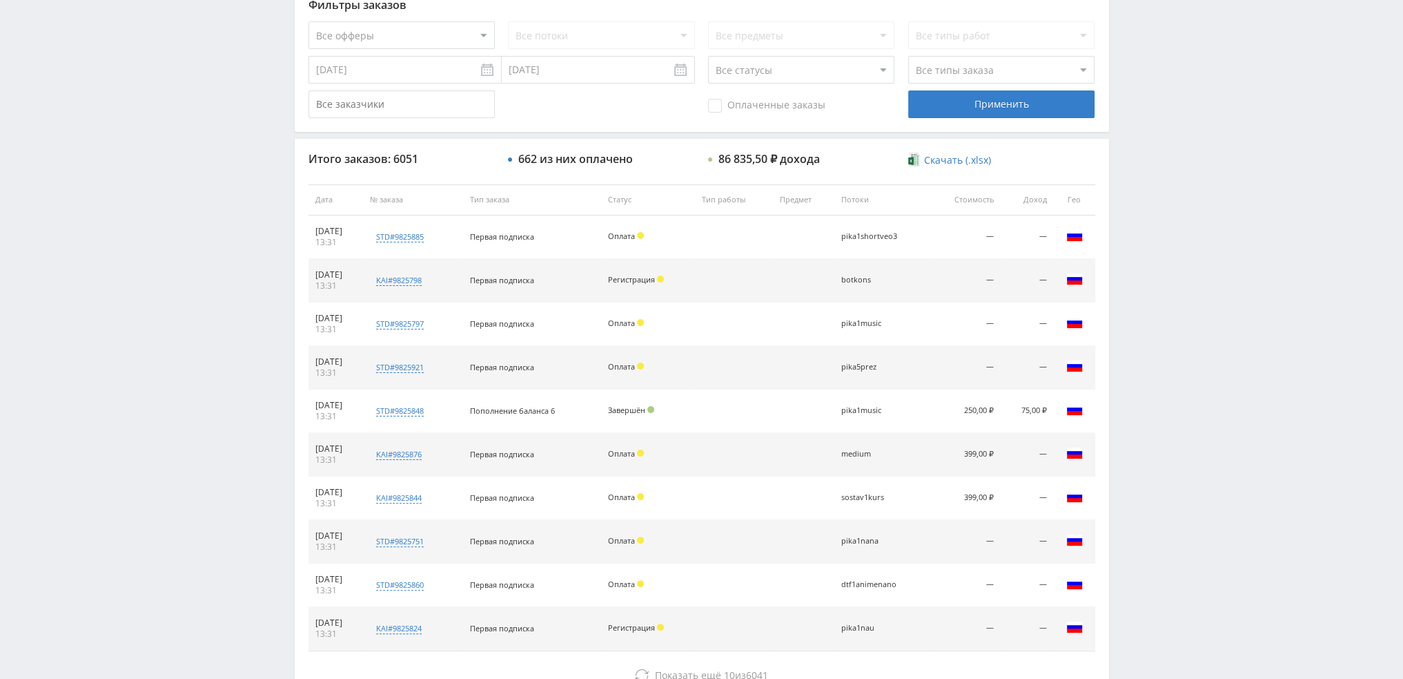
scroll to position [414, 0]
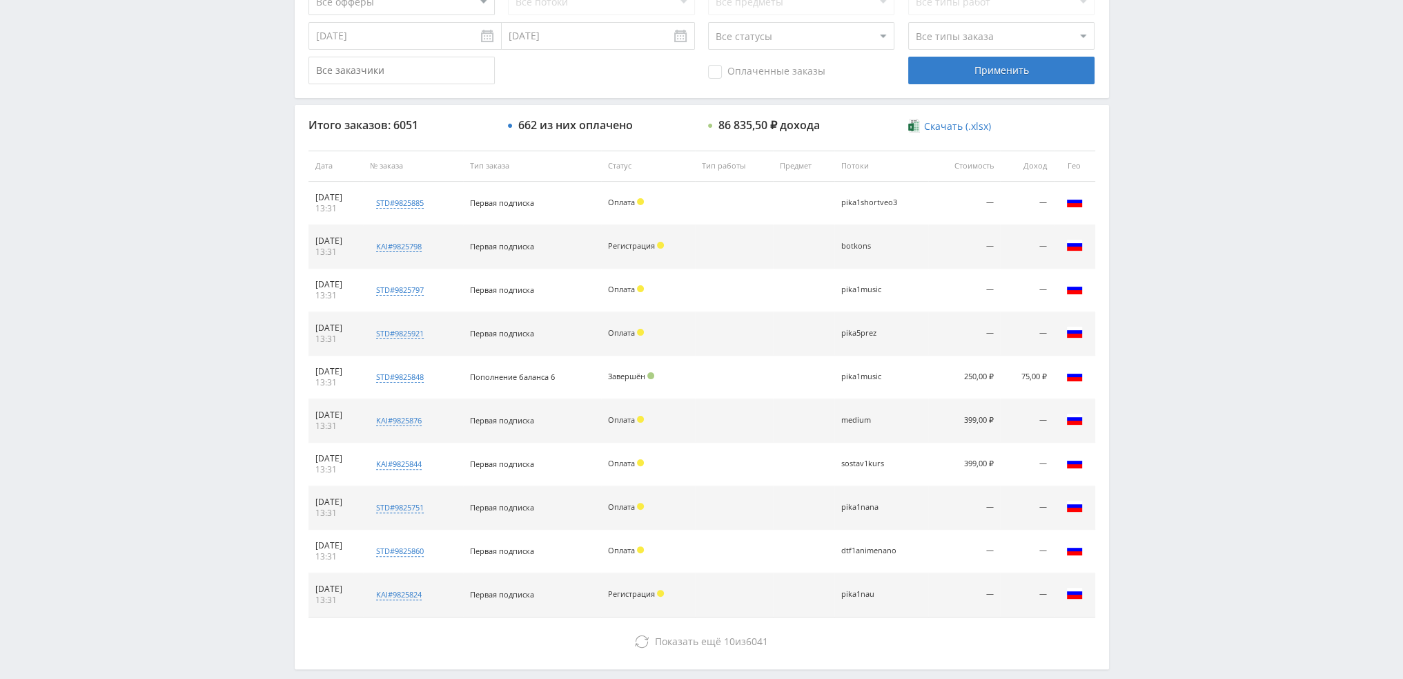
drag, startPoint x: 874, startPoint y: 245, endPoint x: 839, endPoint y: 252, distance: 35.2
click at [839, 251] on tr "09.10.2025 13:31 kai#9825798 Заказчик 2265729 Первая подписка Регистрация botko…" at bounding box center [702, 246] width 787 height 43
click at [870, 255] on td "botkons" at bounding box center [882, 246] width 95 height 43
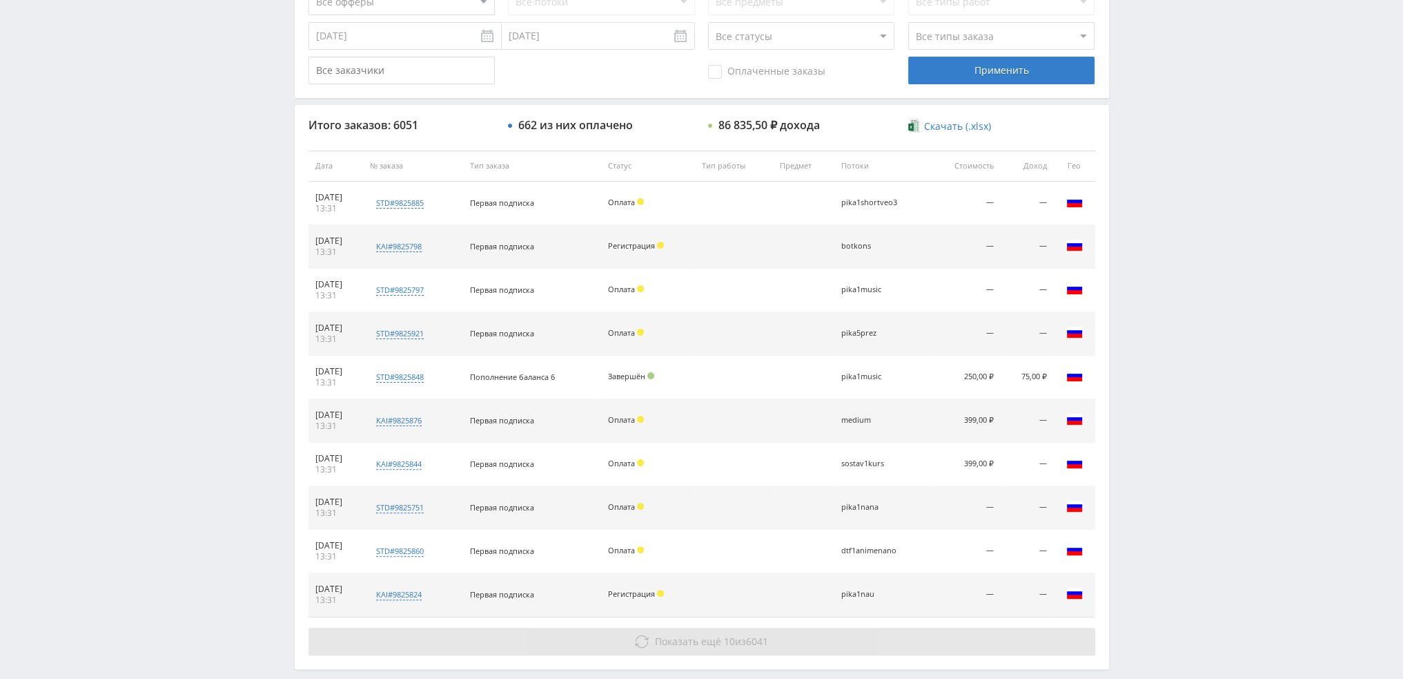
click at [707, 637] on span "Показать ещё" at bounding box center [688, 640] width 66 height 13
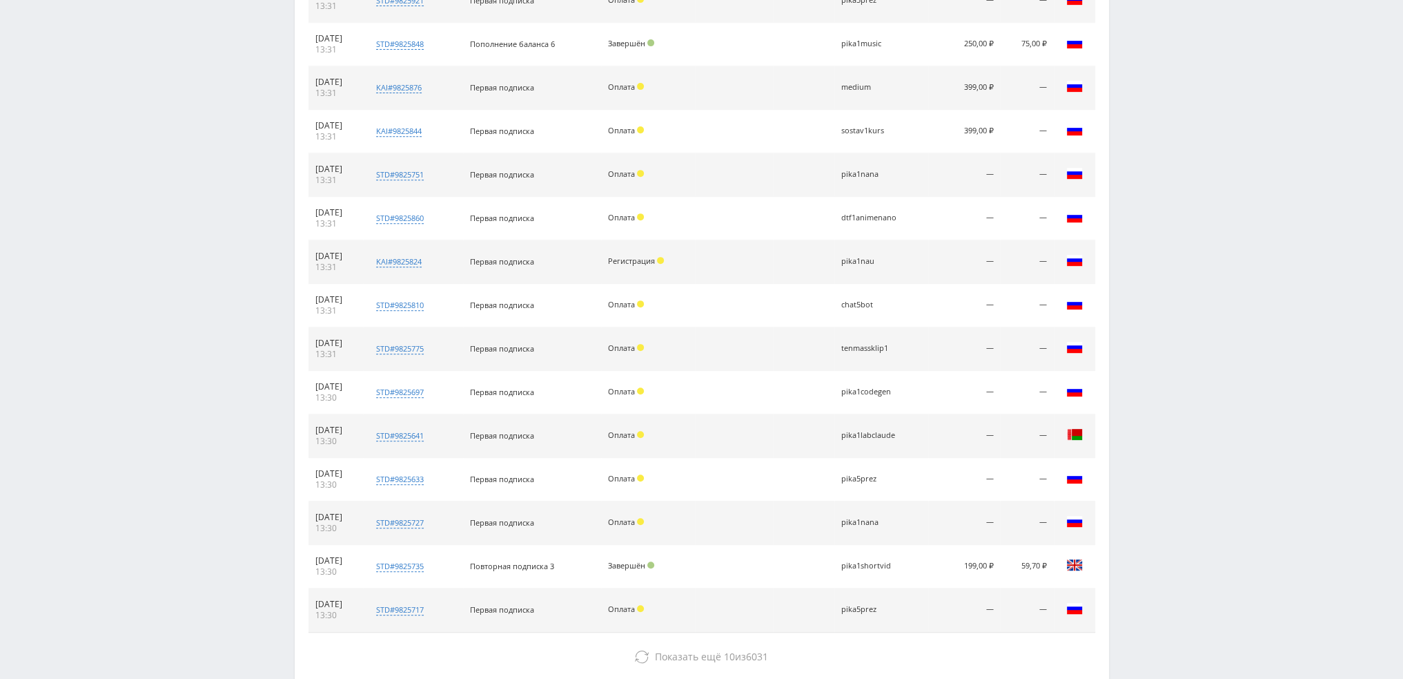
scroll to position [759, 0]
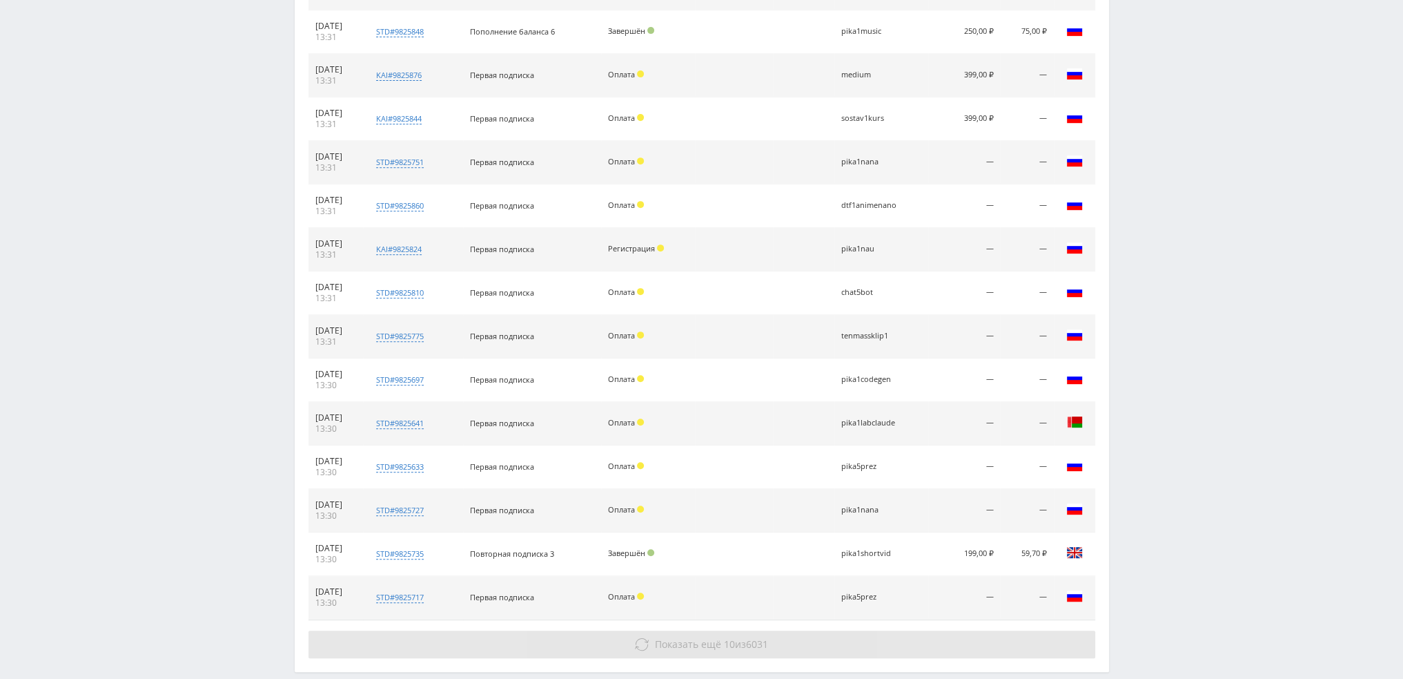
click at [718, 637] on span "Показать ещё" at bounding box center [688, 643] width 66 height 13
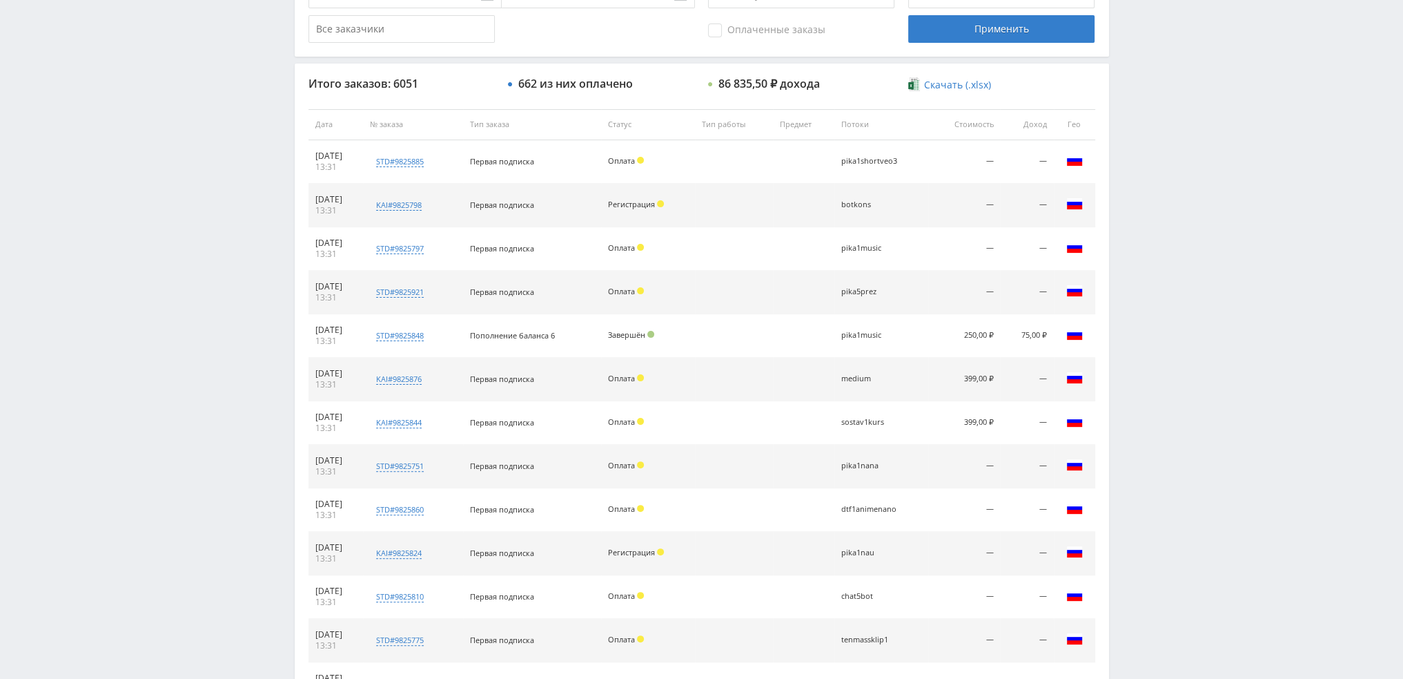
scroll to position [41, 0]
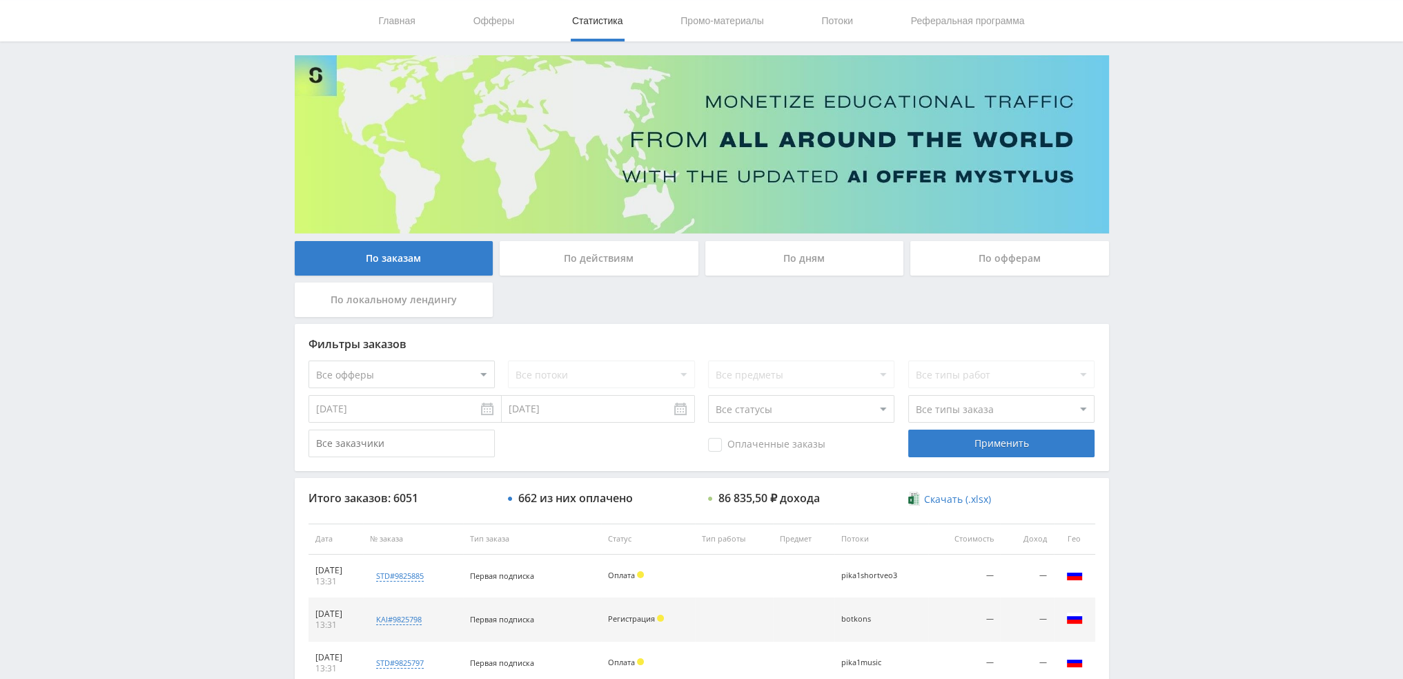
click at [839, 253] on div "По дням" at bounding box center [804, 258] width 199 height 35
click at [0, 0] on input "По дням" at bounding box center [0, 0] width 0 height 0
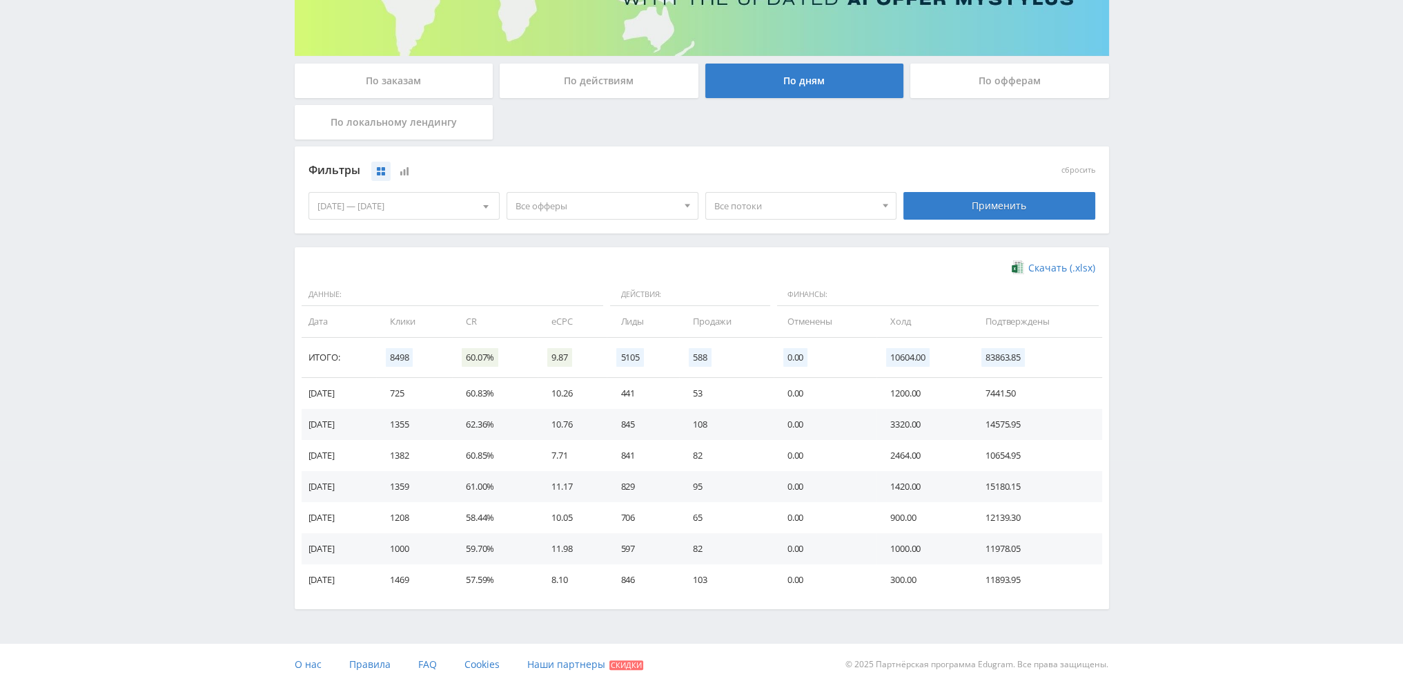
scroll to position [224, 0]
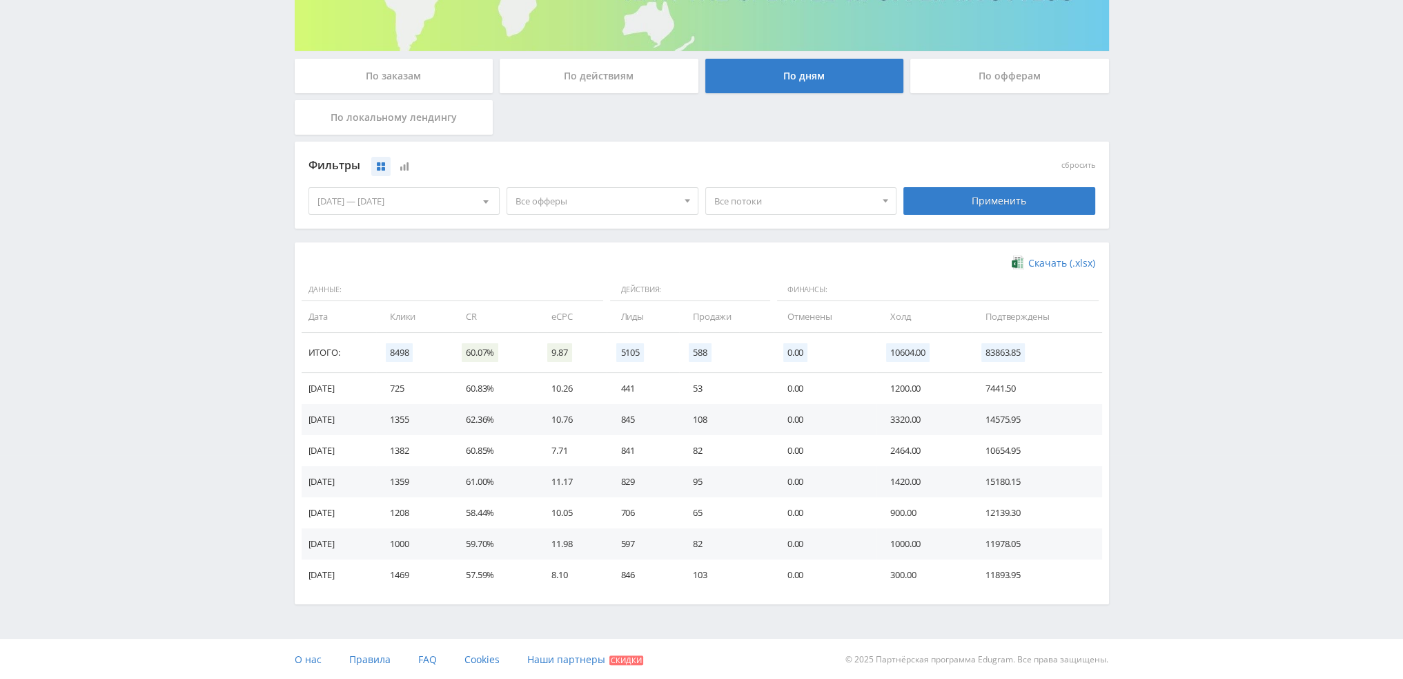
click at [539, 208] on span "Все офферы" at bounding box center [597, 201] width 162 height 26
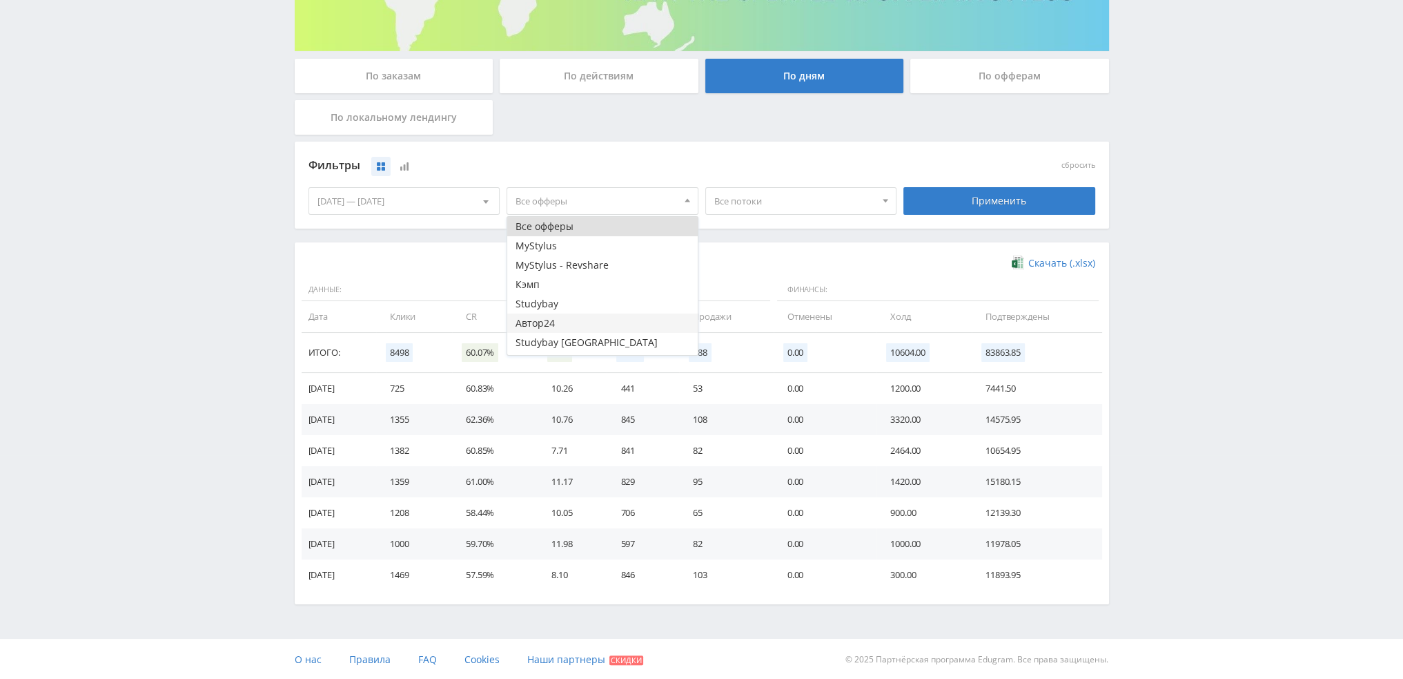
click at [552, 325] on button "Автор24" at bounding box center [602, 322] width 191 height 19
click at [1009, 206] on div "Применить" at bounding box center [1000, 201] width 192 height 28
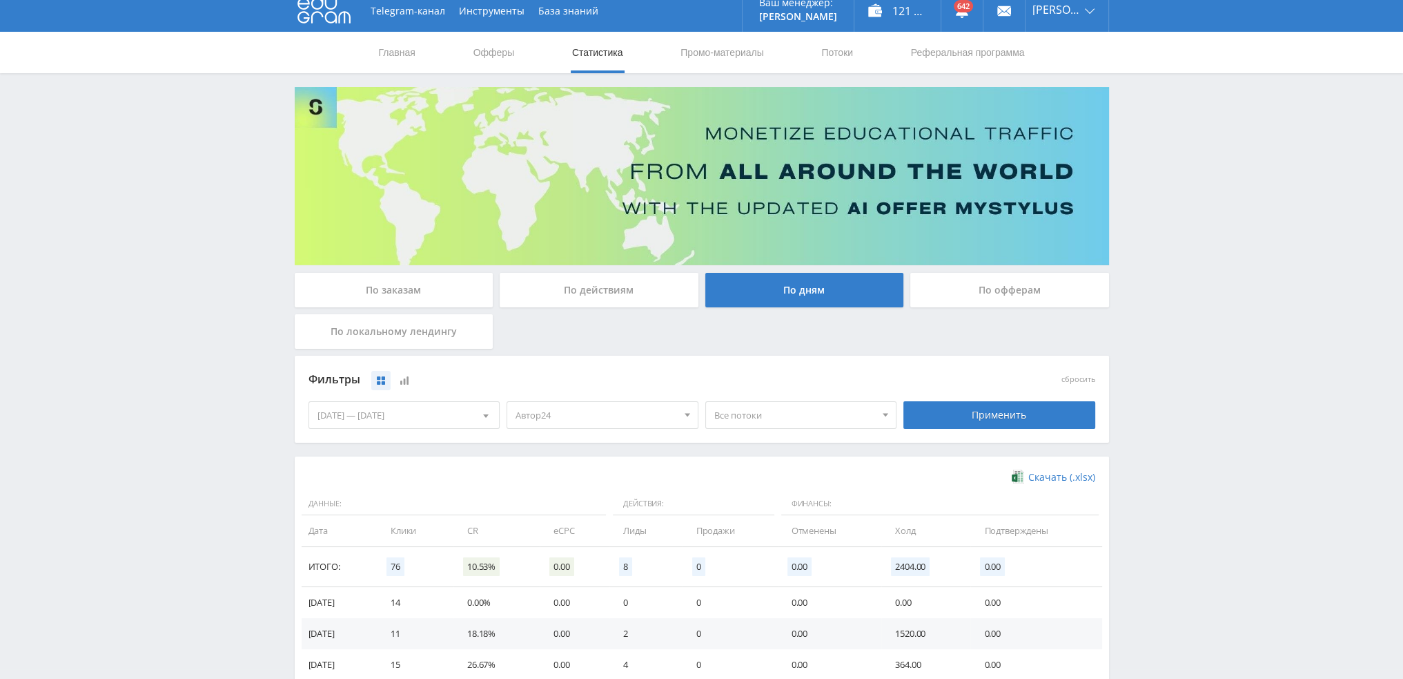
scroll to position [0, 0]
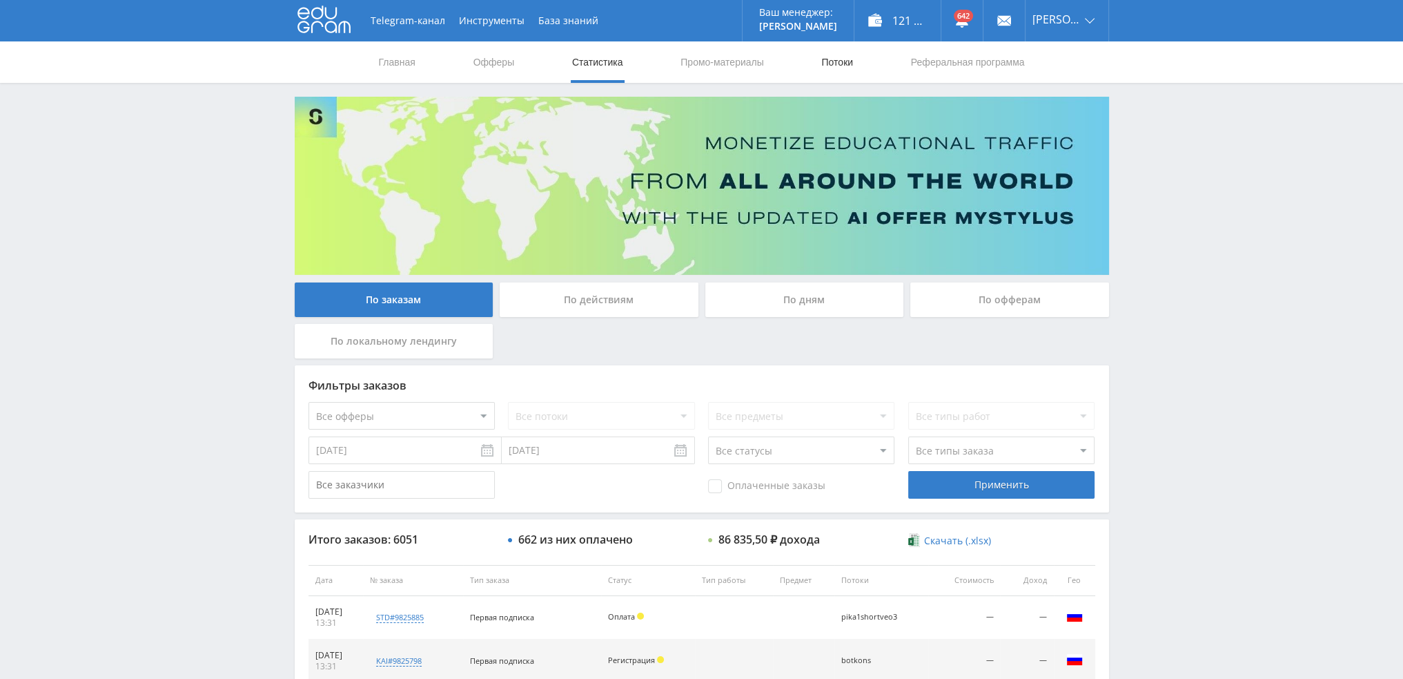
click at [835, 61] on link "Потоки" at bounding box center [837, 61] width 35 height 41
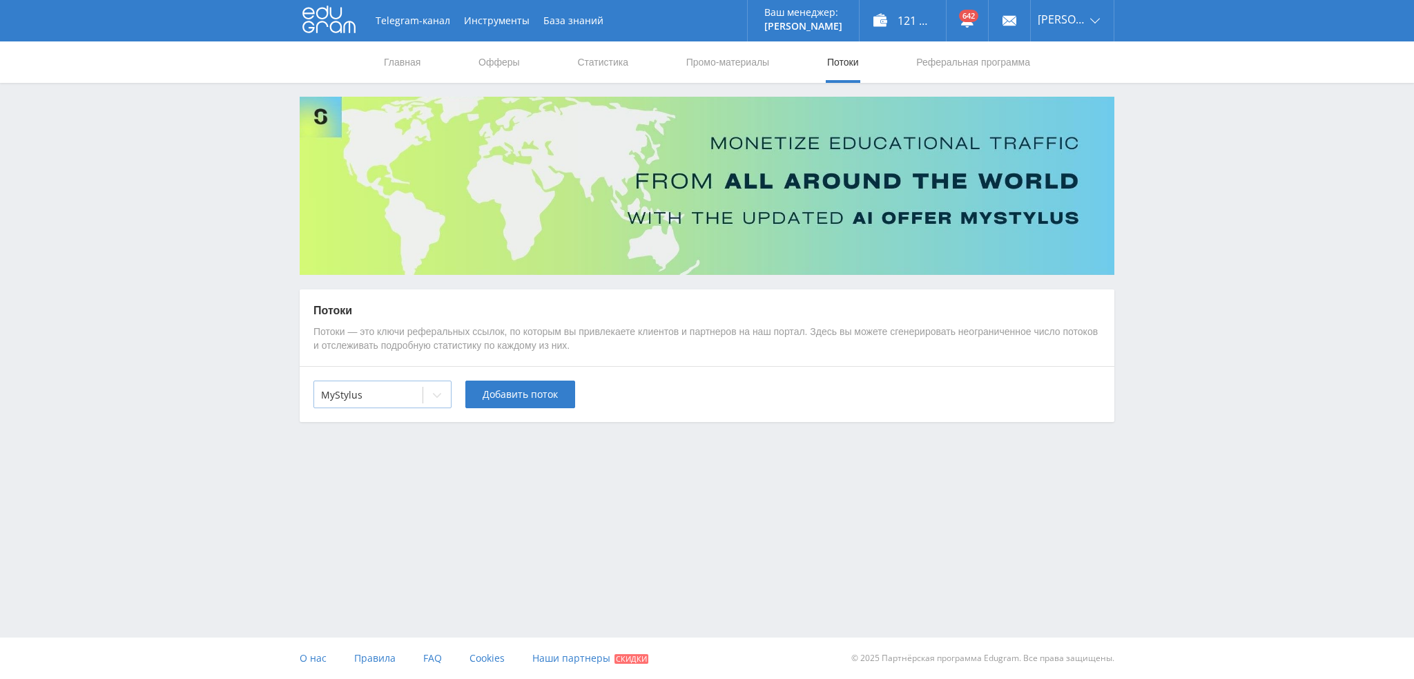
click at [356, 403] on div "MyStylus" at bounding box center [368, 394] width 108 height 19
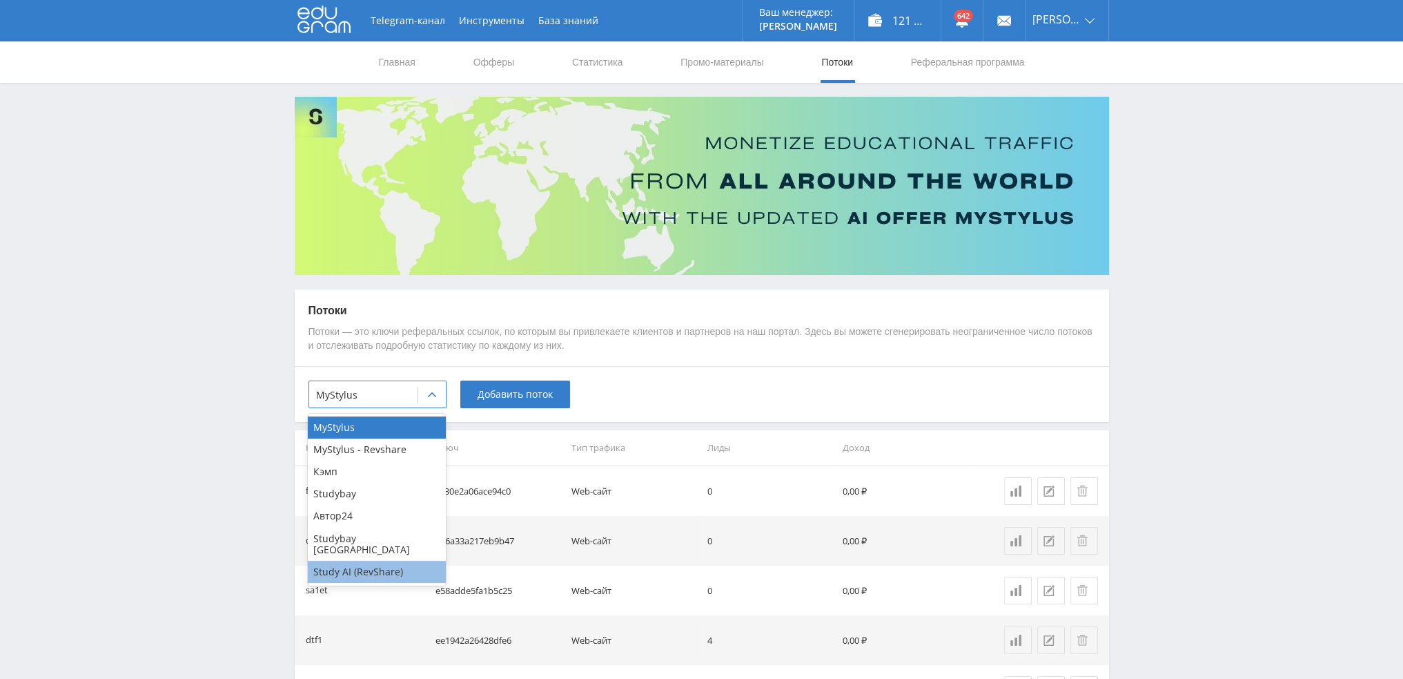
click at [362, 560] on div "Study AI (RevShare)" at bounding box center [377, 571] width 138 height 22
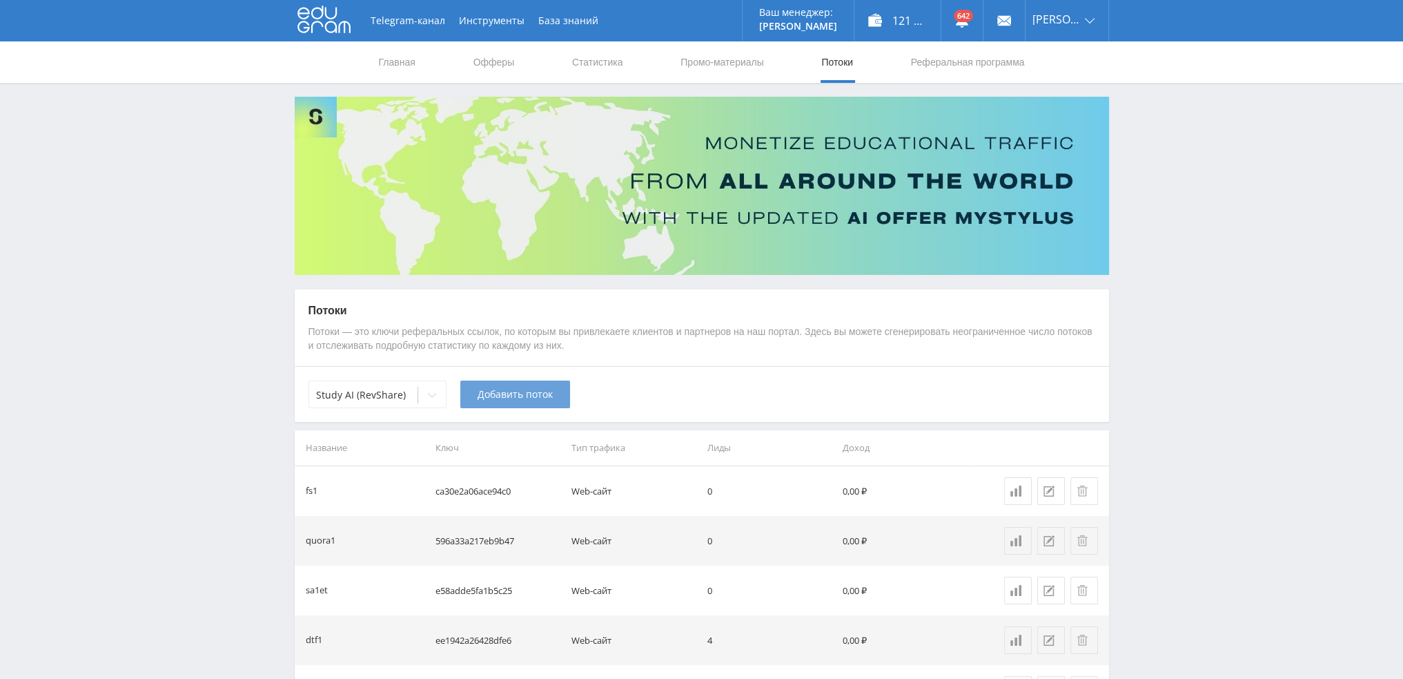
click at [510, 401] on button "Добавить поток" at bounding box center [515, 394] width 110 height 28
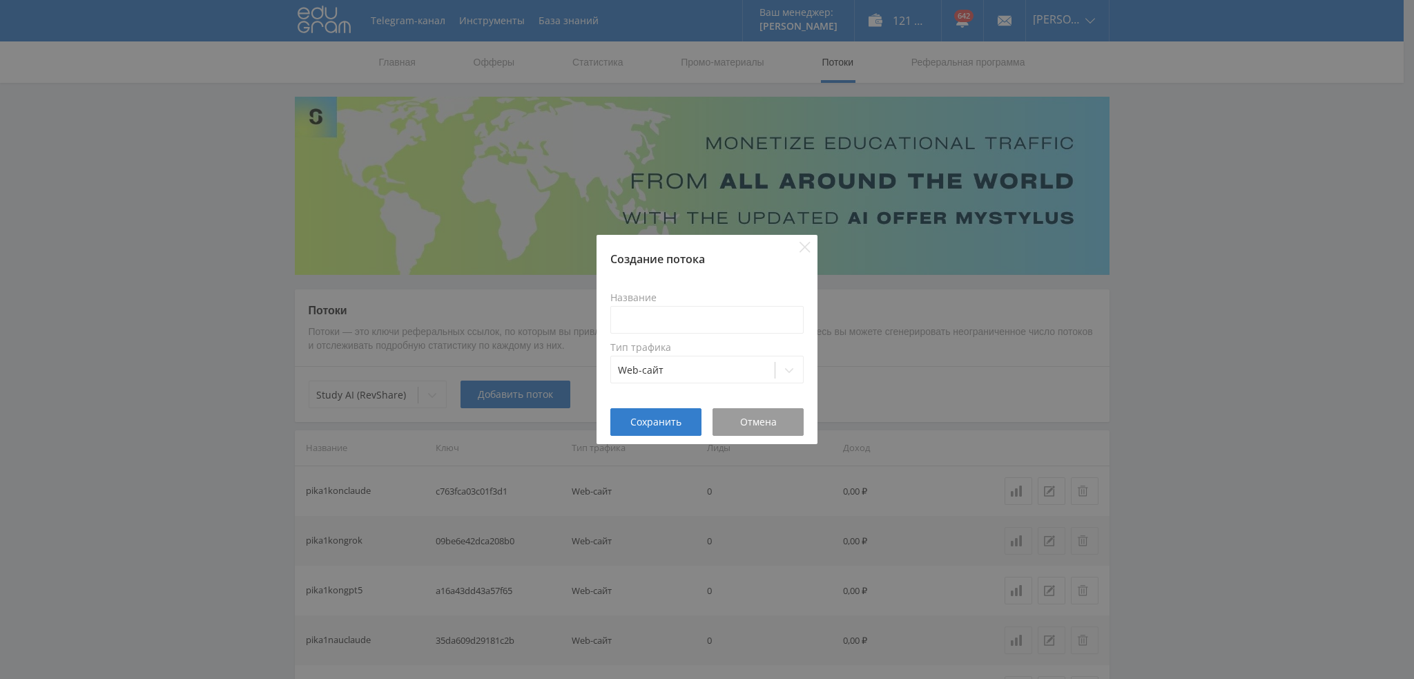
click at [549, 364] on div "Создание потока Название Тип трафика Web-сайт Сохранить Отмена" at bounding box center [707, 339] width 1414 height 679
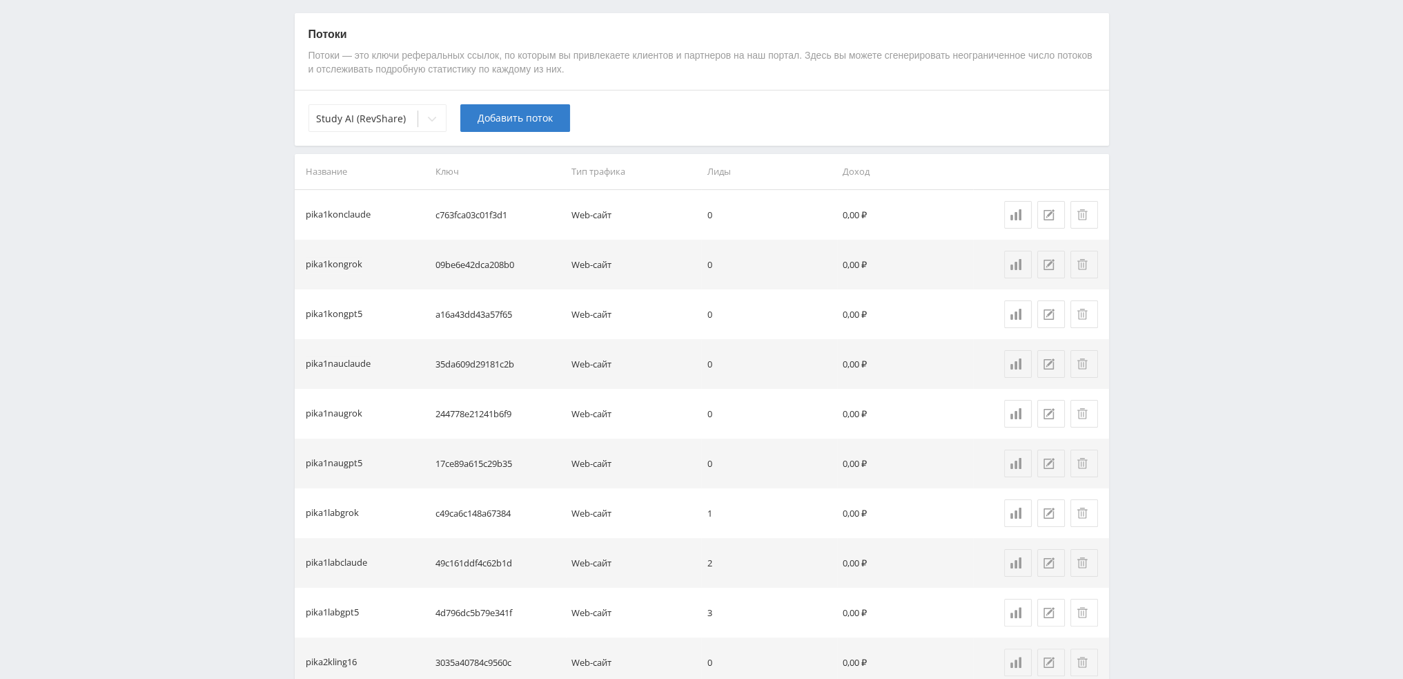
scroll to position [621, 0]
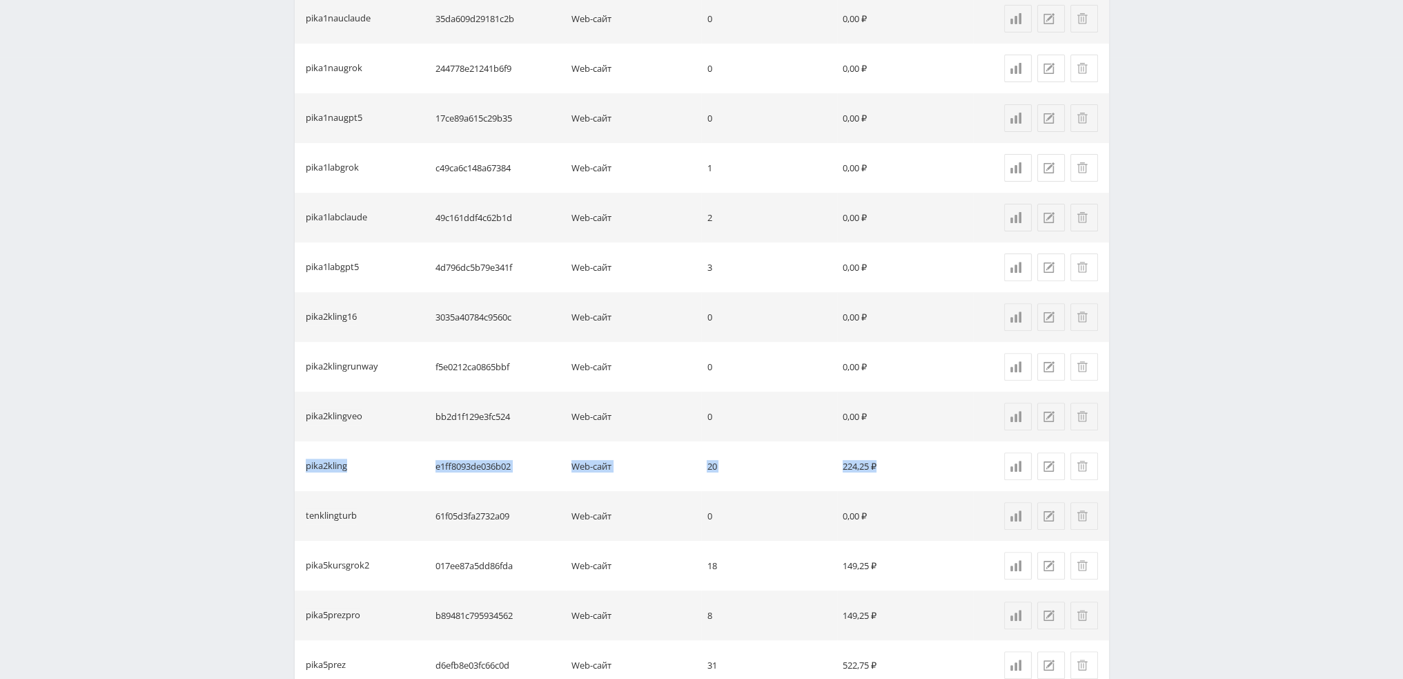
drag, startPoint x: 304, startPoint y: 465, endPoint x: 902, endPoint y: 471, distance: 598.5
click at [902, 471] on tr "pika2kling e1ff8093de036b02 Web-сайт 20 224,25 ₽" at bounding box center [702, 466] width 814 height 50
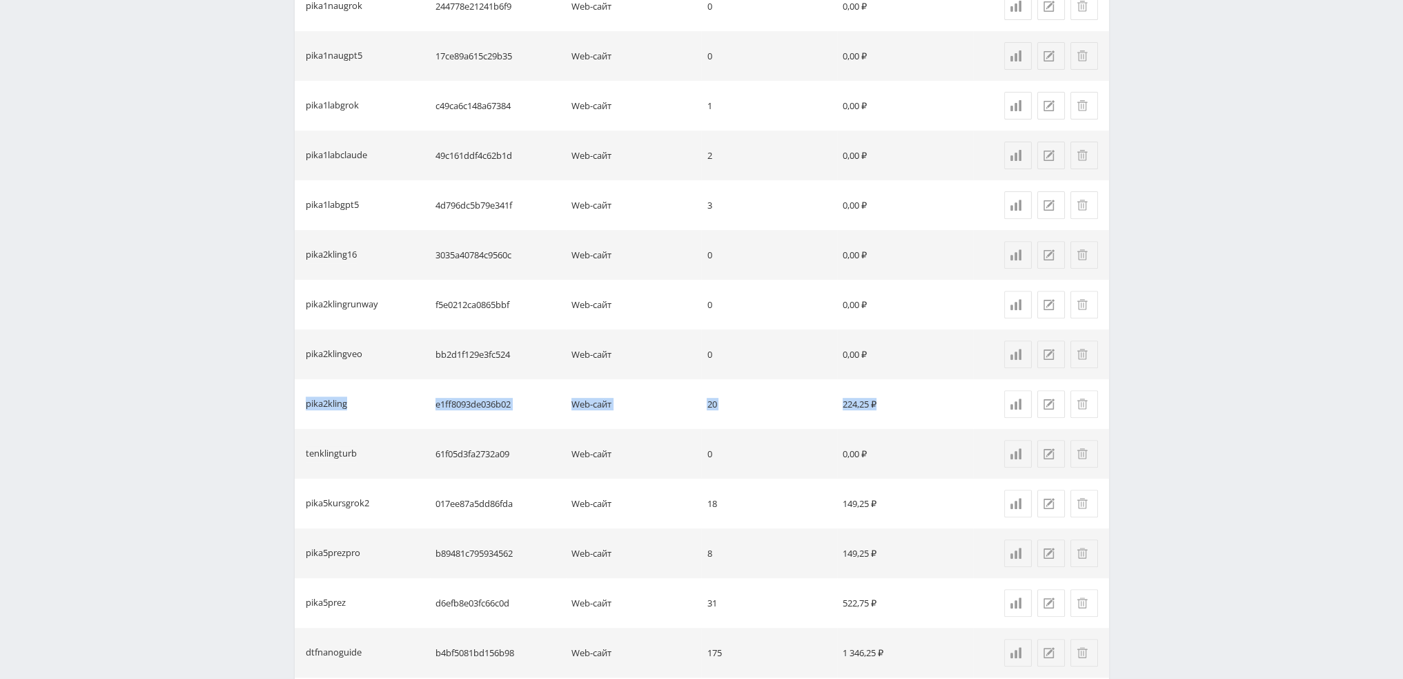
scroll to position [690, 0]
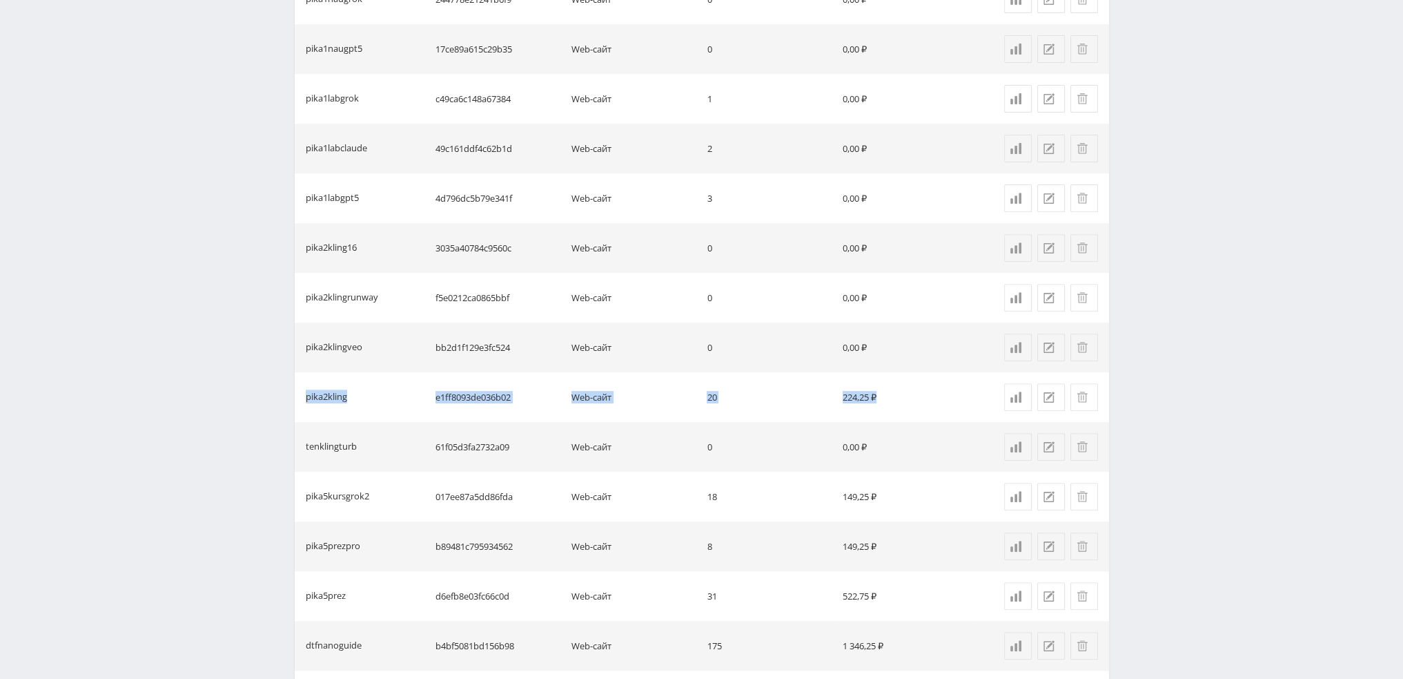
click at [904, 397] on td "224,25 ₽" at bounding box center [905, 397] width 136 height 50
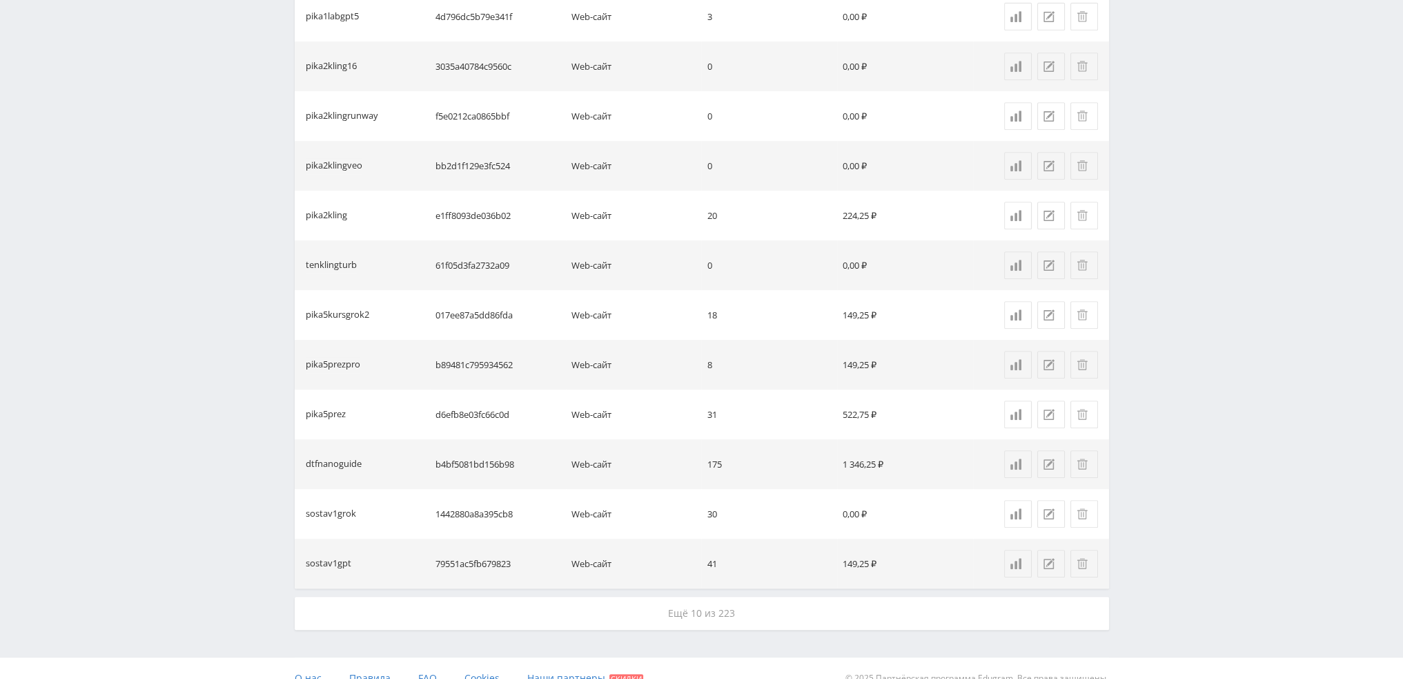
scroll to position [891, 0]
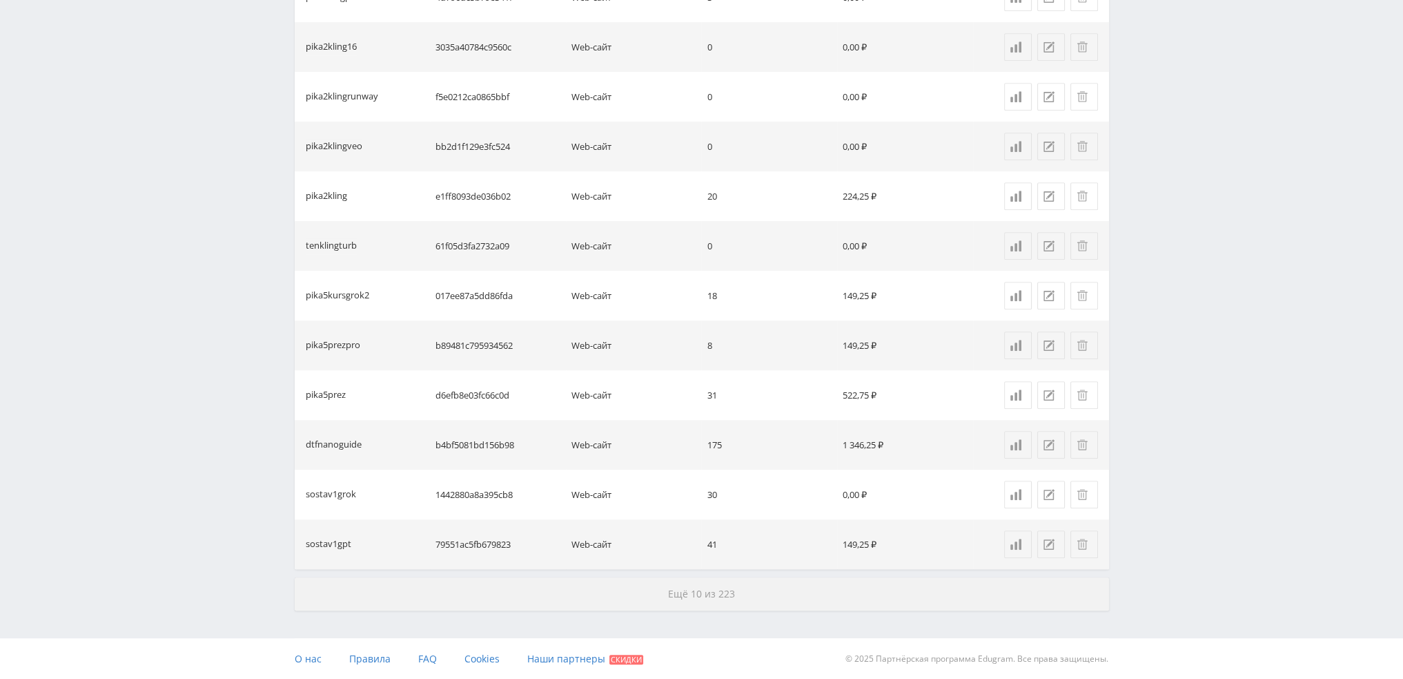
click at [703, 599] on button "Ещё 10 из 223" at bounding box center [702, 593] width 814 height 33
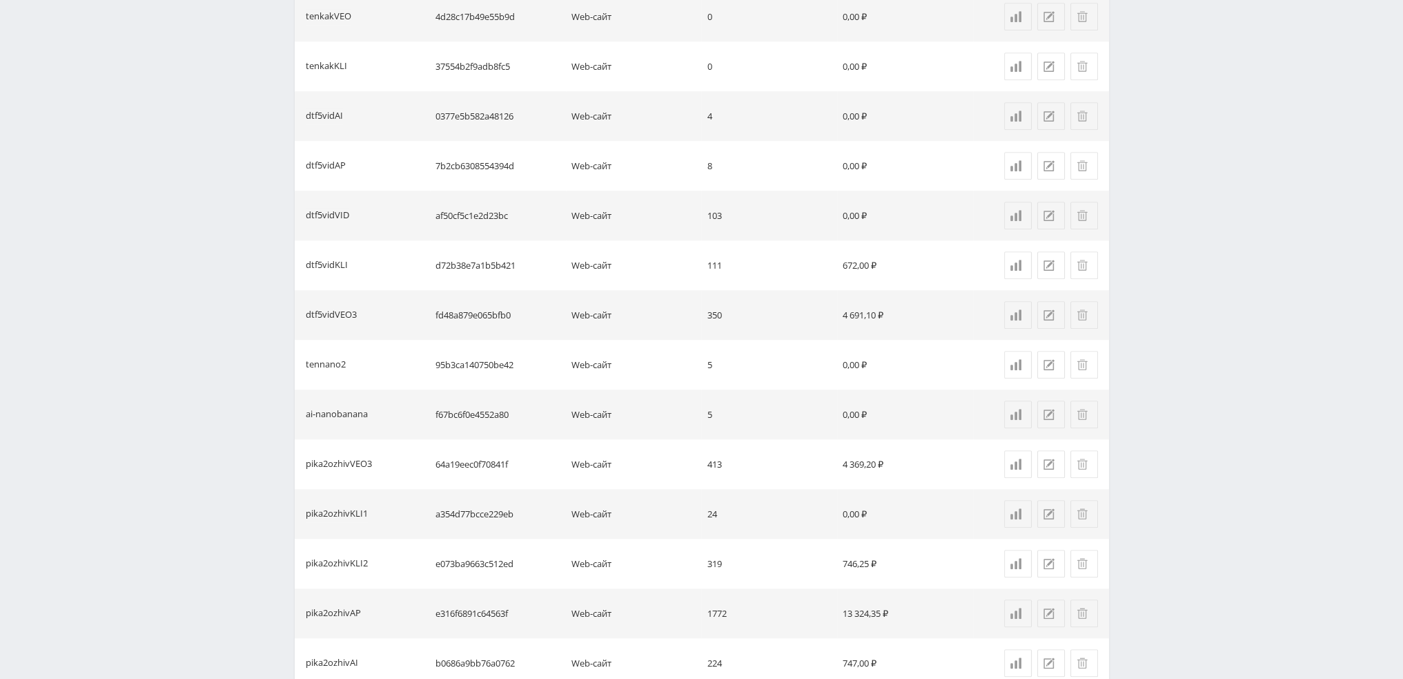
scroll to position [1857, 0]
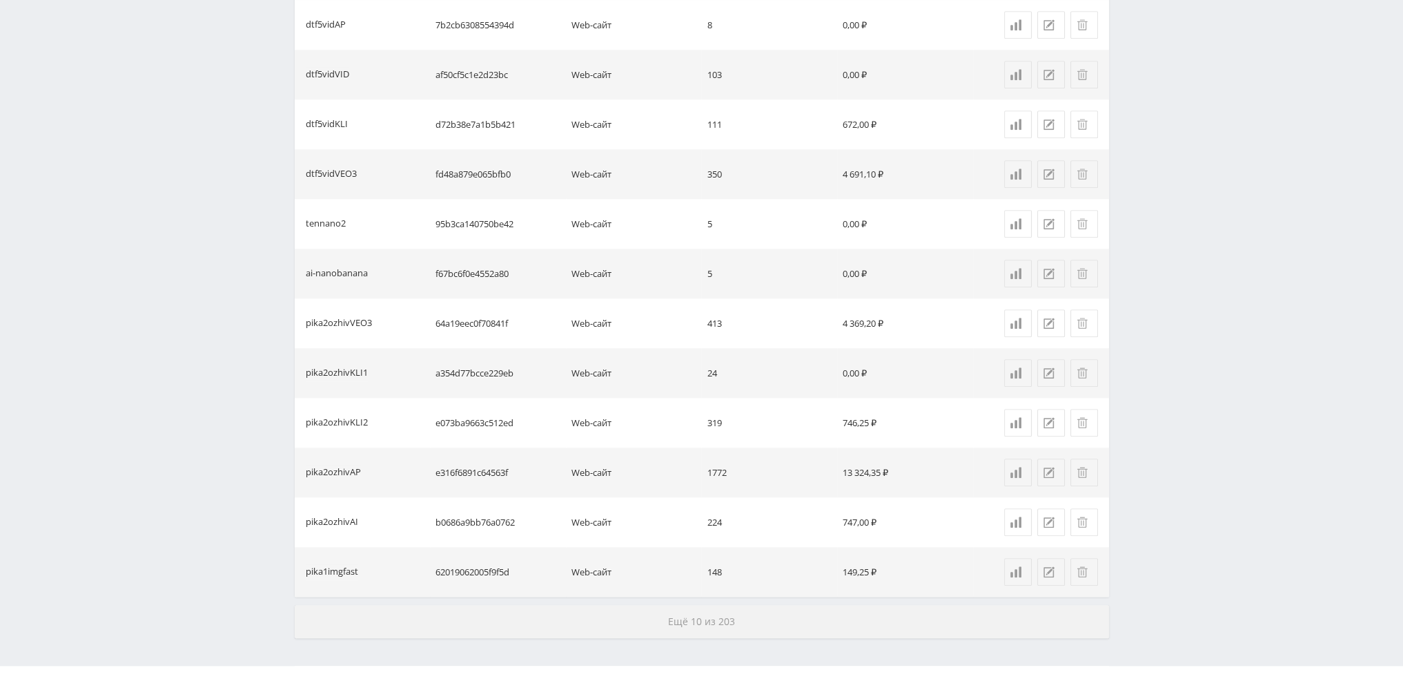
click at [648, 616] on button "Ещё 10 из 203" at bounding box center [702, 621] width 814 height 33
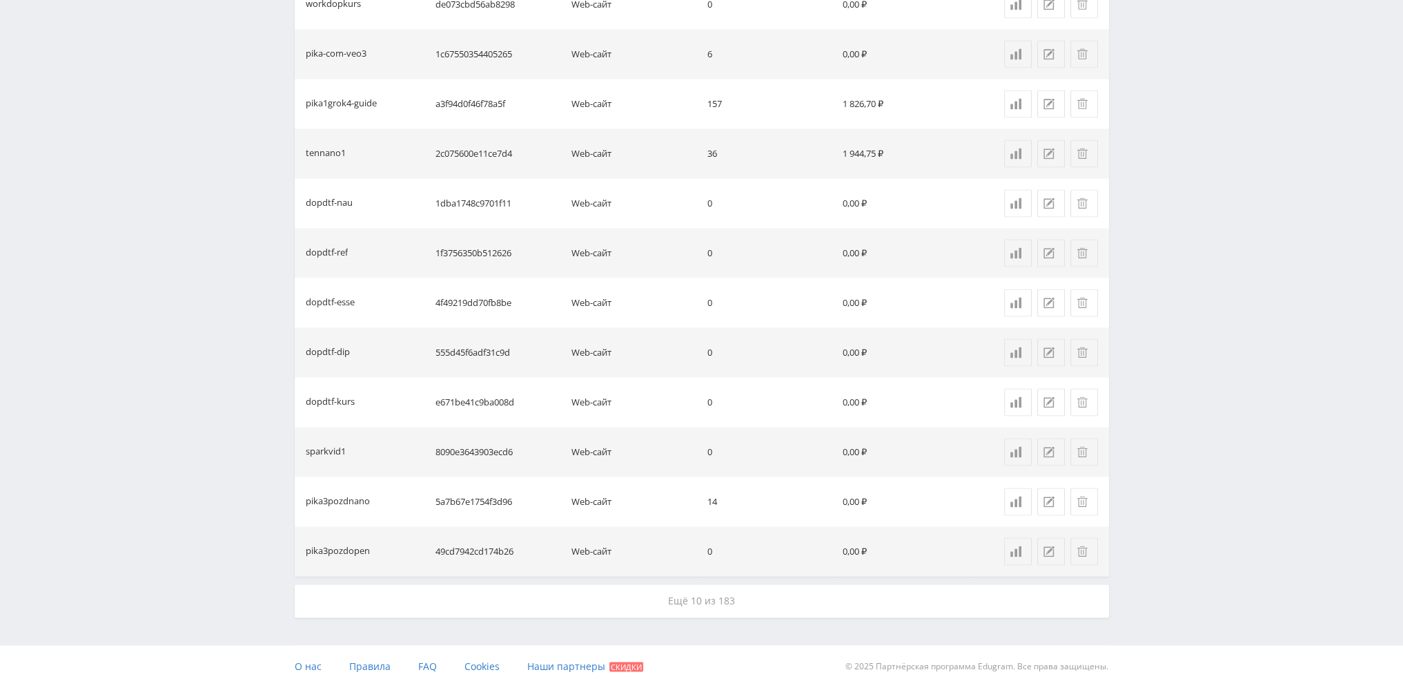
scroll to position [2879, 0]
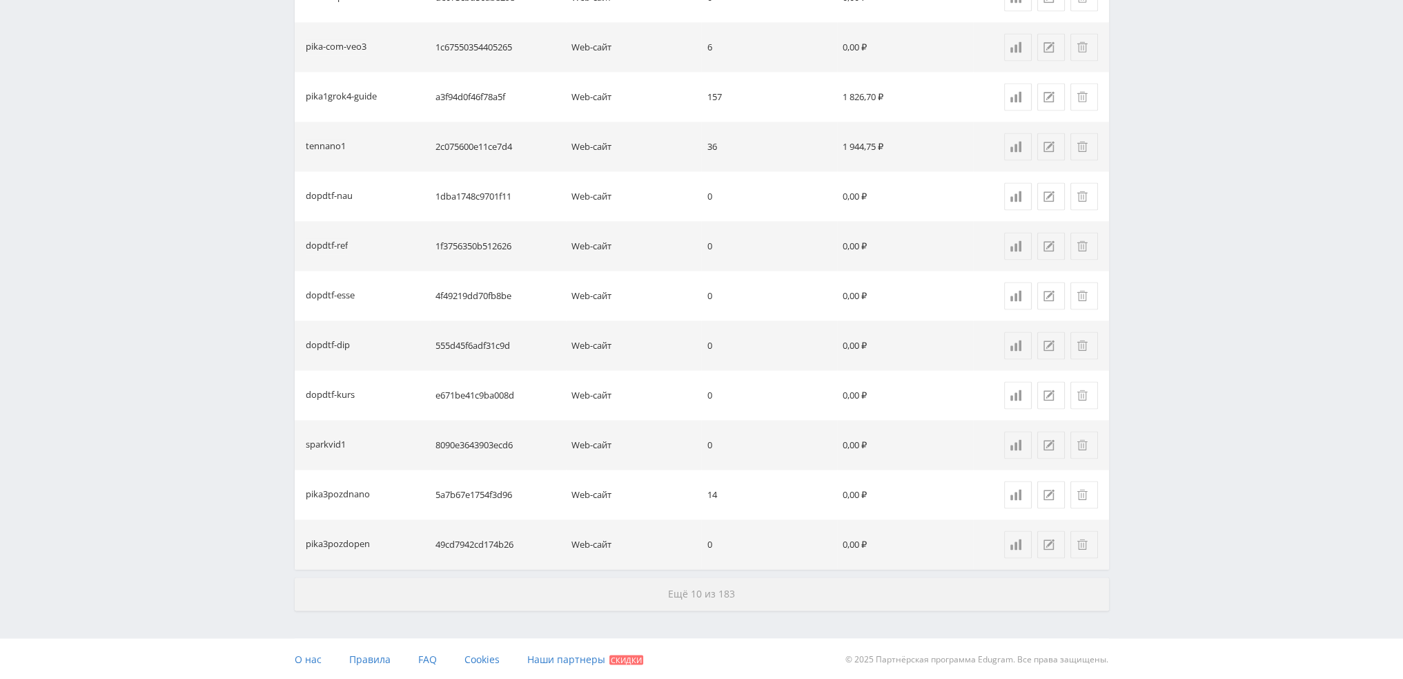
click at [651, 599] on button "Ещё 10 из 183" at bounding box center [702, 593] width 814 height 33
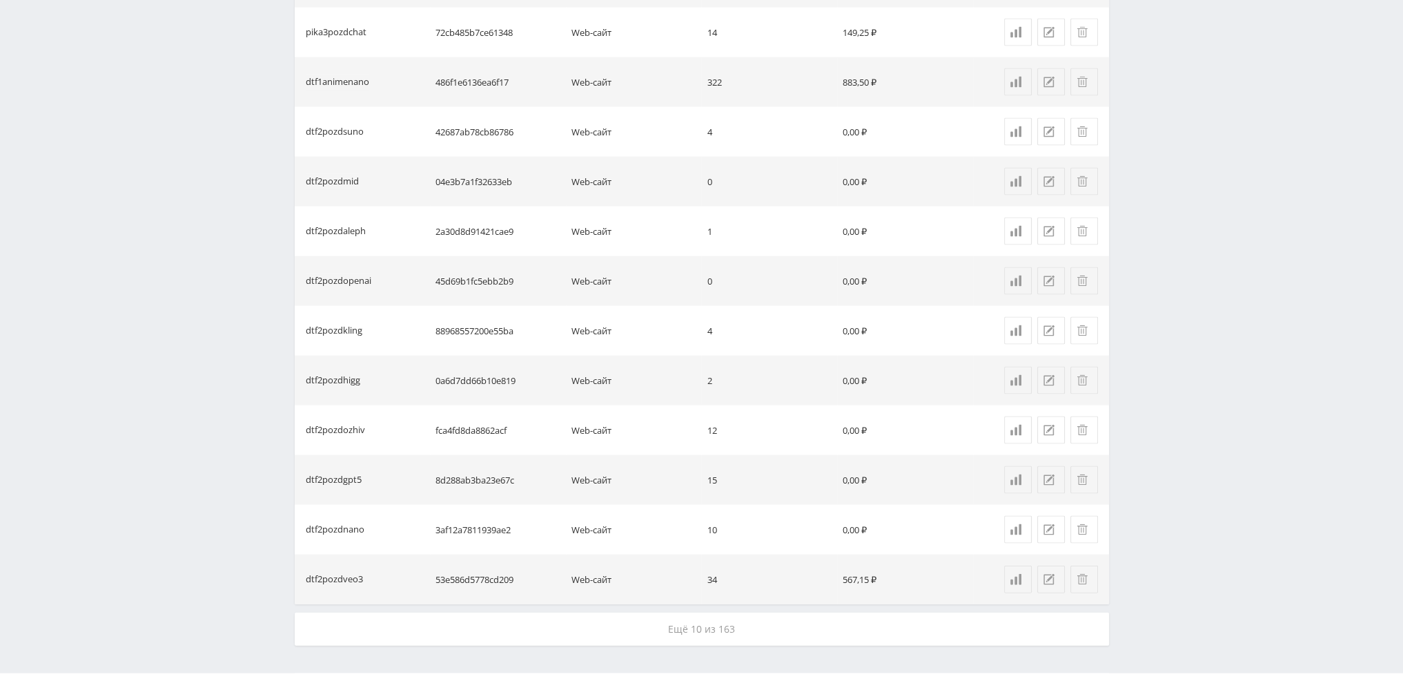
scroll to position [3873, 0]
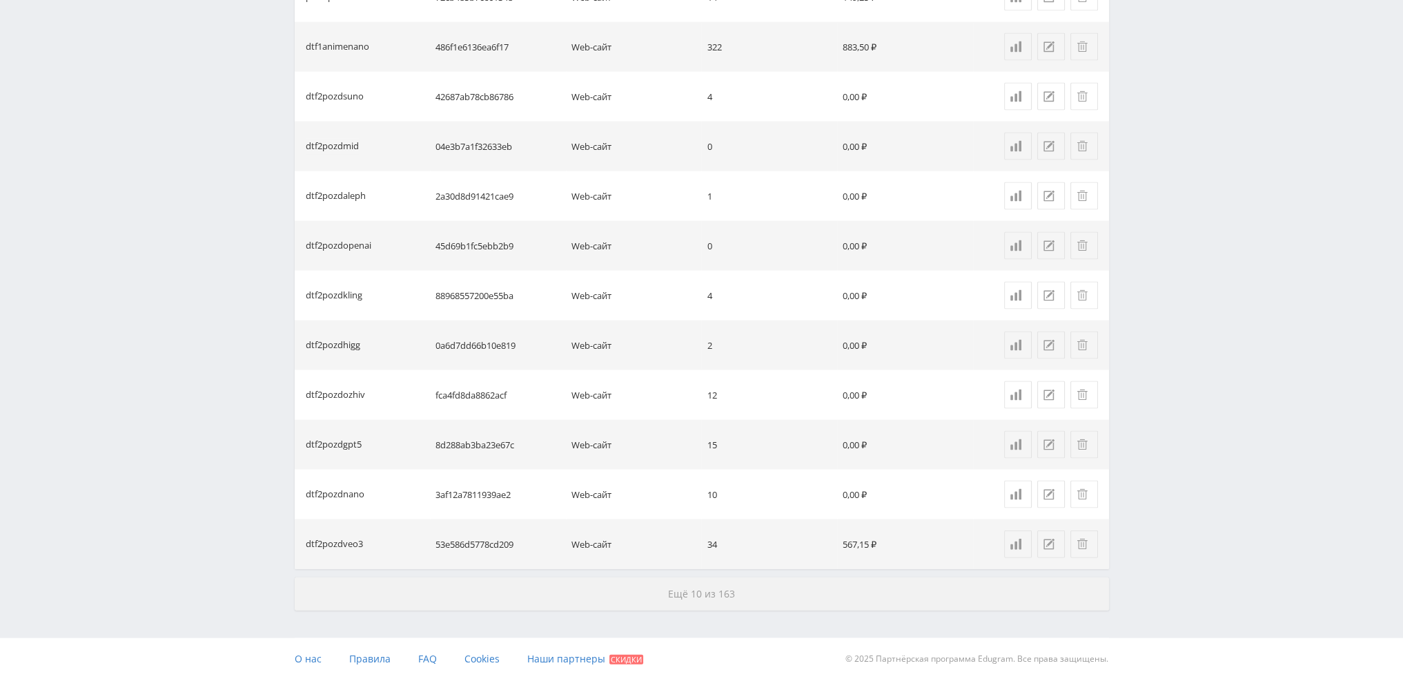
click at [656, 585] on button "Ещё 10 из 163" at bounding box center [702, 593] width 814 height 33
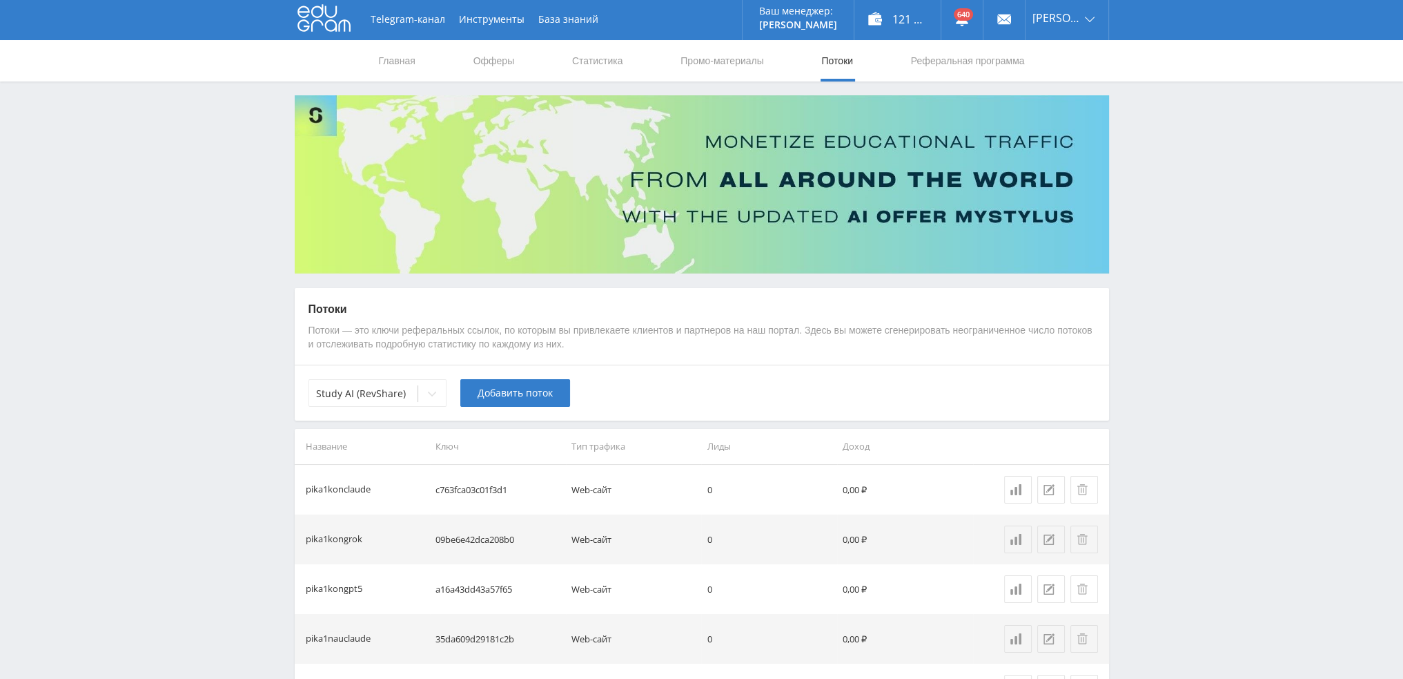
scroll to position [0, 0]
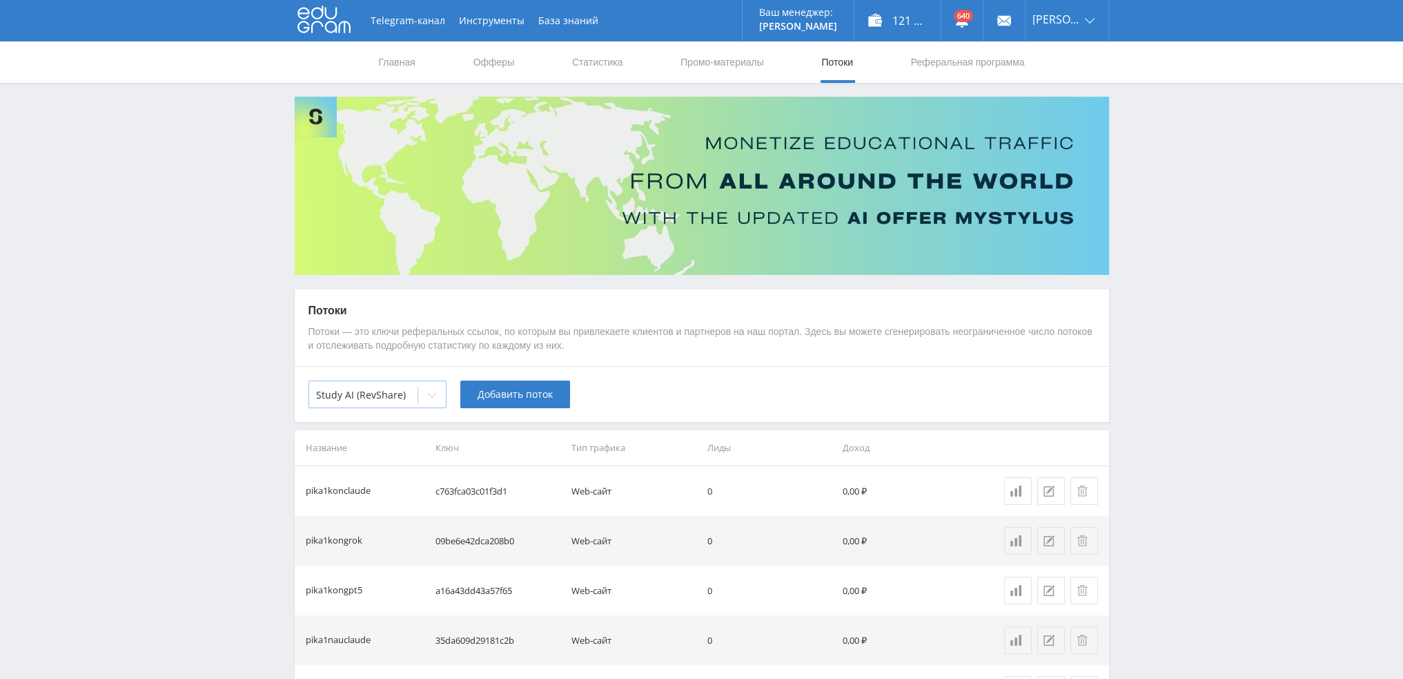
click at [381, 392] on div at bounding box center [363, 395] width 95 height 14
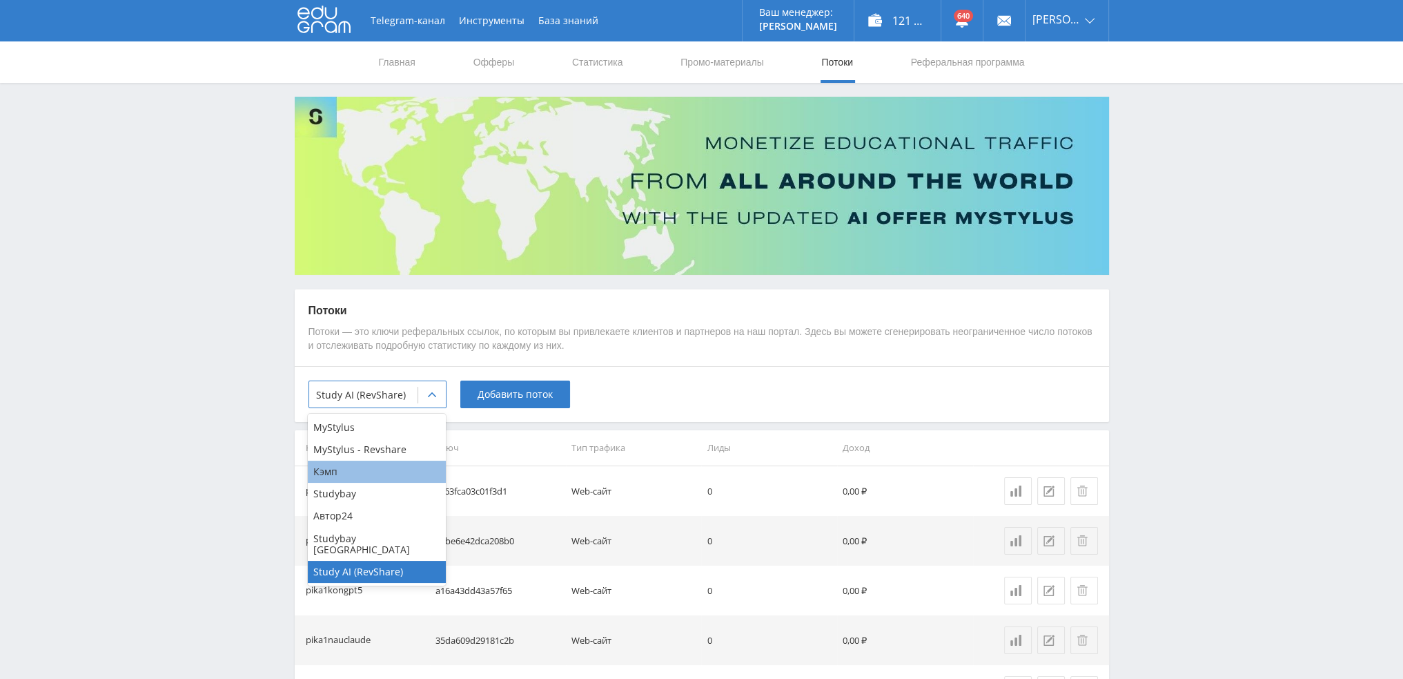
click at [365, 474] on div "Кэмп" at bounding box center [377, 471] width 138 height 22
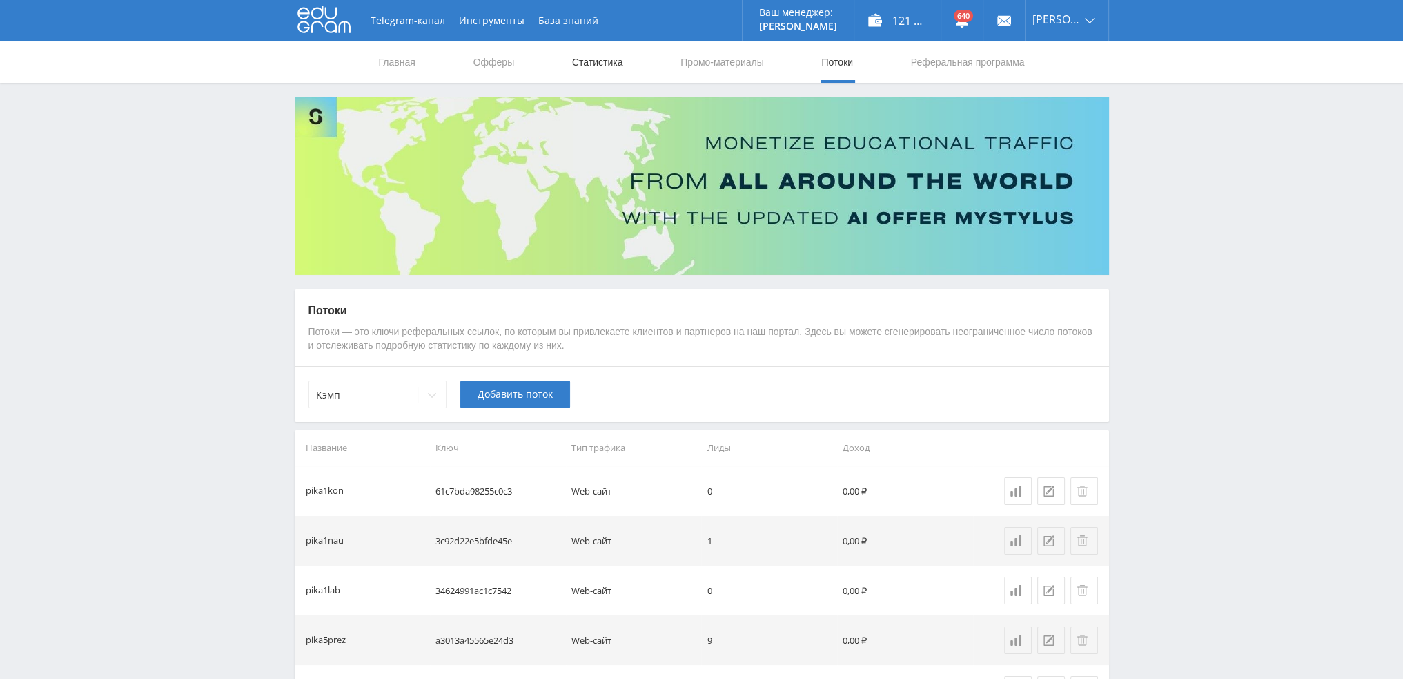
click at [621, 59] on link "Статистика" at bounding box center [598, 61] width 54 height 41
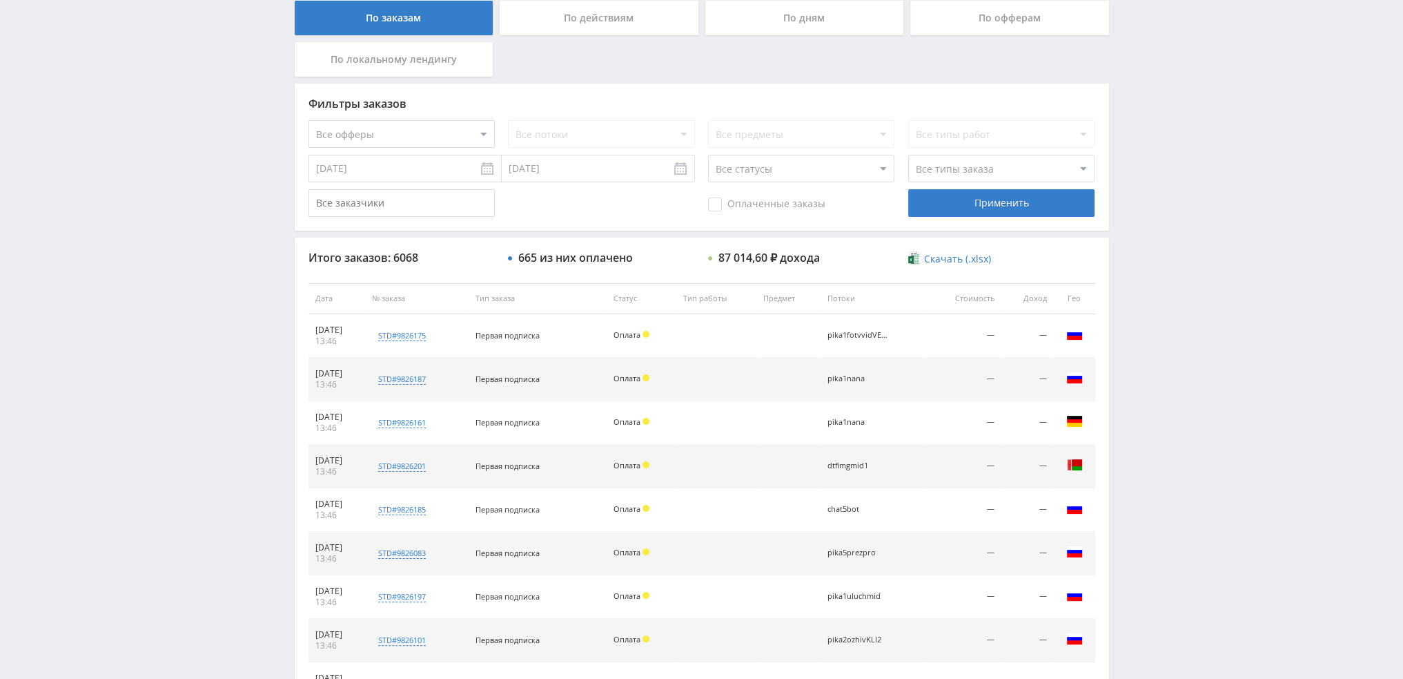
scroll to position [414, 0]
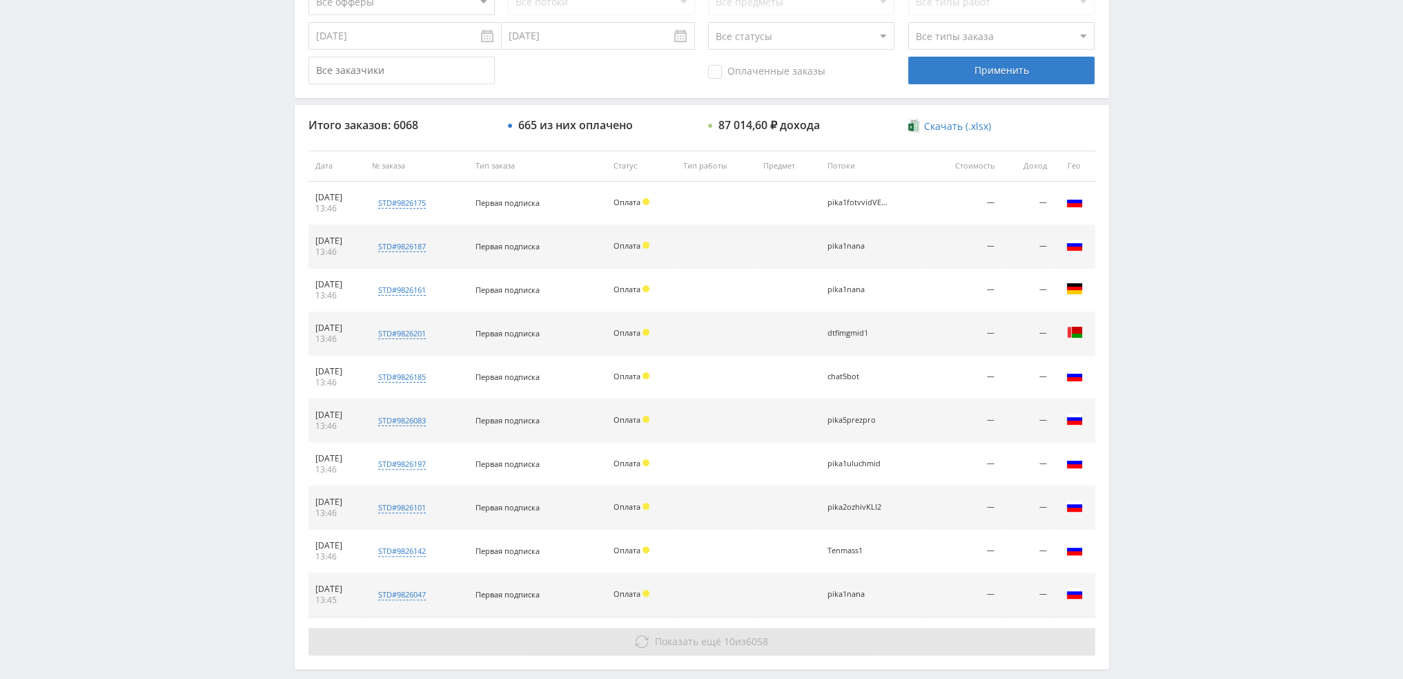
click at [872, 645] on button "Показать ещё 10 из 6058" at bounding box center [702, 641] width 787 height 28
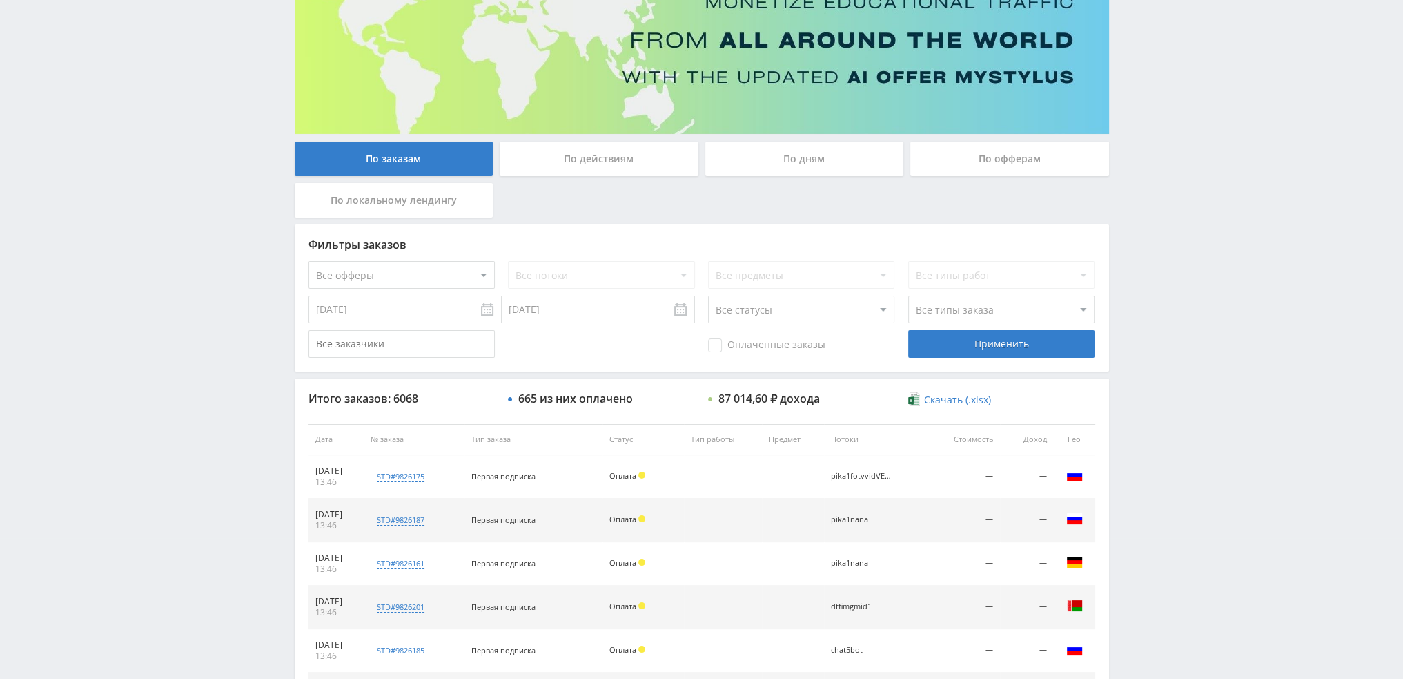
scroll to position [0, 0]
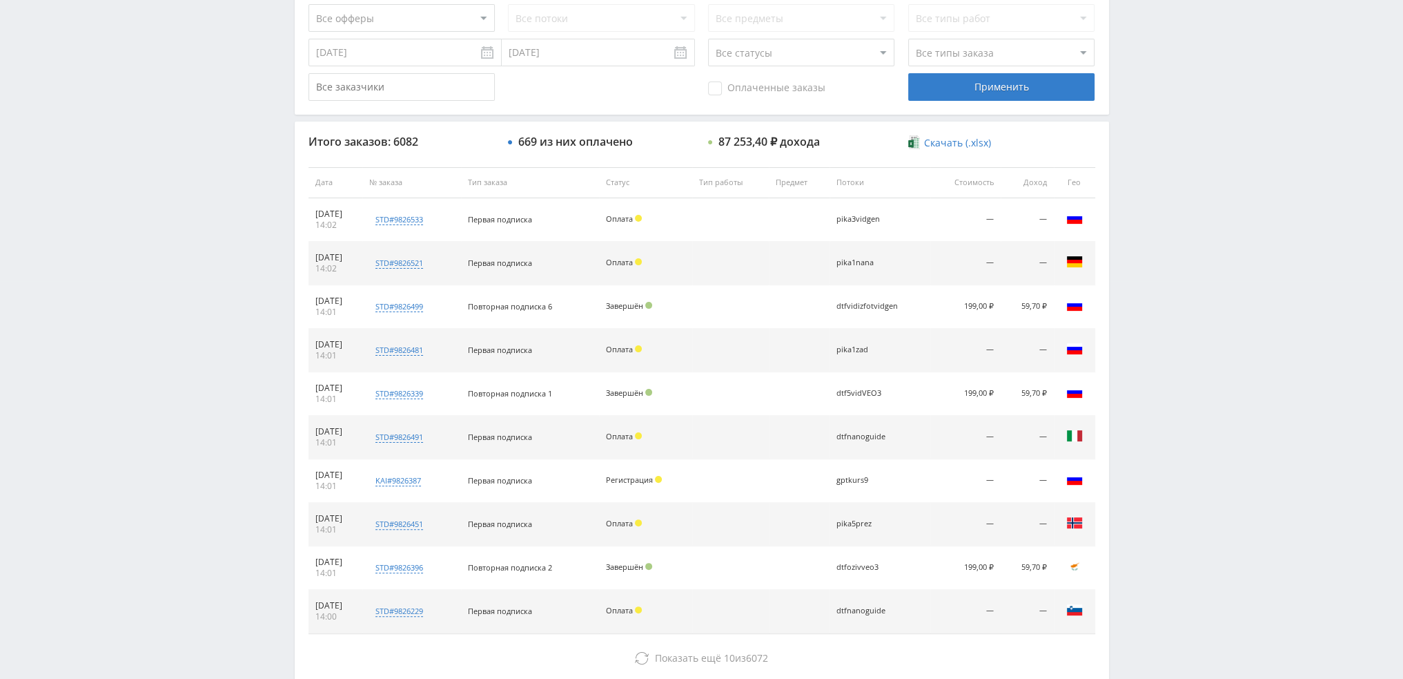
scroll to position [478, 0]
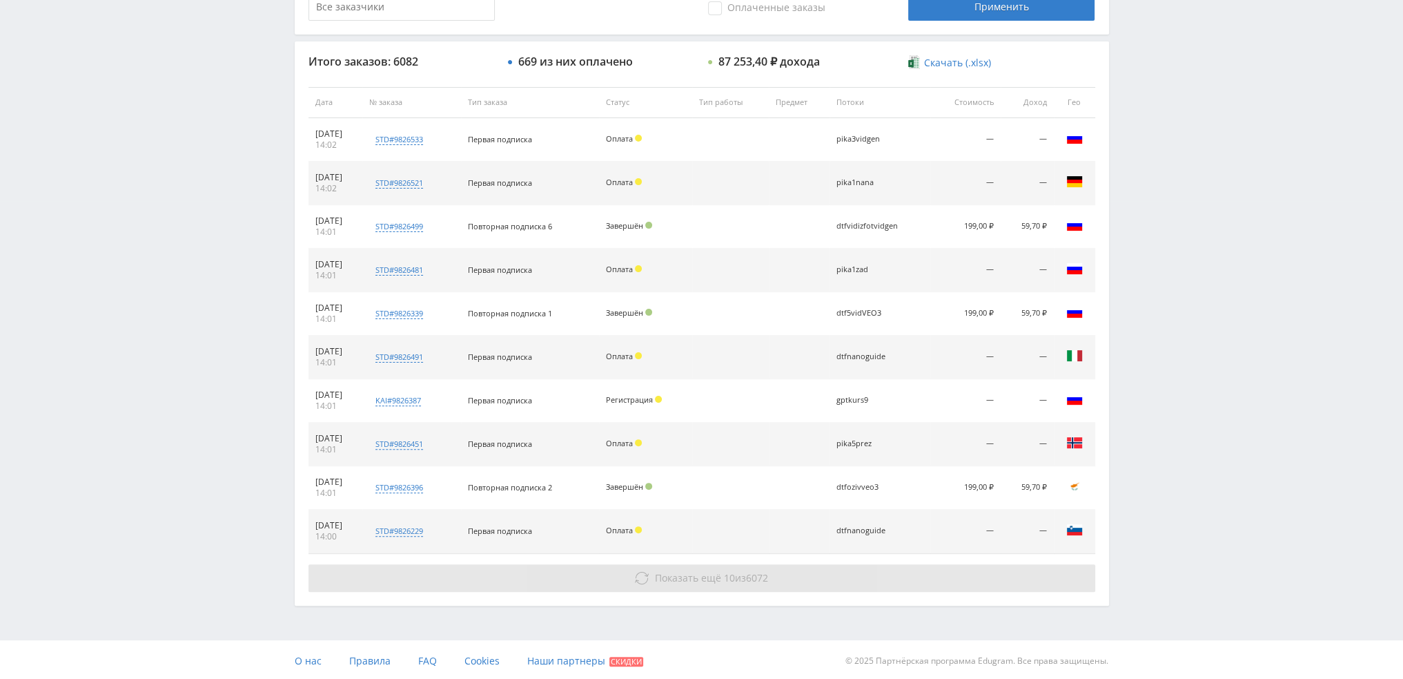
click at [681, 580] on span "Показать ещё" at bounding box center [688, 577] width 66 height 13
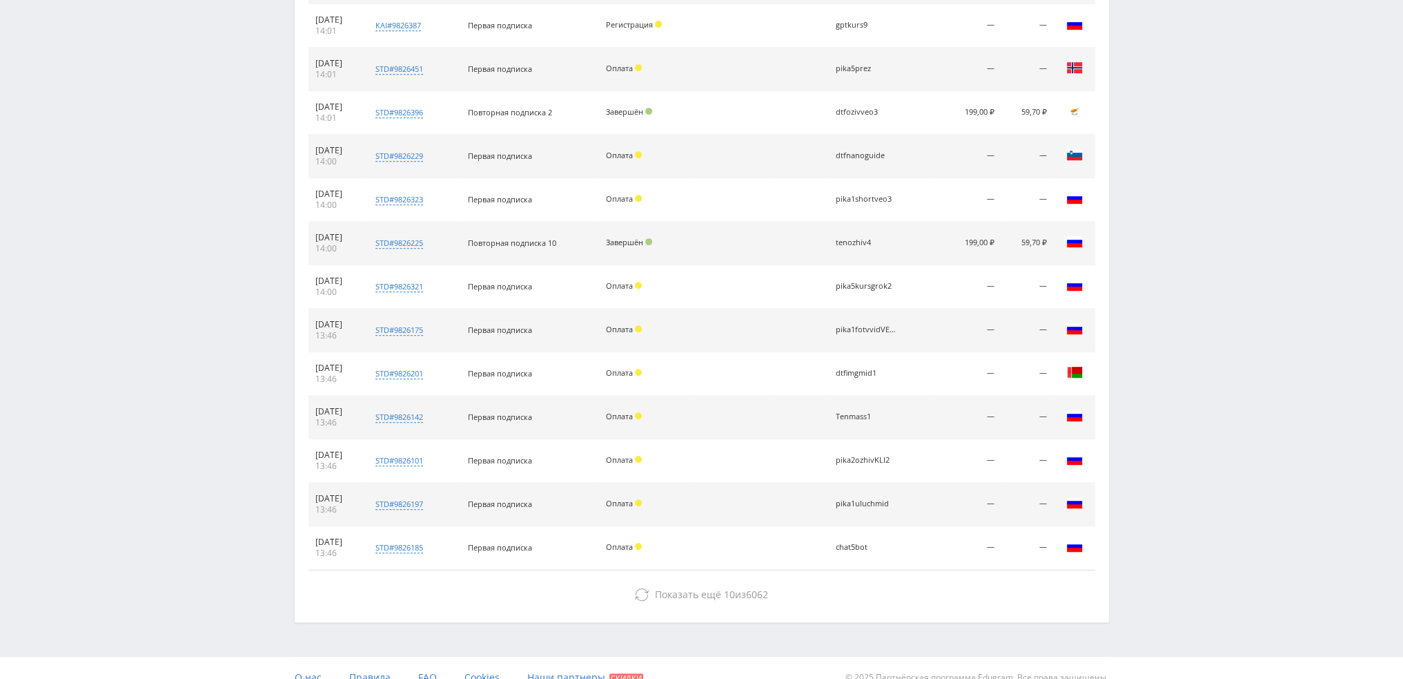
scroll to position [868, 0]
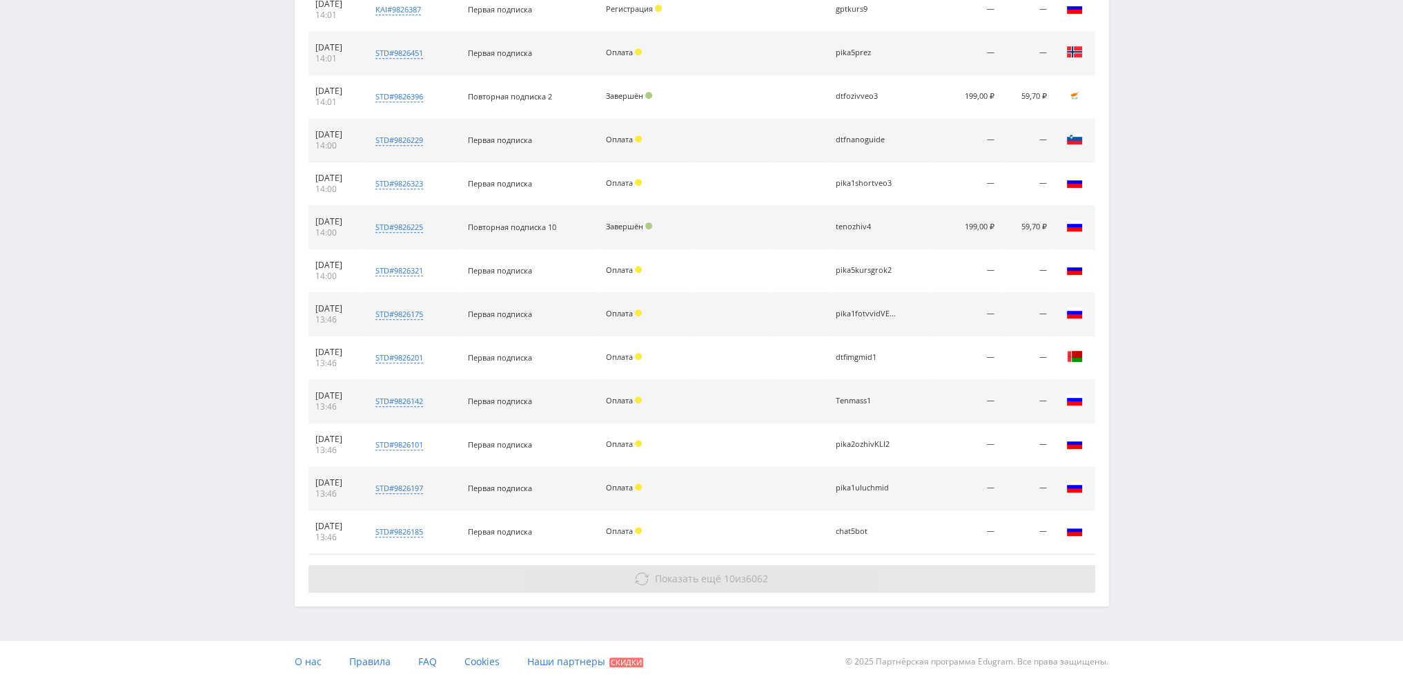
click at [870, 570] on button "Показать ещё 10 из 6062" at bounding box center [702, 579] width 787 height 28
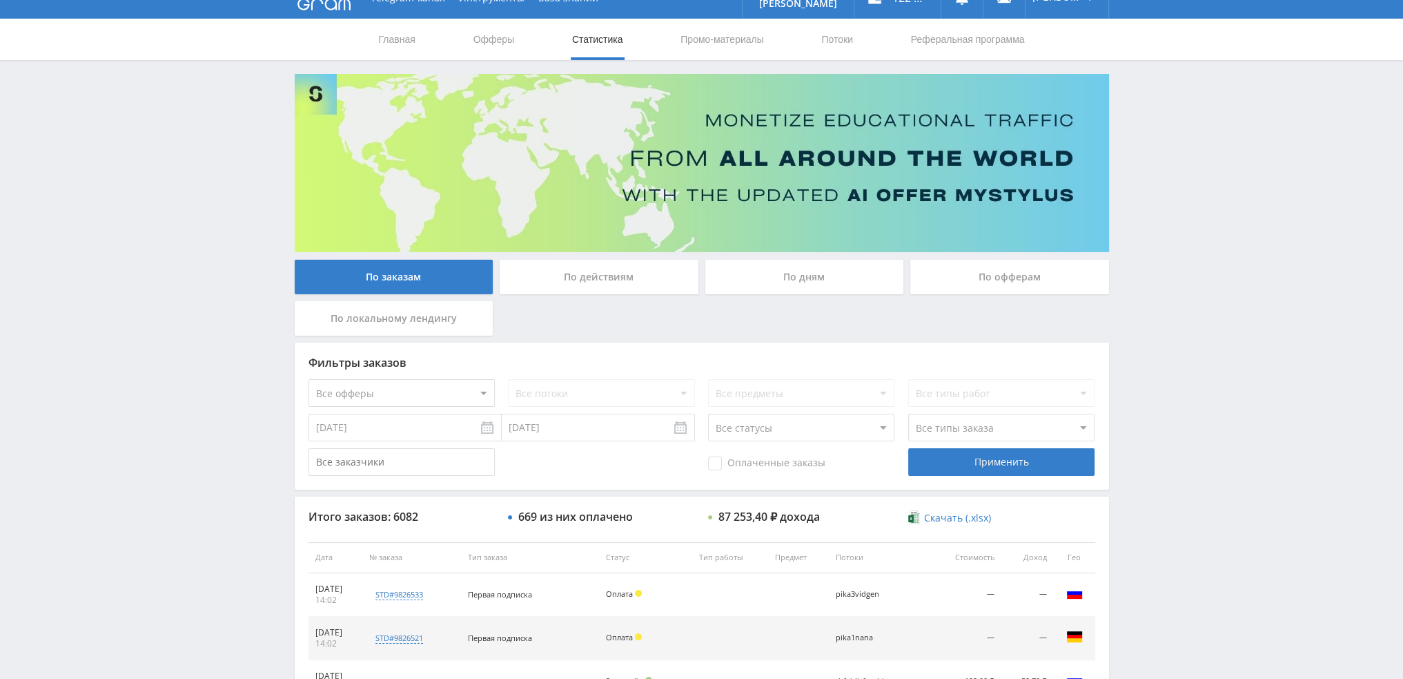
scroll to position [0, 0]
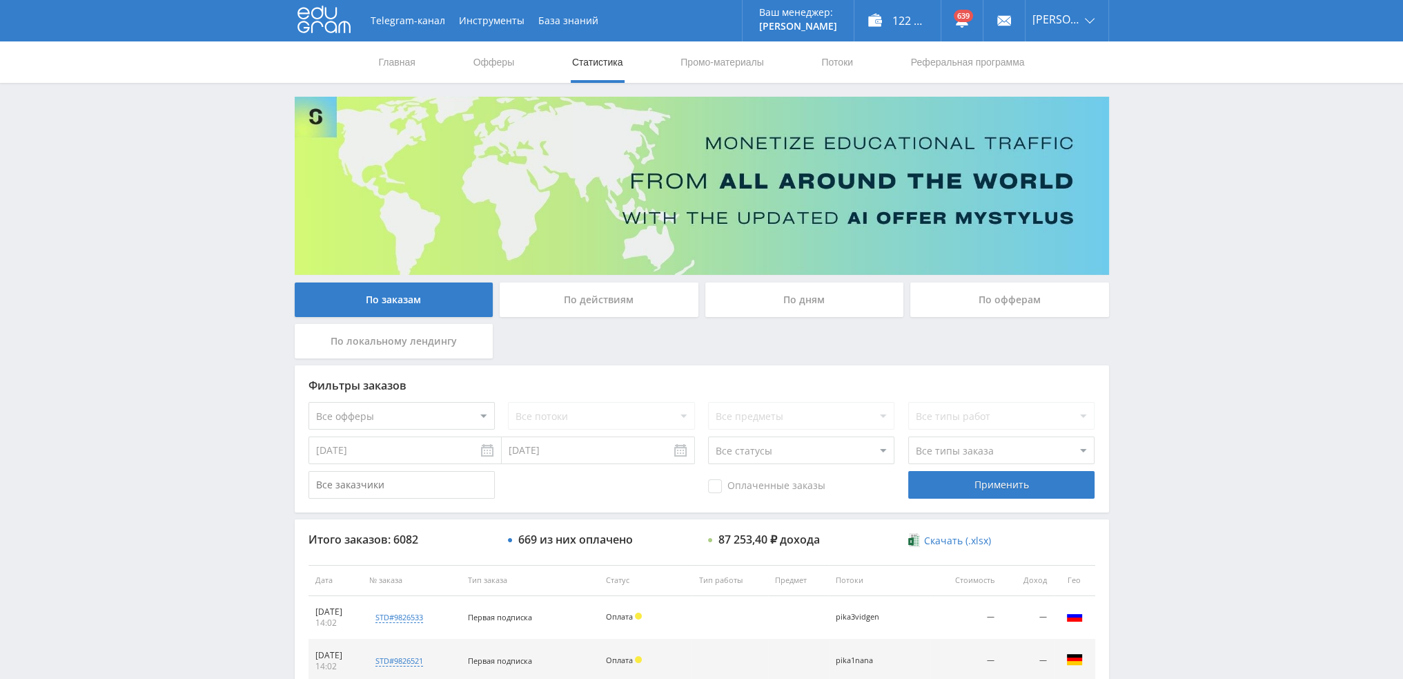
click at [808, 305] on div "По дням" at bounding box center [804, 299] width 199 height 35
click at [0, 0] on input "По дням" at bounding box center [0, 0] width 0 height 0
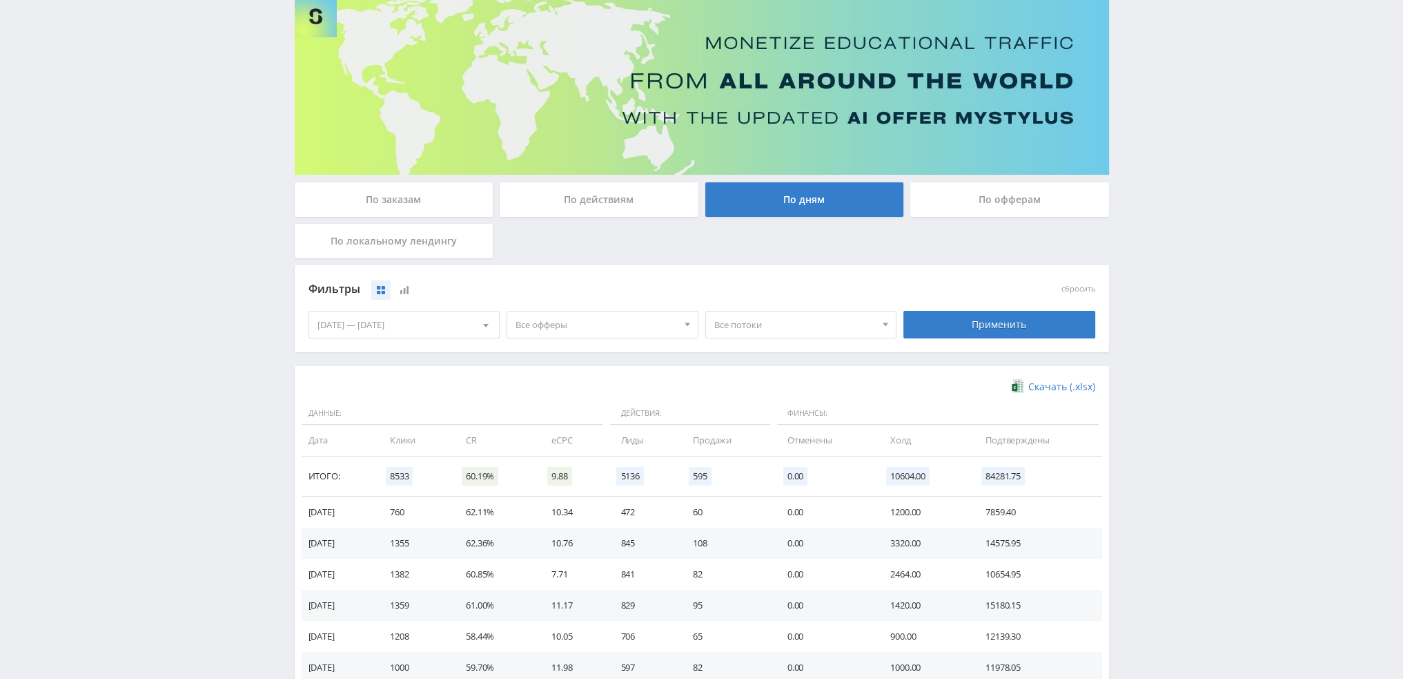
scroll to position [207, 0]
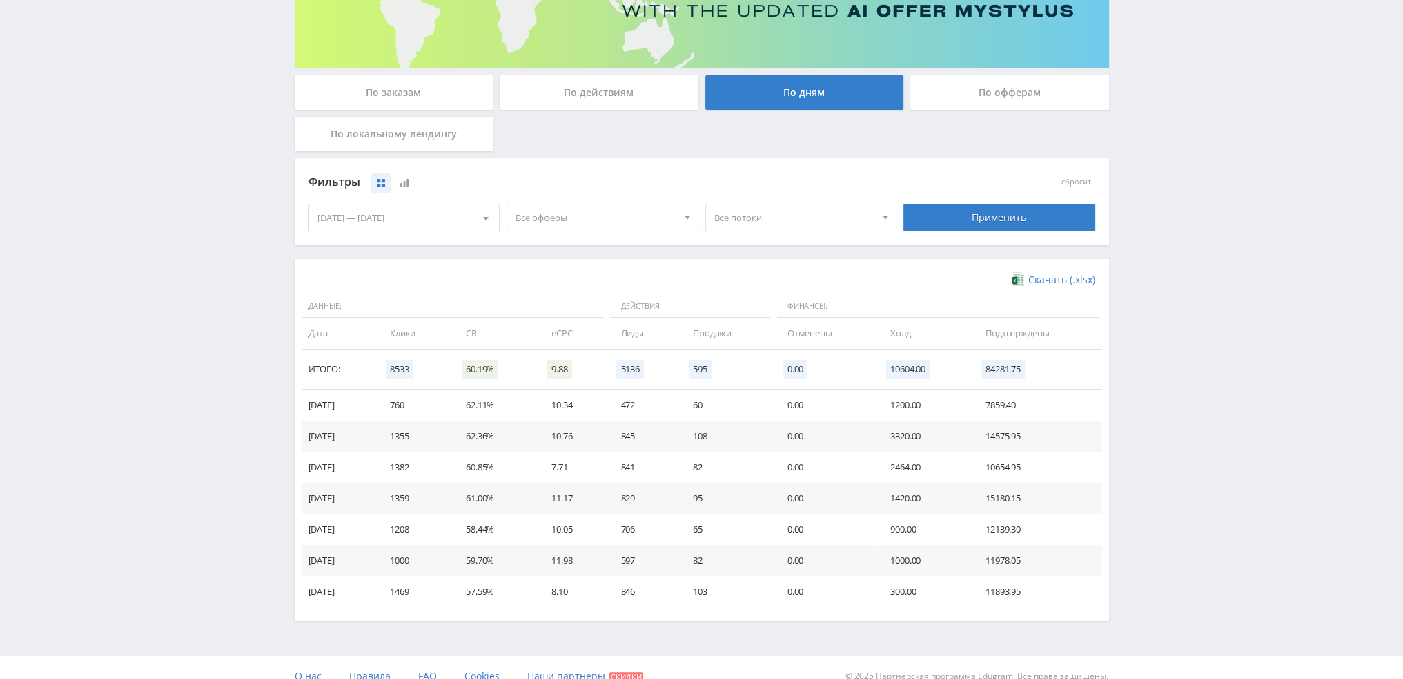
click at [550, 210] on span "Все офферы" at bounding box center [597, 217] width 162 height 26
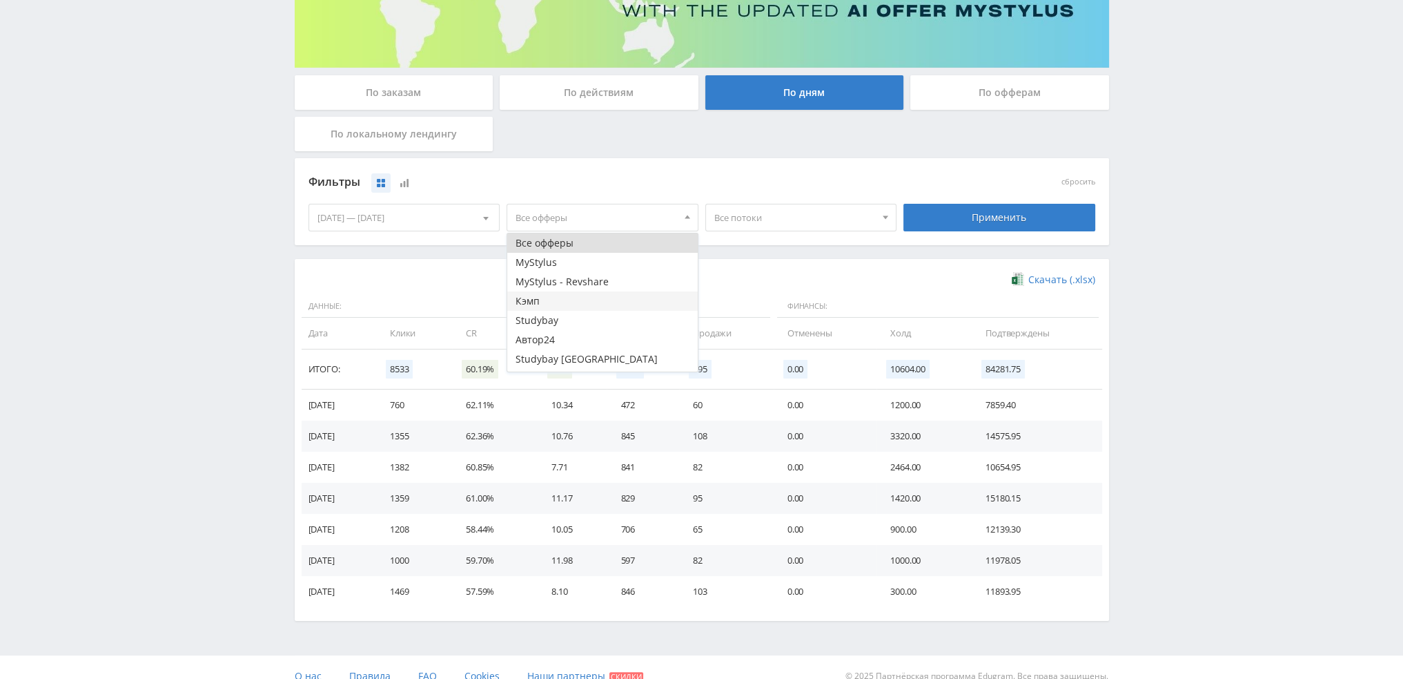
click at [531, 301] on button "Кэмп" at bounding box center [602, 300] width 191 height 19
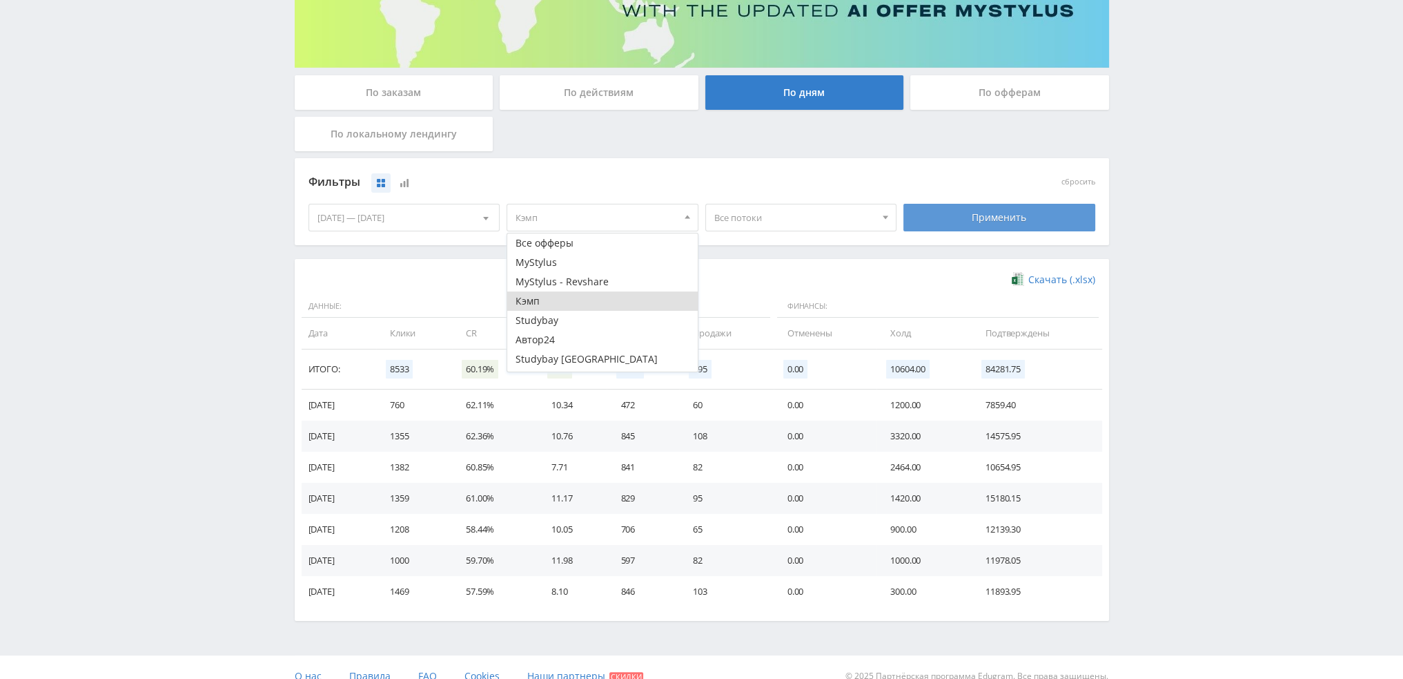
click at [983, 219] on div "Применить" at bounding box center [1000, 218] width 192 height 28
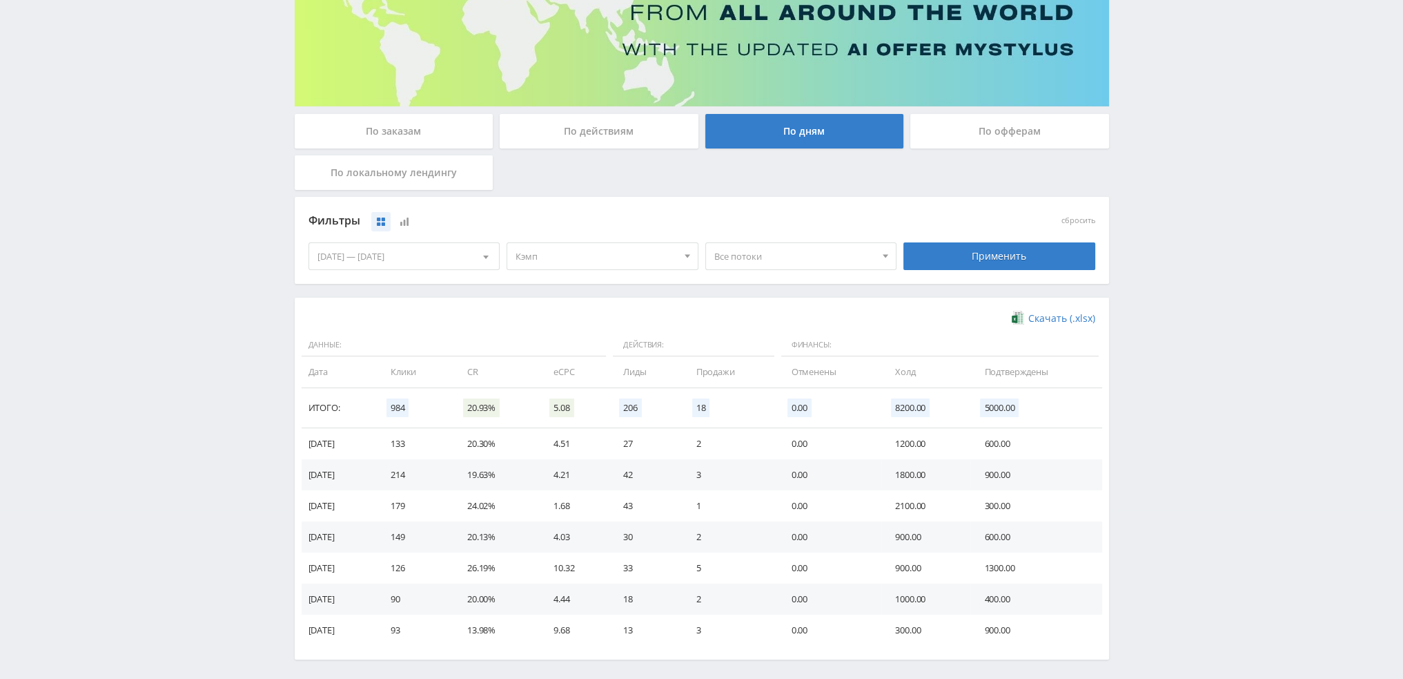
scroll to position [224, 0]
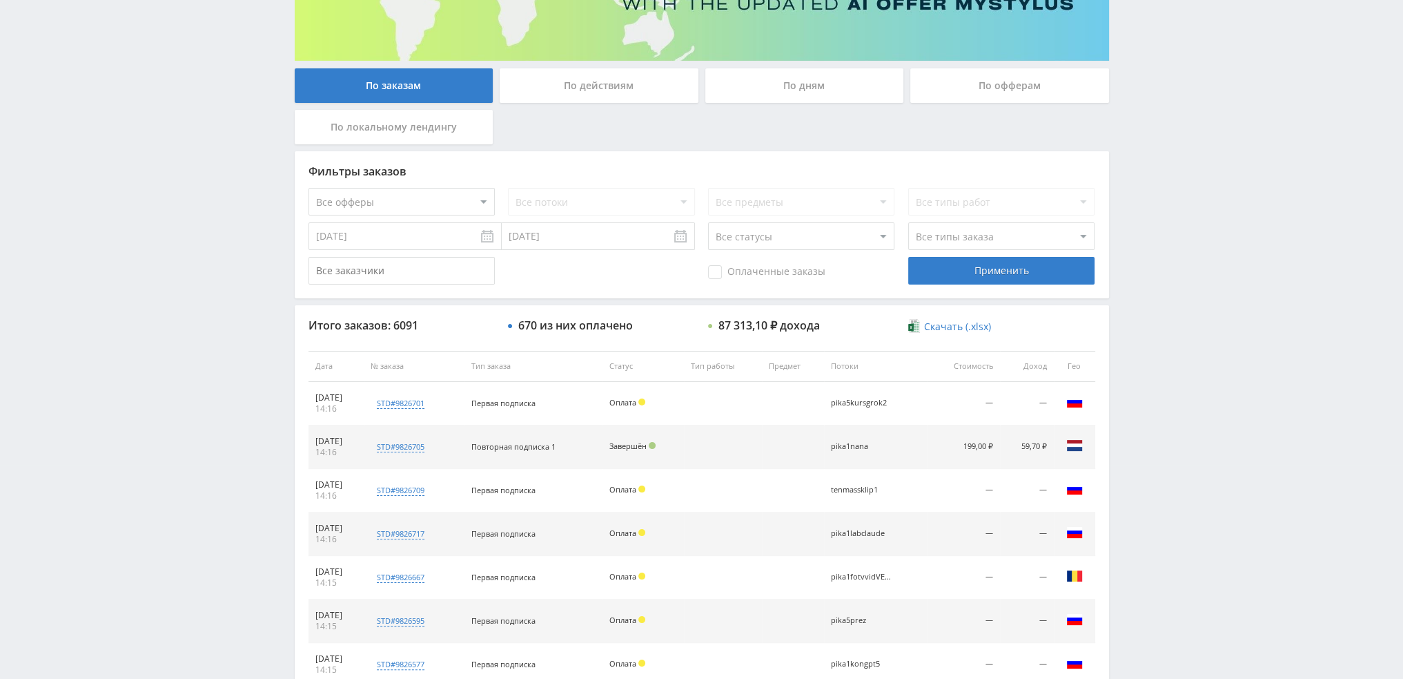
scroll to position [202, 0]
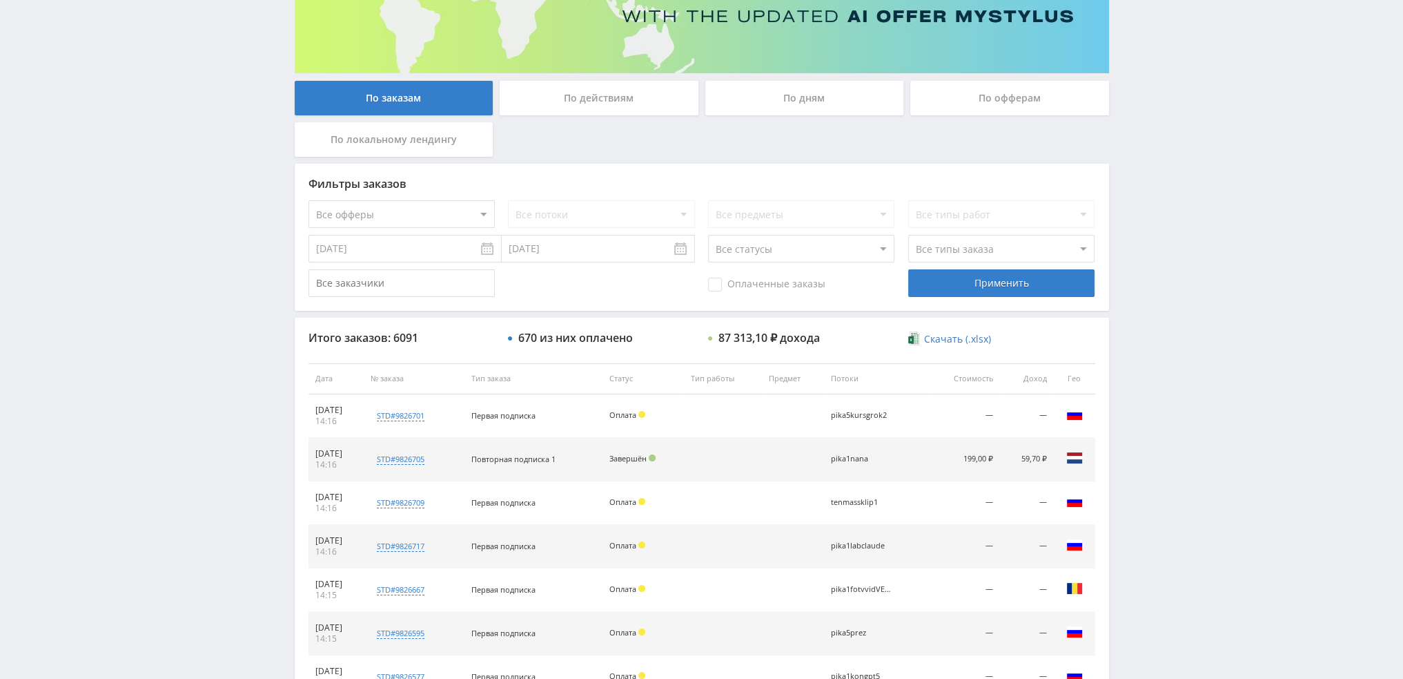
click at [796, 90] on div "По дням" at bounding box center [804, 98] width 199 height 35
click at [0, 0] on input "По дням" at bounding box center [0, 0] width 0 height 0
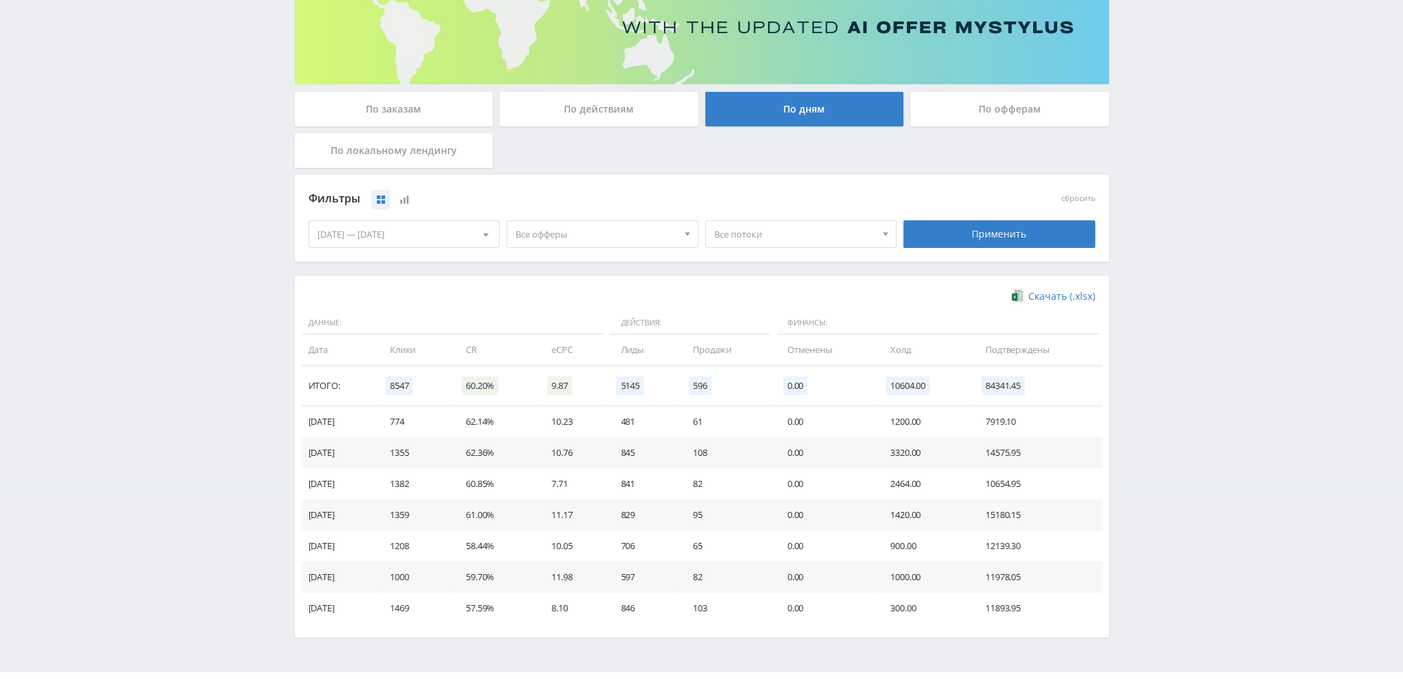
scroll to position [224, 0]
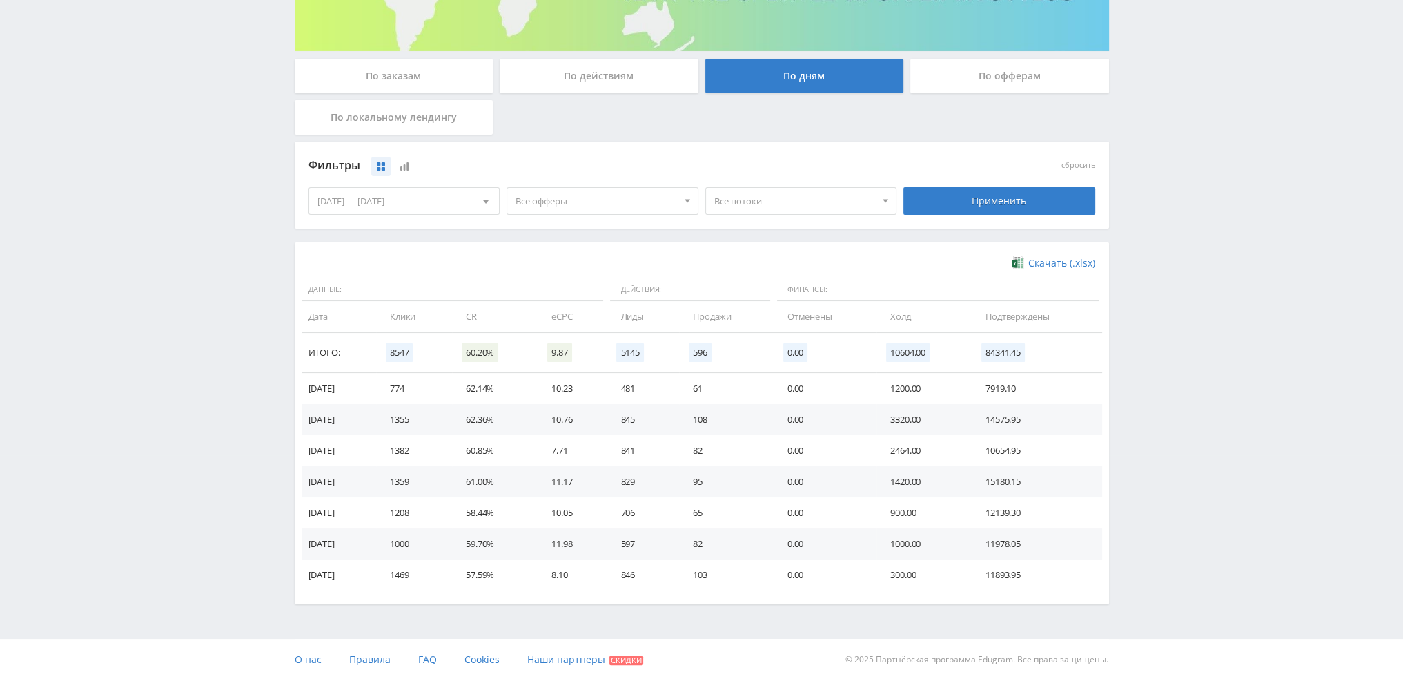
click at [544, 209] on span "Все офферы" at bounding box center [597, 201] width 162 height 26
click at [554, 288] on button "Кэмп" at bounding box center [602, 284] width 191 height 19
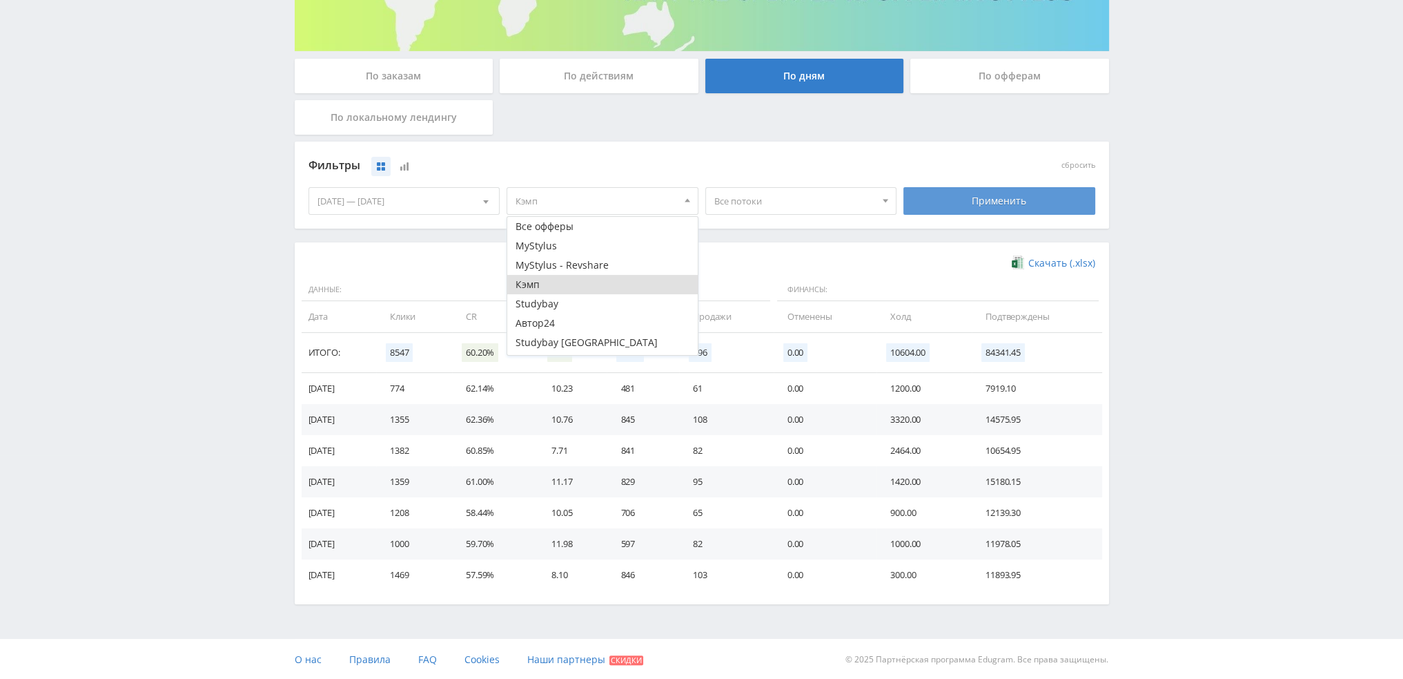
click at [1023, 197] on div "Применить" at bounding box center [1000, 201] width 192 height 28
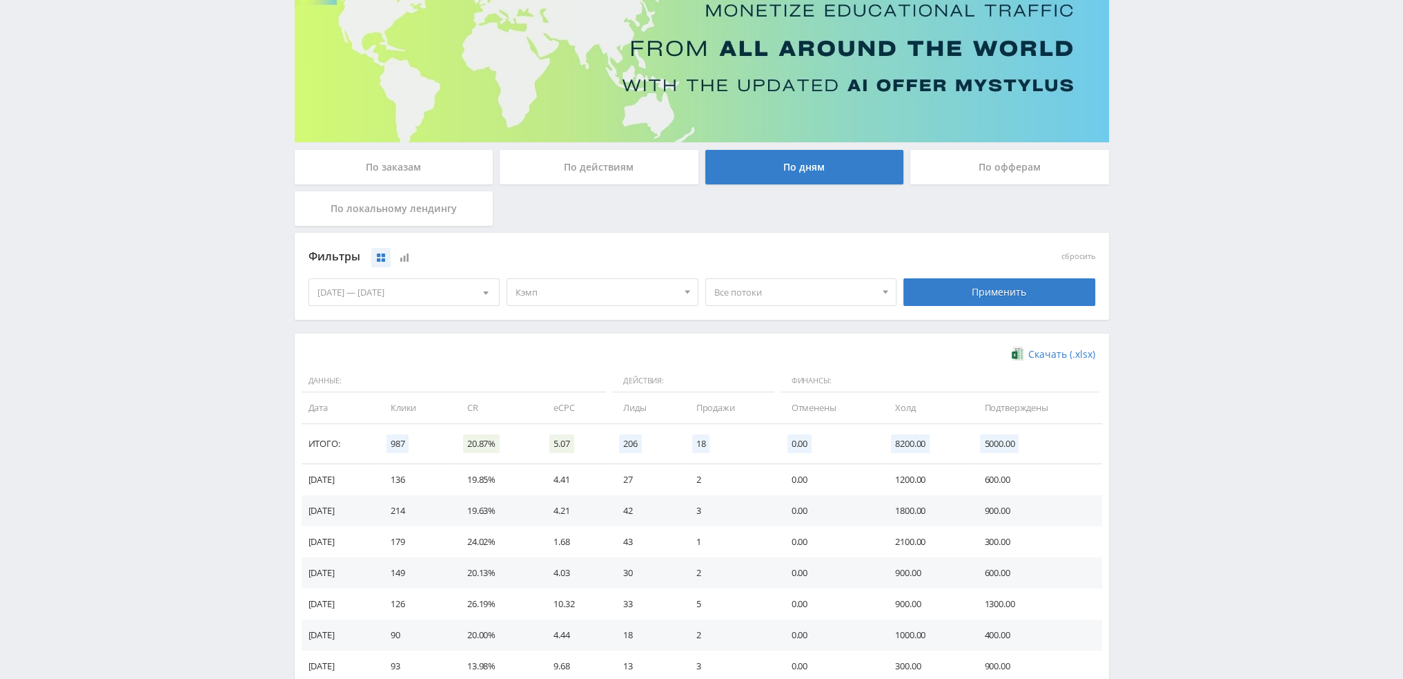
scroll to position [0, 0]
